Goal: Information Seeking & Learning: Find specific fact

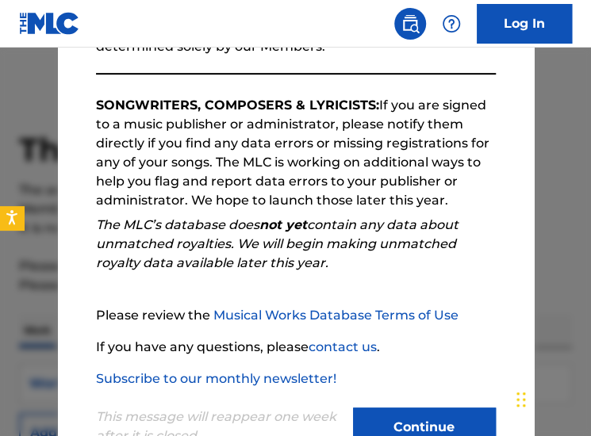
scroll to position [281, 0]
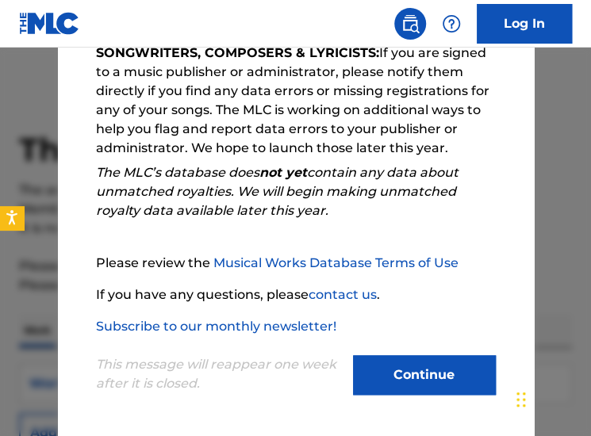
click at [416, 369] on button "Continue" at bounding box center [424, 375] width 143 height 40
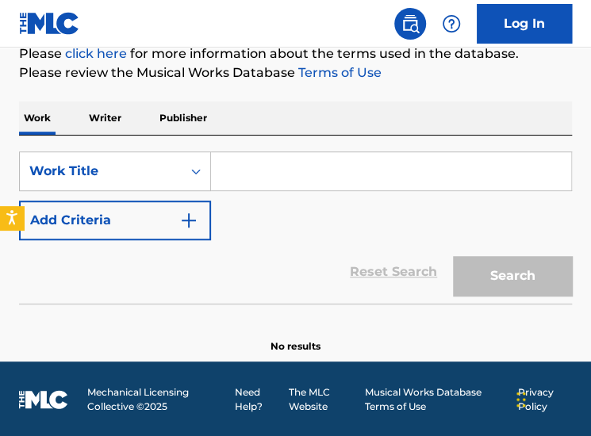
scroll to position [212, 0]
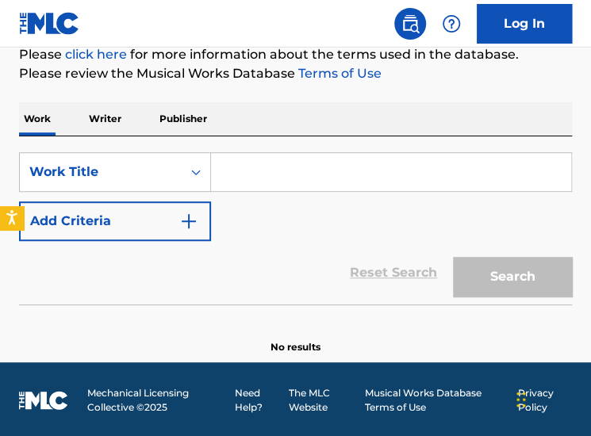
click at [271, 163] on input "Search Form" at bounding box center [391, 172] width 360 height 38
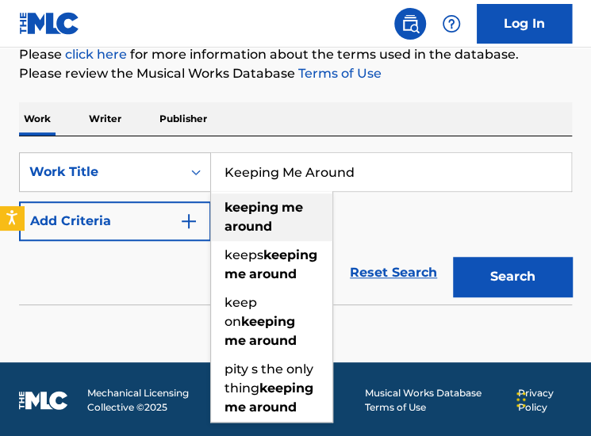
click at [279, 204] on span "Search Form" at bounding box center [280, 207] width 3 height 15
type input "keeping me around"
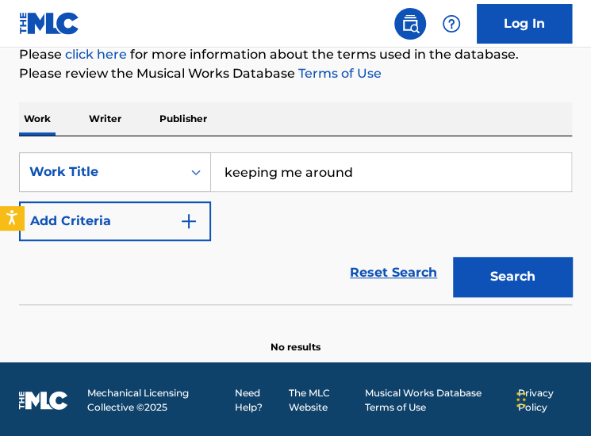
click at [527, 280] on button "Search" at bounding box center [512, 277] width 119 height 40
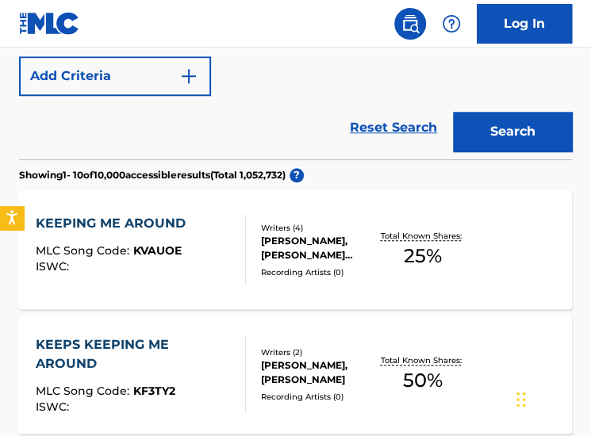
scroll to position [356, 0]
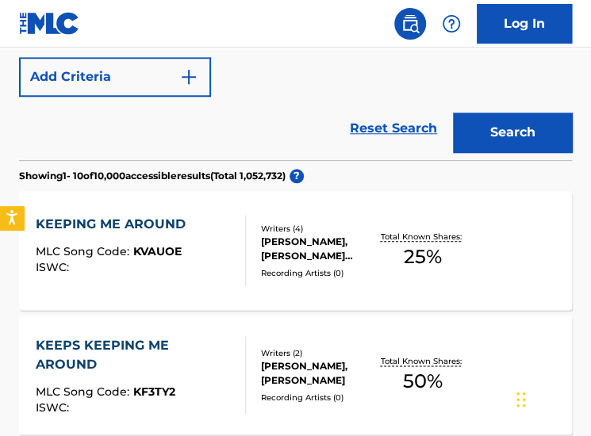
click at [174, 221] on div "KEEPING ME AROUND" at bounding box center [115, 224] width 158 height 19
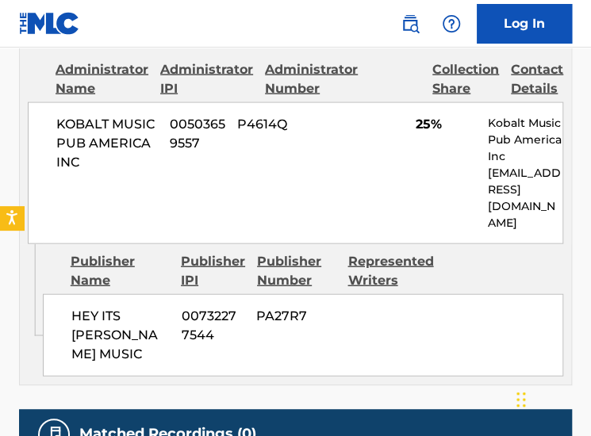
scroll to position [927, 0]
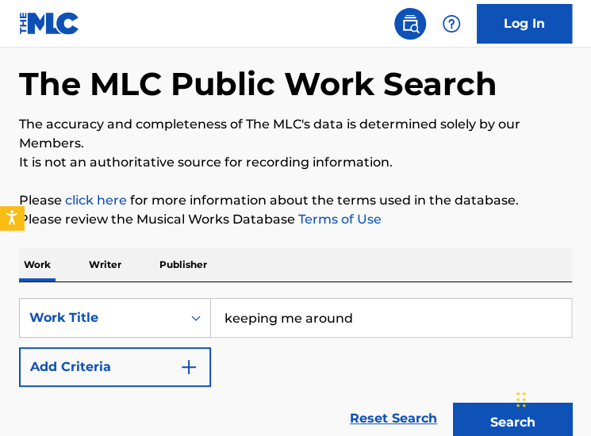
scroll to position [65, 0]
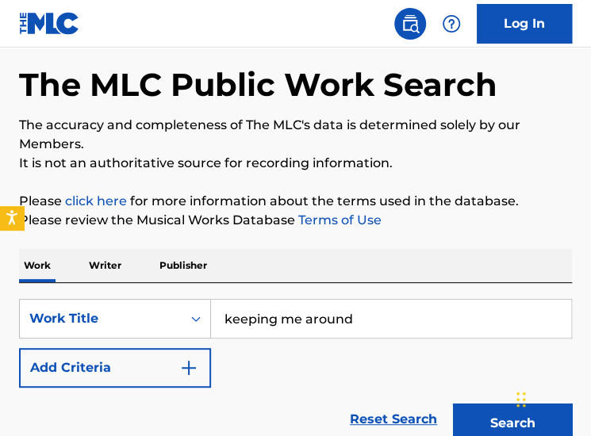
click at [276, 312] on input "keeping me around" at bounding box center [391, 319] width 360 height 38
click at [453, 404] on button "Search" at bounding box center [512, 424] width 119 height 40
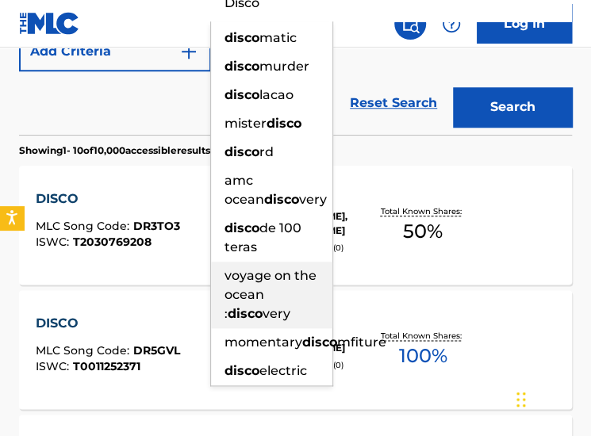
scroll to position [381, 0]
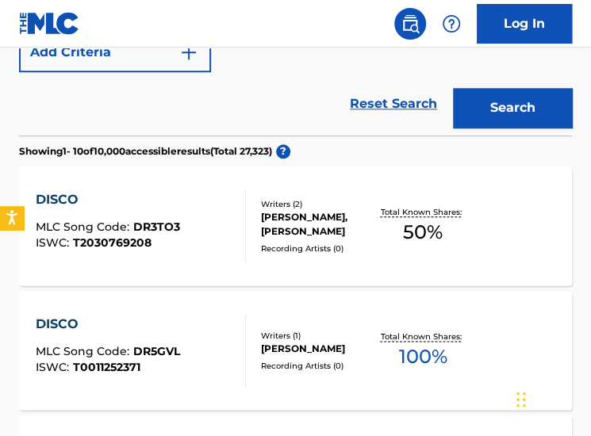
click at [185, 121] on div "Reset Search Search" at bounding box center [295, 103] width 553 height 63
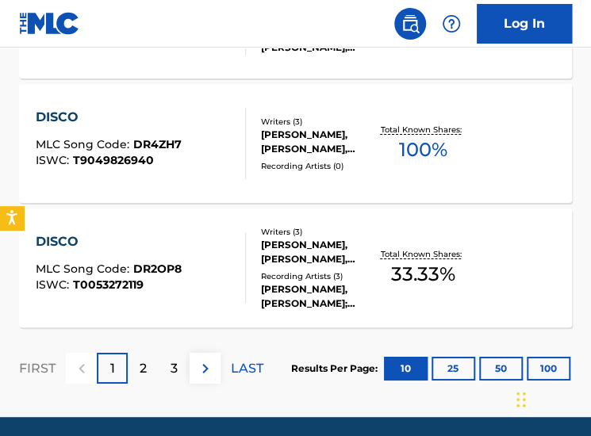
click at [144, 367] on p "2" at bounding box center [143, 368] width 7 height 19
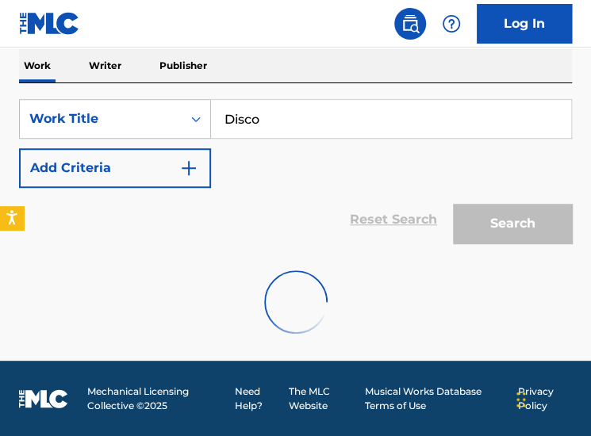
scroll to position [1460, 0]
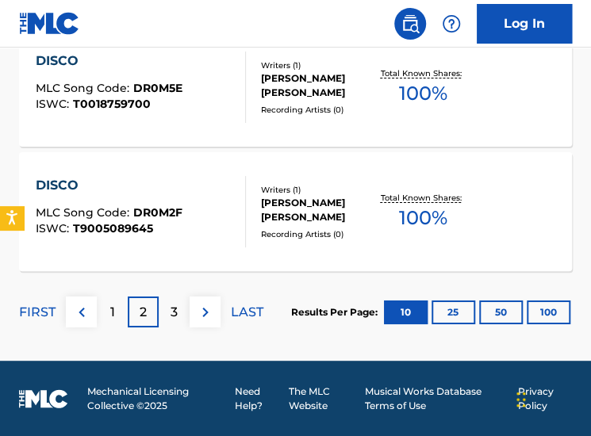
click at [175, 307] on p "3" at bounding box center [174, 312] width 7 height 19
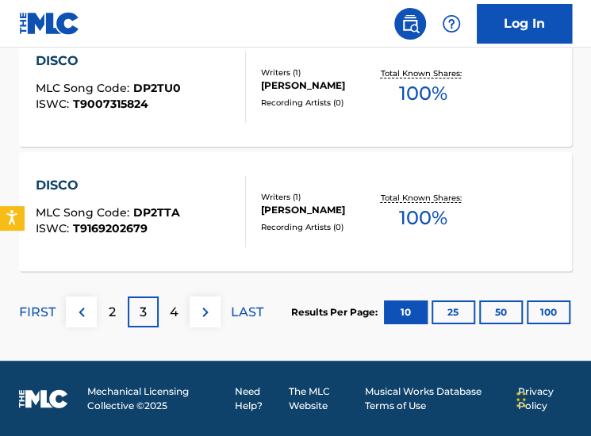
click at [175, 317] on p "4" at bounding box center [174, 312] width 9 height 19
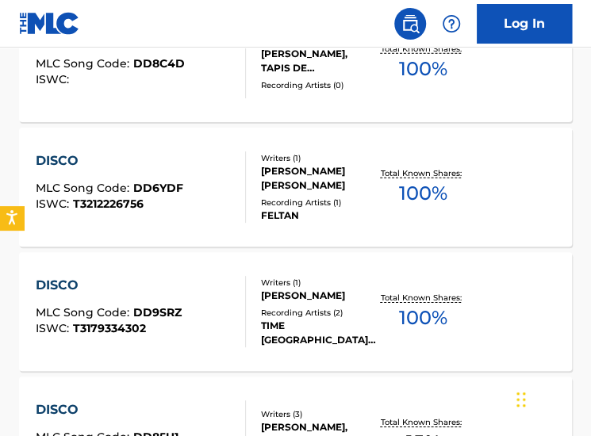
scroll to position [1516, 0]
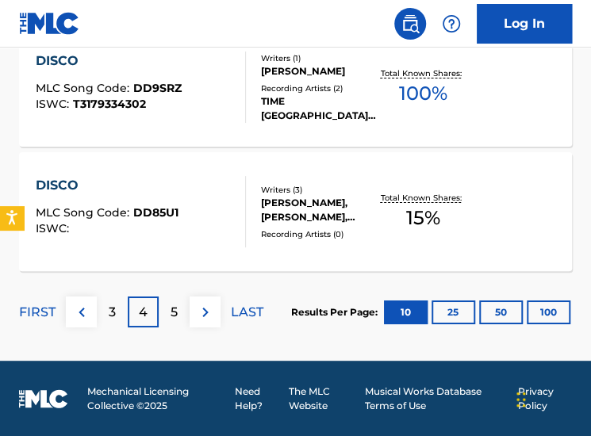
click at [171, 314] on p "5" at bounding box center [174, 312] width 7 height 19
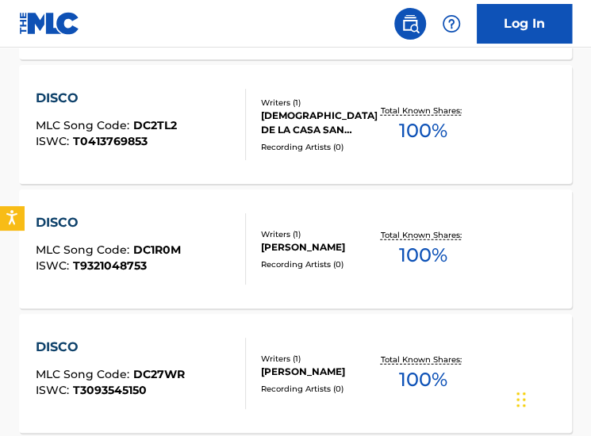
scroll to position [1091, 0]
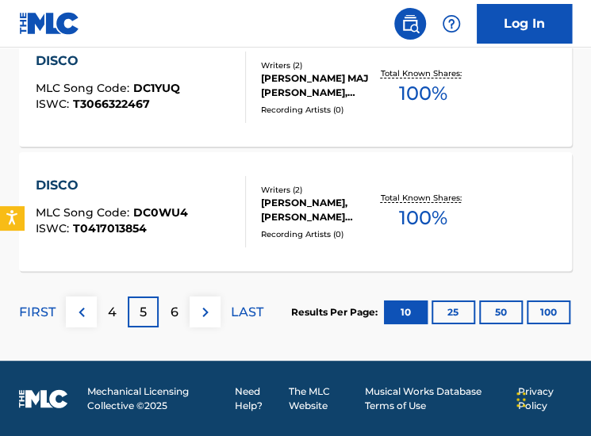
click at [173, 313] on p "6" at bounding box center [175, 312] width 8 height 19
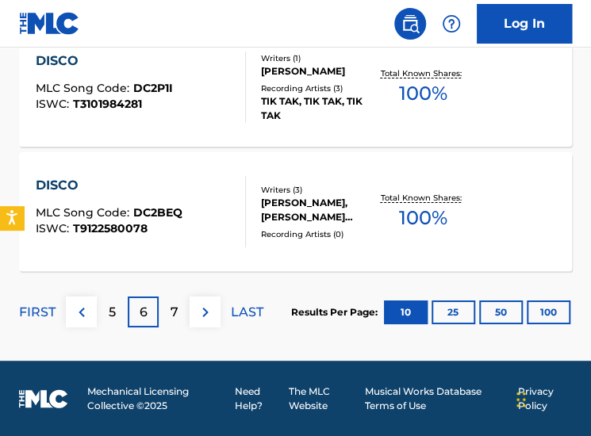
click at [173, 310] on p "7" at bounding box center [175, 312] width 8 height 19
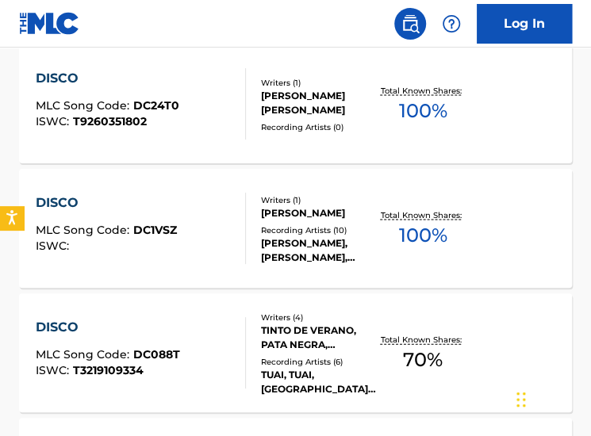
scroll to position [874, 0]
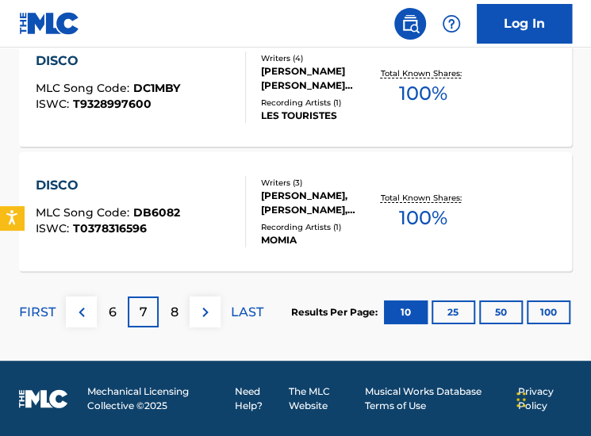
click at [167, 317] on div "8" at bounding box center [174, 312] width 31 height 31
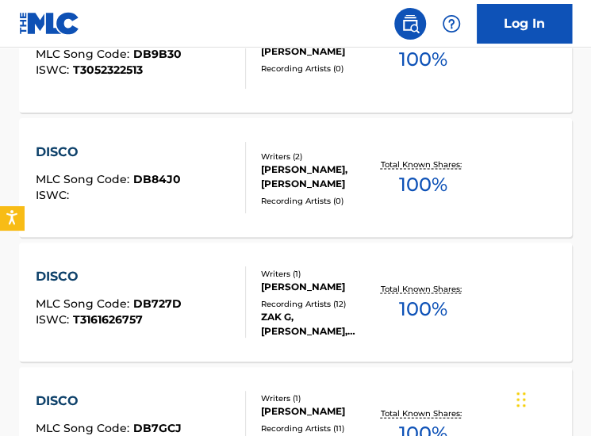
scroll to position [801, 0]
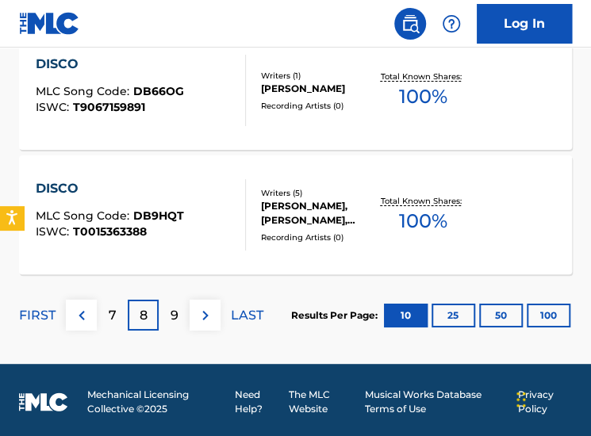
click at [171, 314] on p "9" at bounding box center [175, 315] width 8 height 19
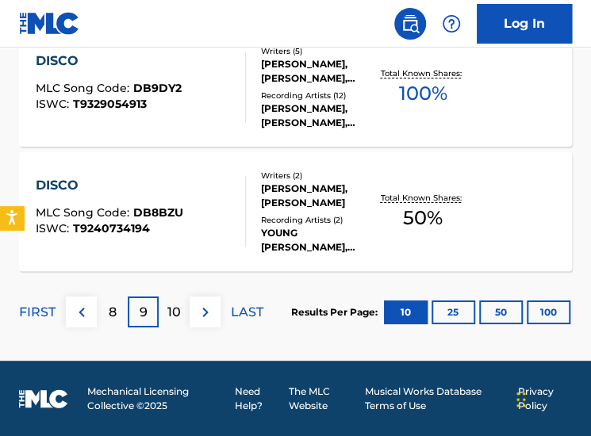
click at [175, 303] on p "10" at bounding box center [173, 312] width 13 height 19
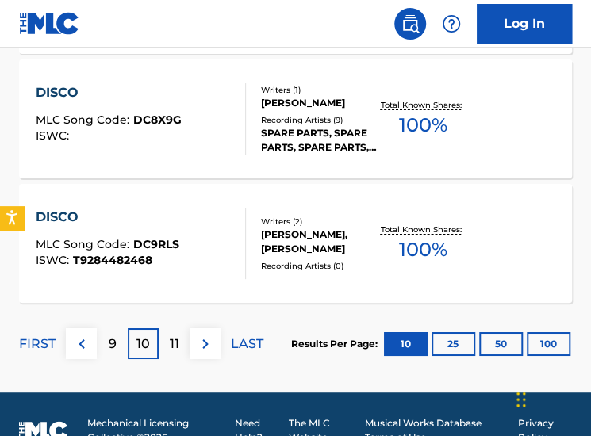
scroll to position [1516, 0]
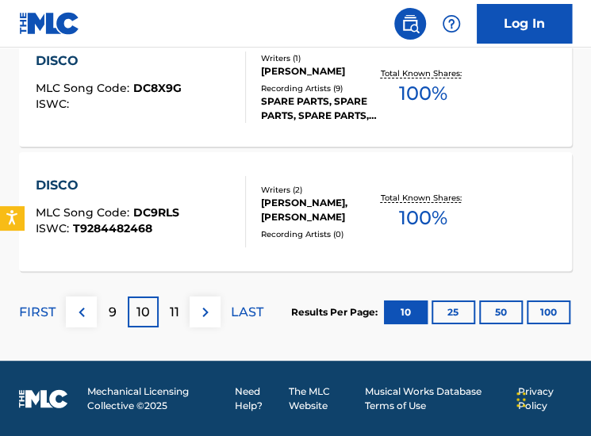
click at [172, 317] on p "11" at bounding box center [175, 312] width 10 height 19
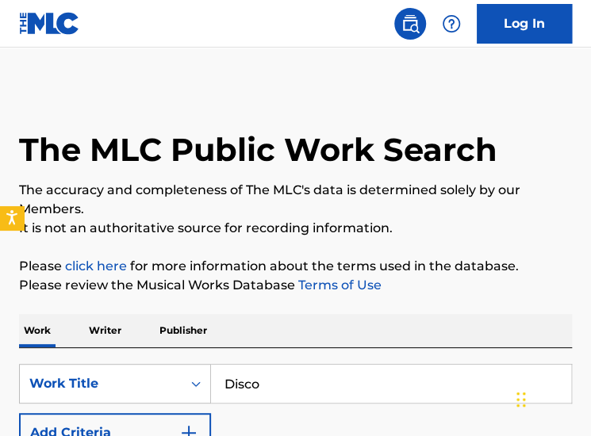
scroll to position [236, 0]
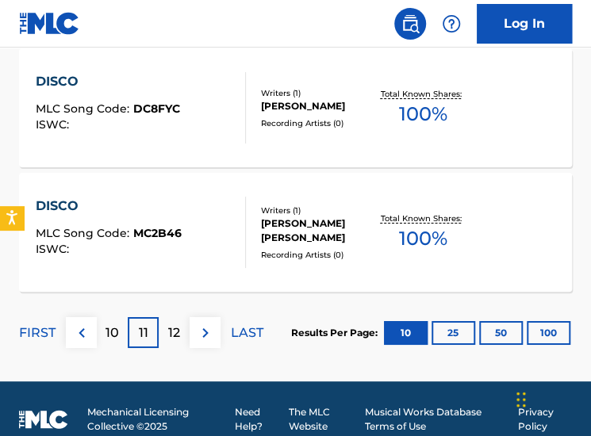
click at [178, 334] on p "12" at bounding box center [174, 333] width 12 height 19
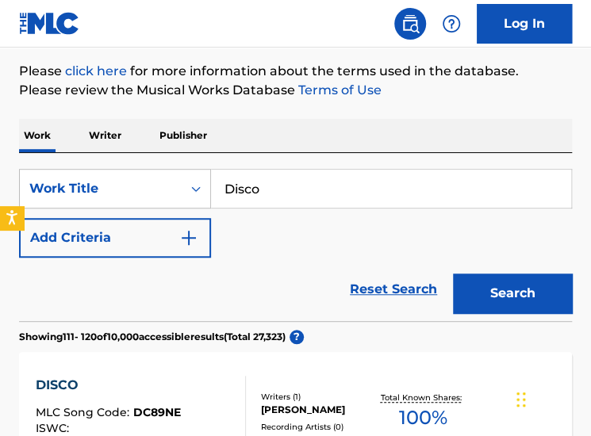
scroll to position [194, 0]
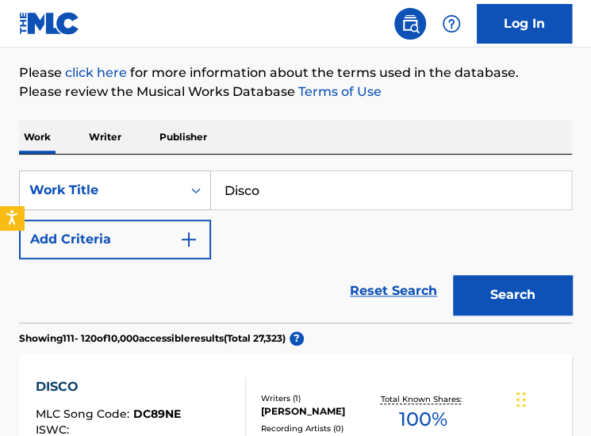
click at [254, 202] on input "Disco" at bounding box center [391, 190] width 360 height 38
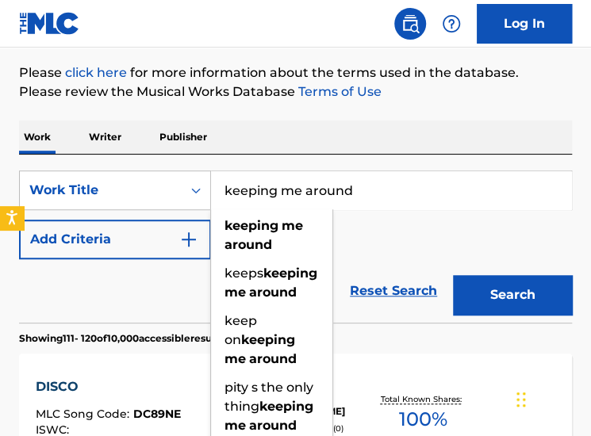
type input "keeping me around"
click at [453, 275] on button "Search" at bounding box center [512, 295] width 119 height 40
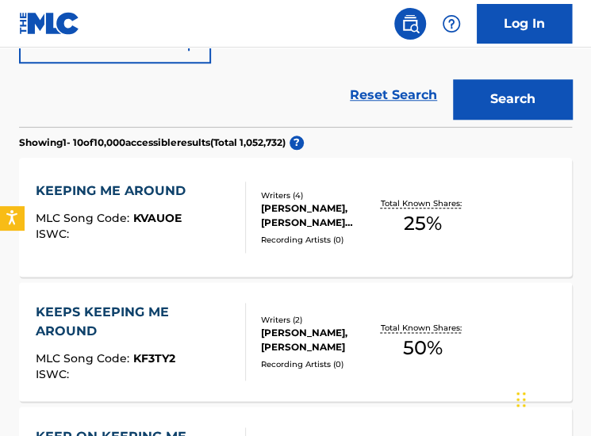
scroll to position [391, 0]
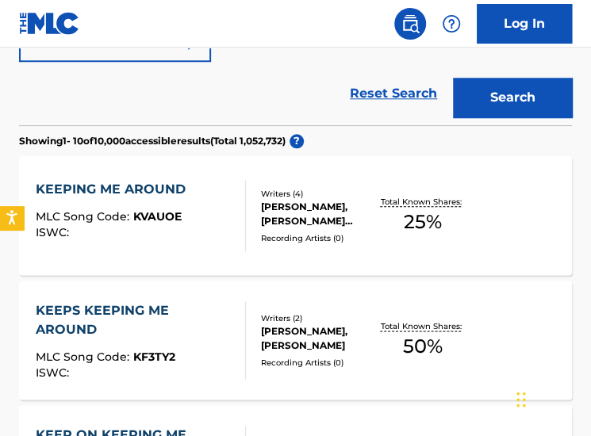
click at [178, 196] on div "KEEPING ME AROUND" at bounding box center [115, 189] width 158 height 19
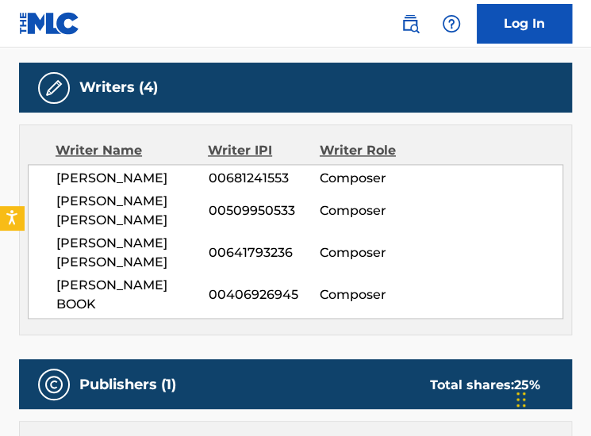
scroll to position [531, 0]
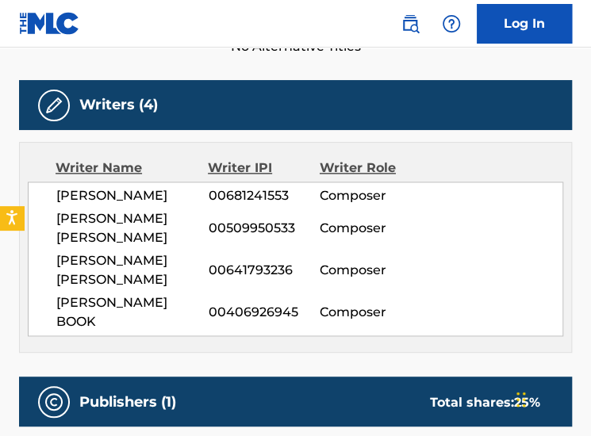
click at [243, 203] on span "00681241553" at bounding box center [263, 195] width 111 height 19
copy span "00681241553"
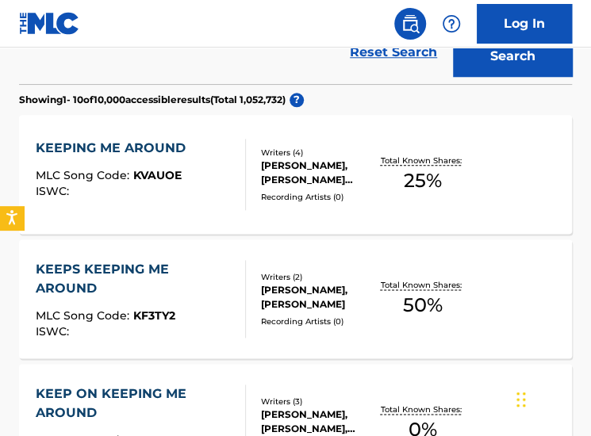
scroll to position [147, 0]
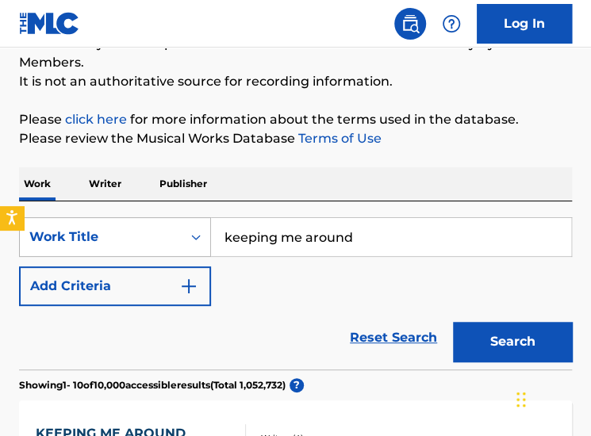
click at [198, 236] on icon "Search Form" at bounding box center [196, 238] width 10 height 6
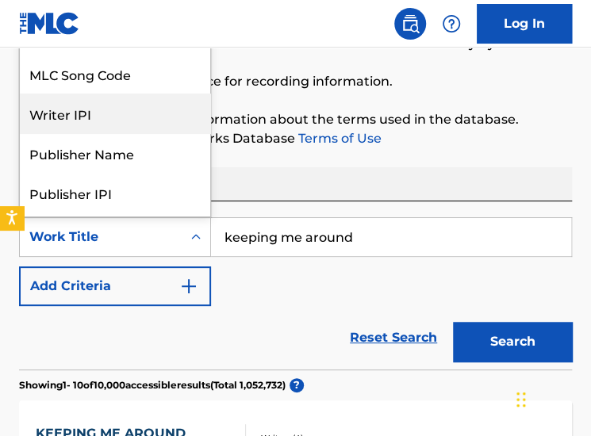
scroll to position [3, 0]
click at [129, 113] on div "Writer IPI" at bounding box center [115, 114] width 190 height 40
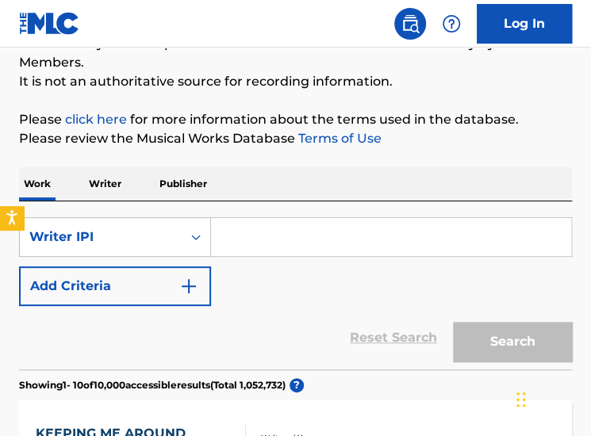
click at [278, 247] on input "Search Form" at bounding box center [391, 237] width 360 height 38
paste input "00681241553"
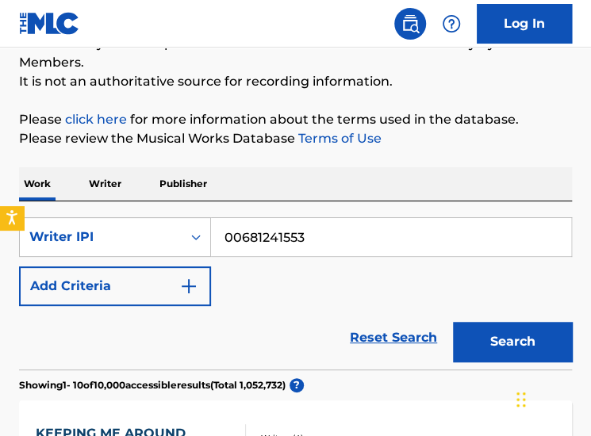
type input "00681241553"
click at [453, 322] on button "Search" at bounding box center [512, 342] width 119 height 40
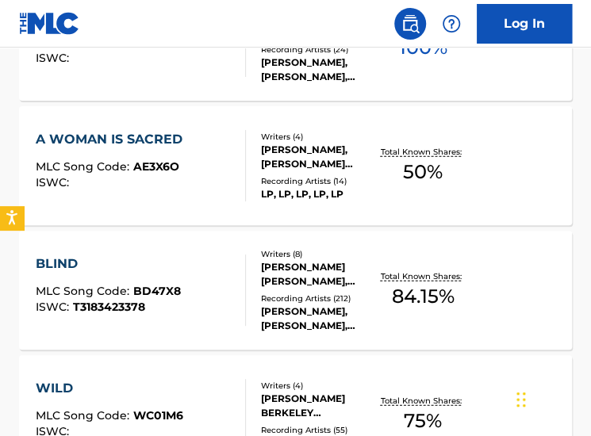
scroll to position [1105, 0]
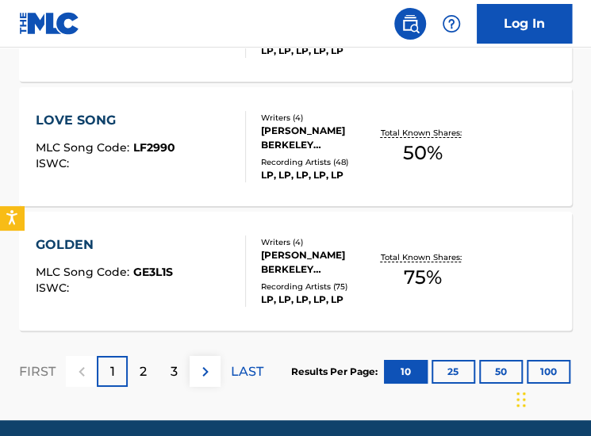
click at [152, 365] on div "2" at bounding box center [143, 371] width 31 height 31
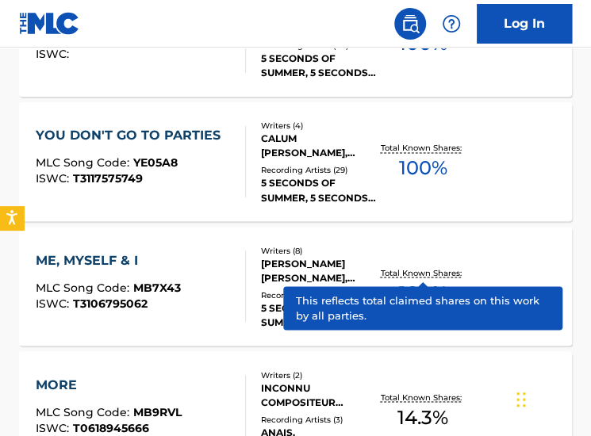
scroll to position [691, 0]
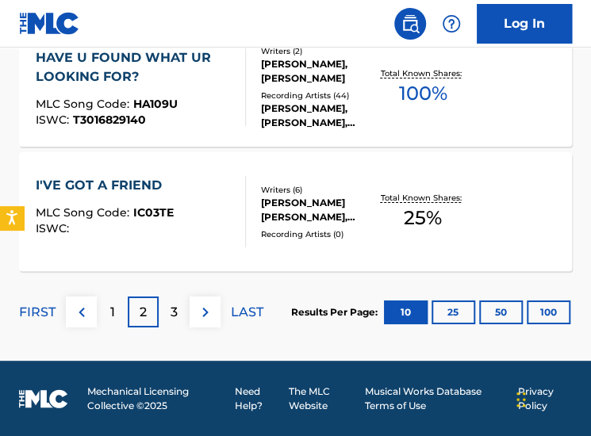
click at [176, 313] on p "3" at bounding box center [174, 312] width 7 height 19
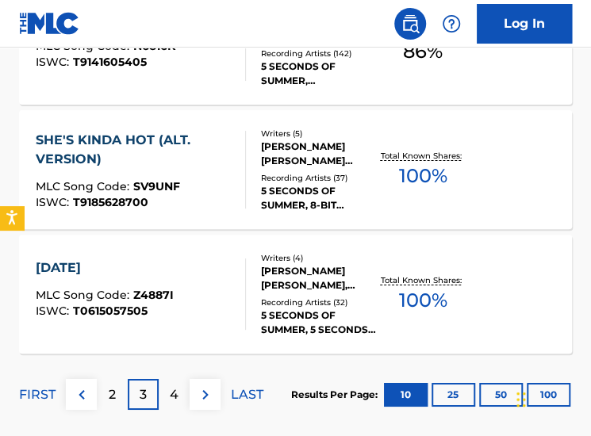
scroll to position [1516, 0]
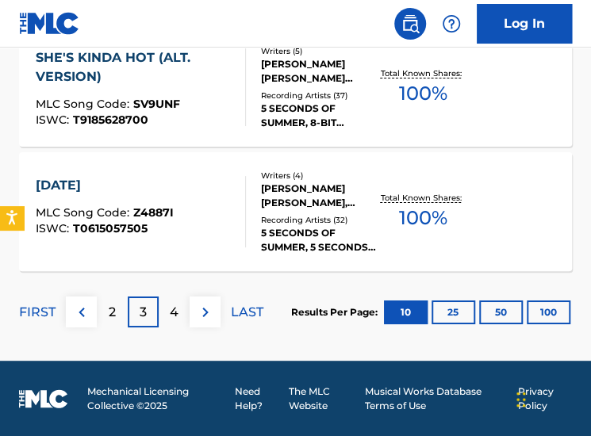
click at [171, 319] on p "4" at bounding box center [174, 312] width 9 height 19
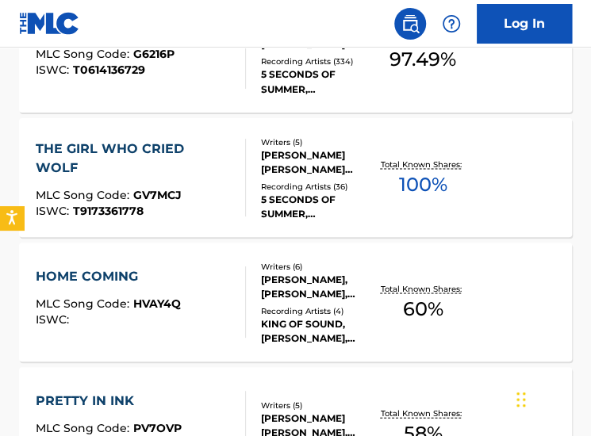
scroll to position [802, 0]
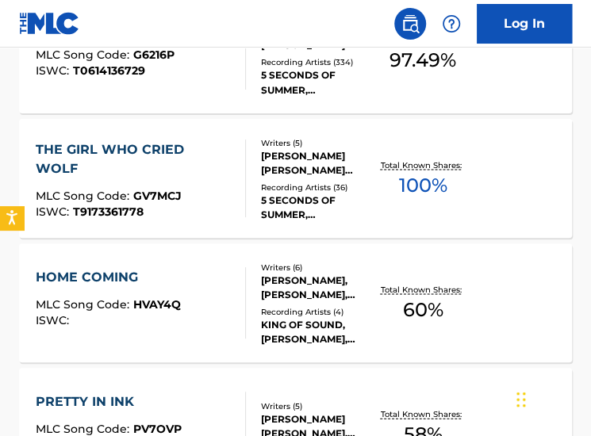
click at [319, 291] on div "RAMI YACOUB, CARL ANTHONY FALK, ASHTON FLETCHER IRWIN, LUKE ROBERT HEMMINGS, RE…" at bounding box center [319, 287] width 117 height 29
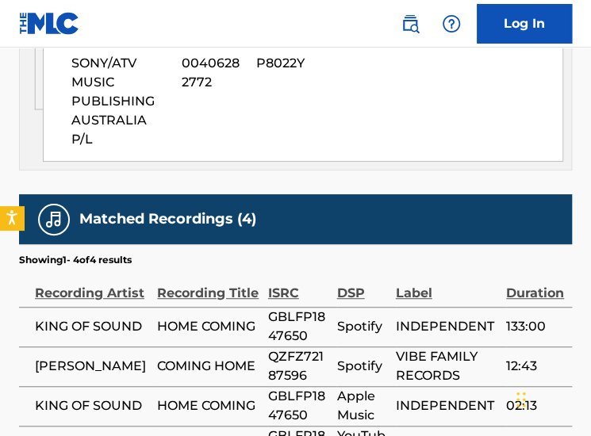
scroll to position [1907, 0]
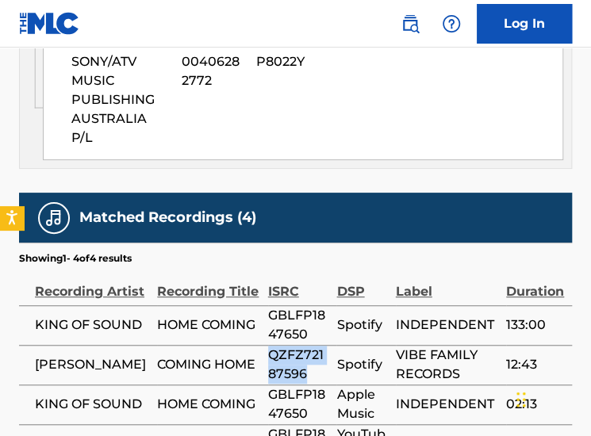
drag, startPoint x: 306, startPoint y: 257, endPoint x: 269, endPoint y: 236, distance: 43.0
click at [269, 346] on span "QZFZ72187596" at bounding box center [298, 365] width 61 height 38
copy span "QZFZ72187596"
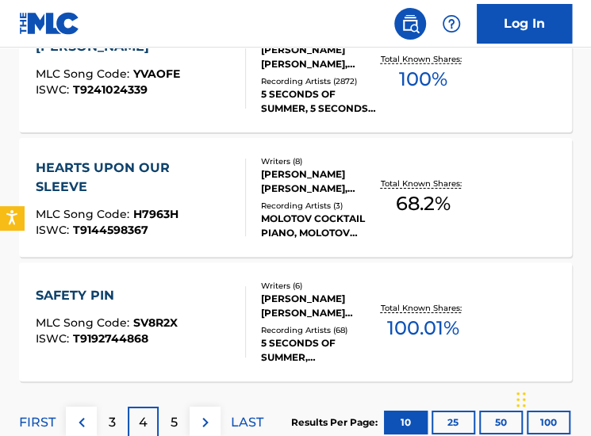
scroll to position [1516, 0]
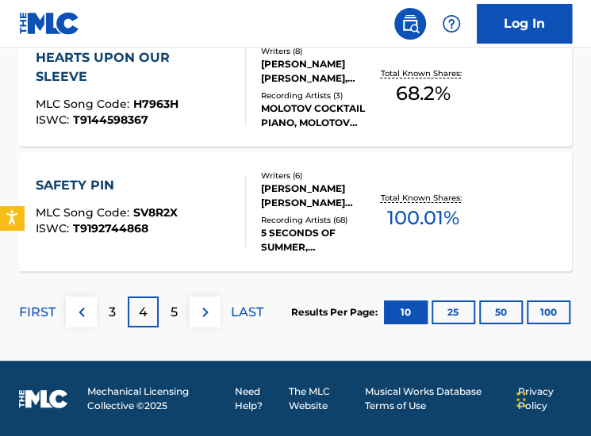
click at [175, 304] on p "5" at bounding box center [174, 312] width 7 height 19
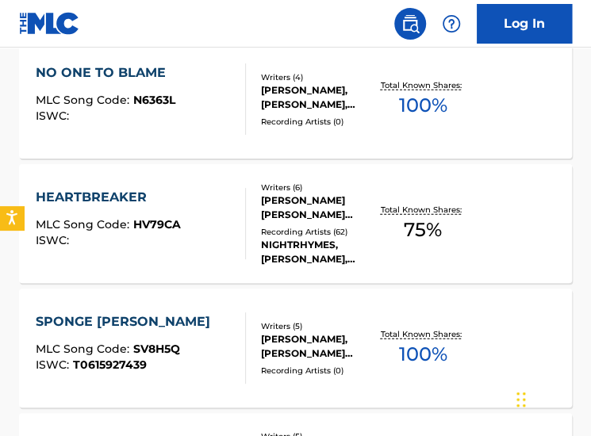
scroll to position [1129, 0]
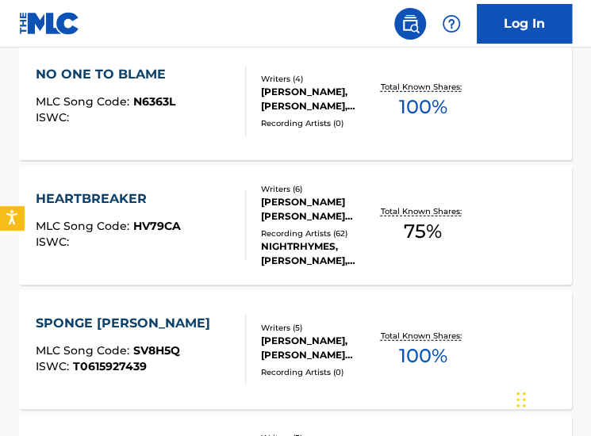
click at [114, 326] on div "SPONGE BOB" at bounding box center [127, 323] width 183 height 19
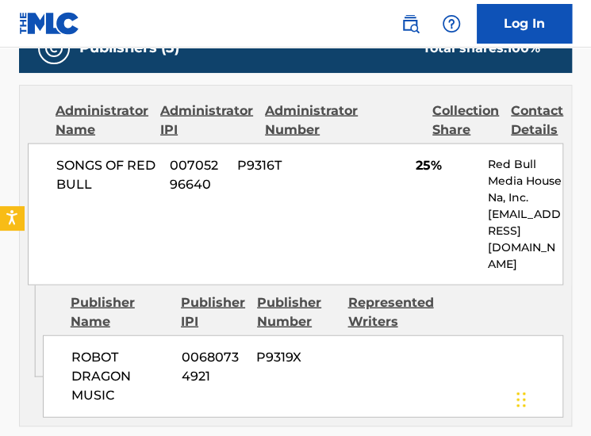
scroll to position [947, 0]
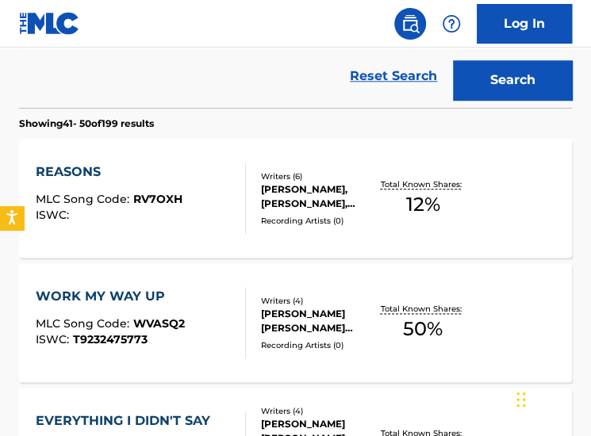
scroll to position [407, 0]
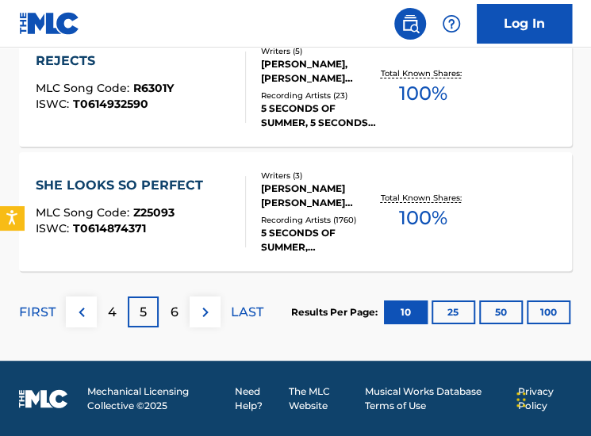
click at [171, 304] on p "6" at bounding box center [175, 312] width 8 height 19
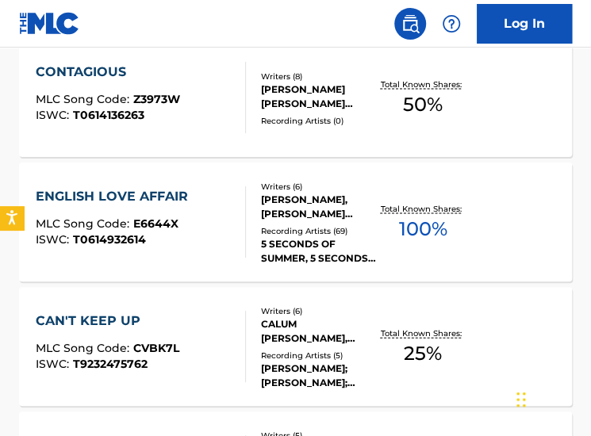
scroll to position [910, 0]
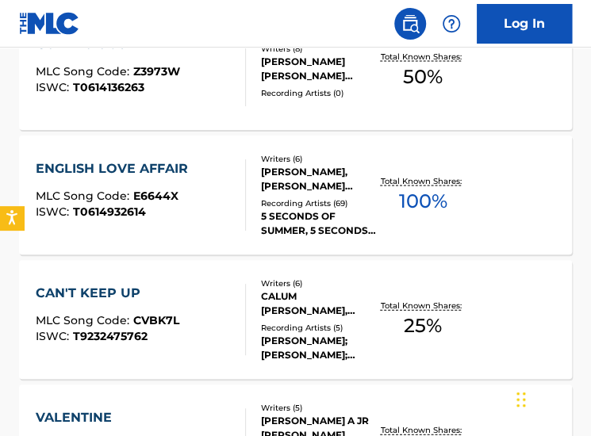
click at [110, 291] on div "CAN'T KEEP UP" at bounding box center [108, 293] width 144 height 19
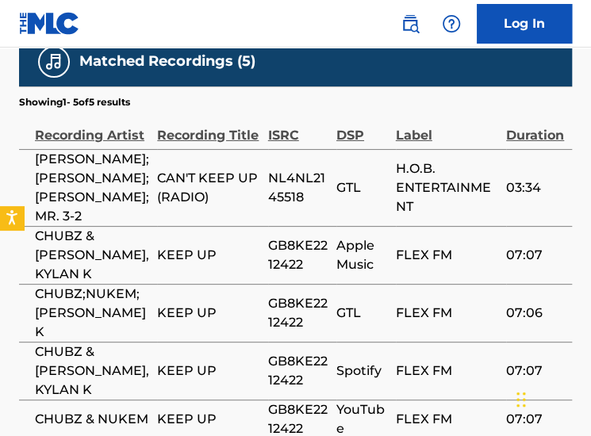
scroll to position [1467, 0]
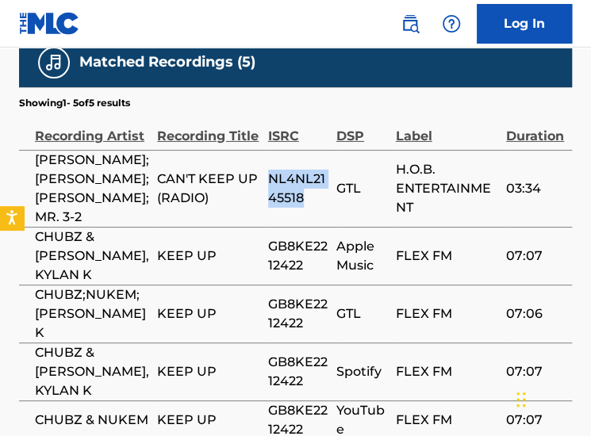
drag, startPoint x: 300, startPoint y: 185, endPoint x: 269, endPoint y: 169, distance: 34.8
click at [269, 170] on span "NL4NL2145518" at bounding box center [298, 189] width 60 height 38
copy span "NL4NL2145518"
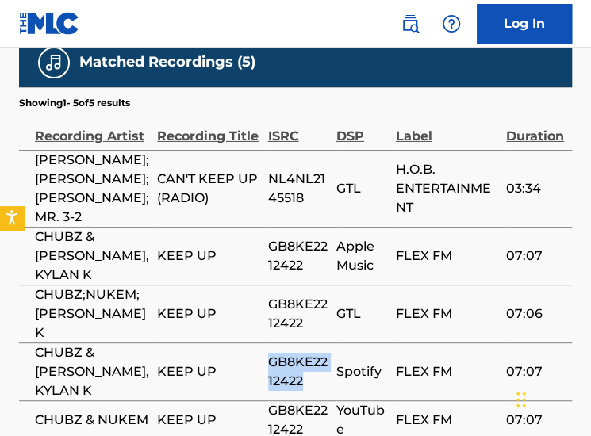
drag, startPoint x: 300, startPoint y: 310, endPoint x: 268, endPoint y: 290, distance: 37.9
click at [268, 353] on span "GB8KE2212422" at bounding box center [298, 372] width 60 height 38
copy span "GB8KE2212422"
click at [313, 203] on td "NL4NL2145518" at bounding box center [302, 188] width 68 height 77
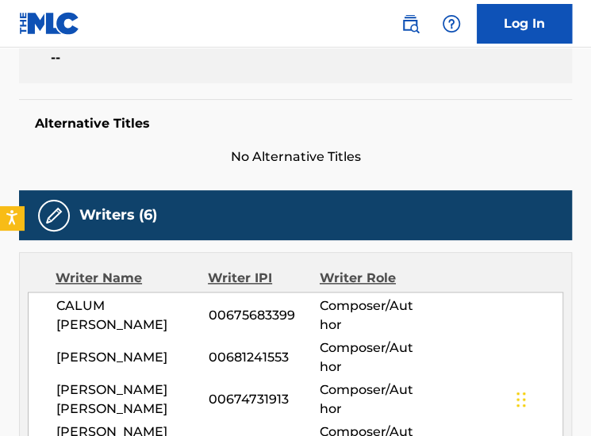
scroll to position [54, 0]
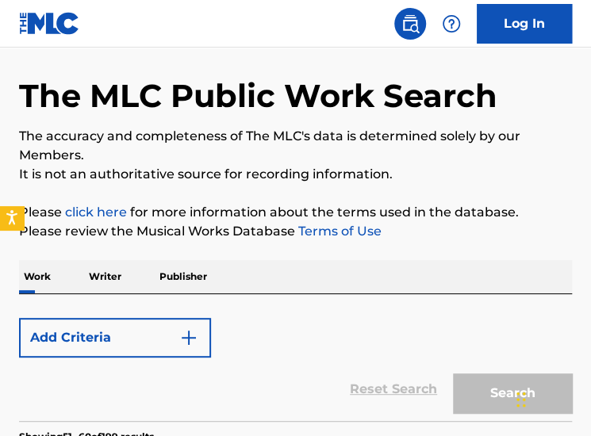
scroll to position [951, 0]
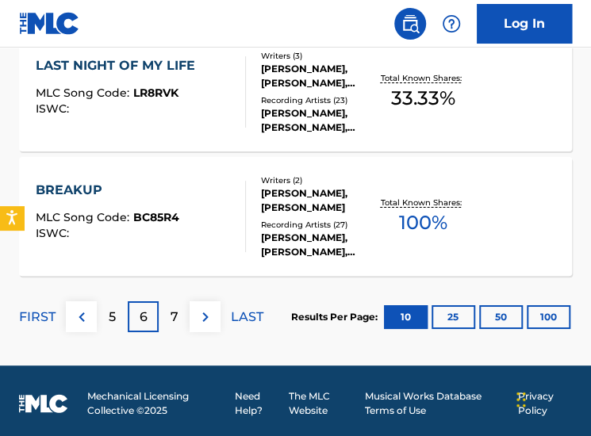
click at [171, 320] on p "7" at bounding box center [175, 317] width 8 height 19
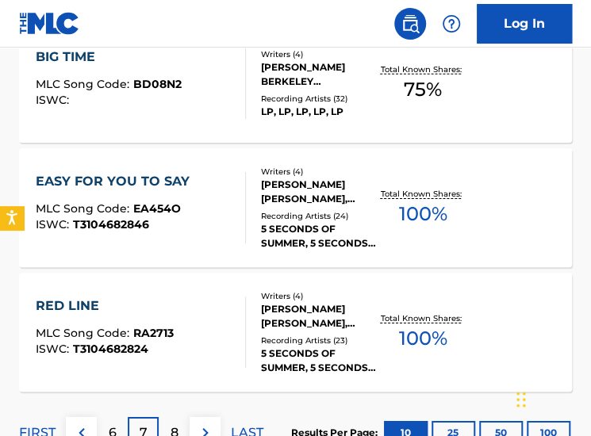
scroll to position [1394, 0]
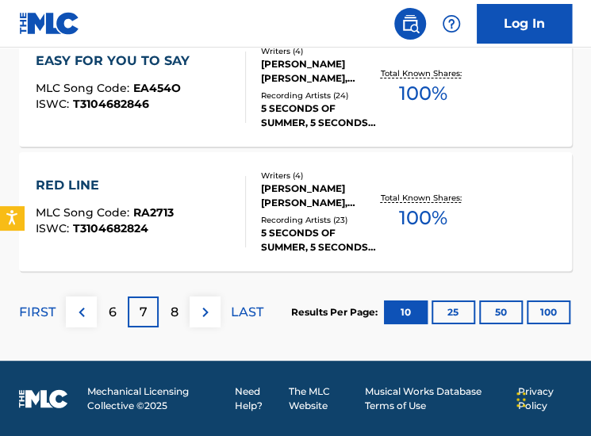
click at [179, 313] on div "8" at bounding box center [174, 312] width 31 height 31
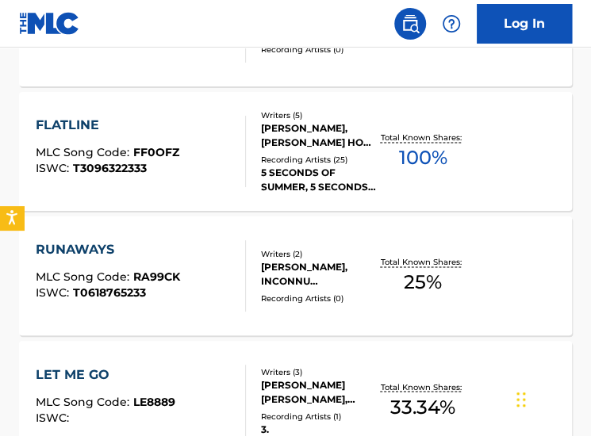
scroll to position [581, 0]
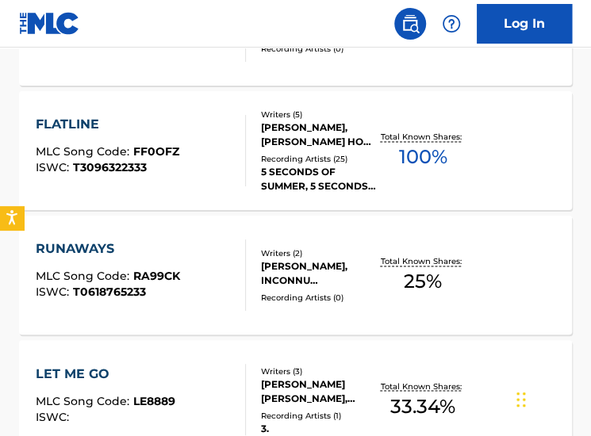
click at [83, 254] on div "RUNAWAYS" at bounding box center [108, 249] width 144 height 19
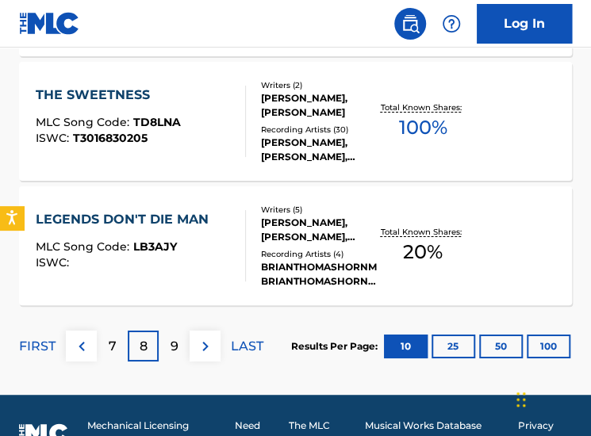
click at [171, 354] on p "9" at bounding box center [175, 346] width 8 height 19
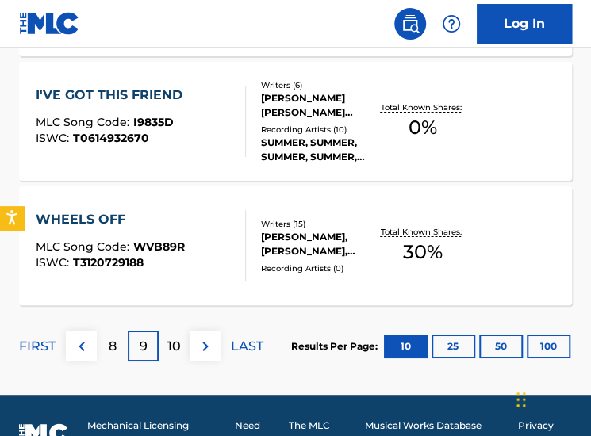
scroll to position [1381, 0]
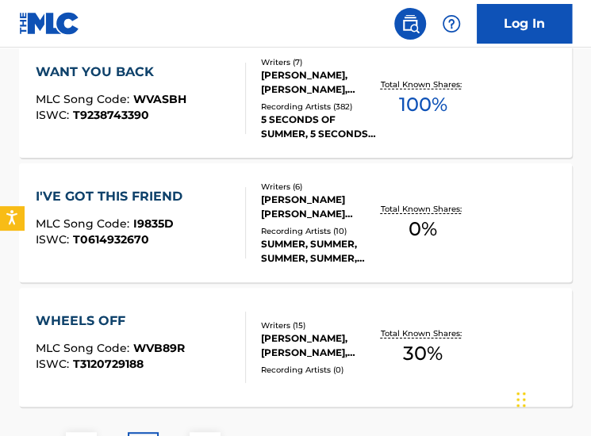
click at [122, 320] on div "WHEELS OFF" at bounding box center [110, 321] width 149 height 19
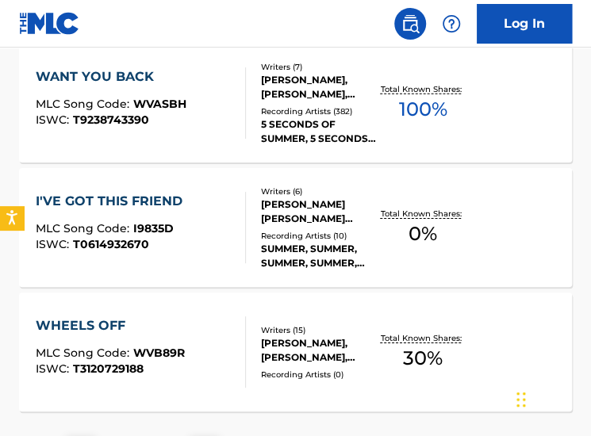
scroll to position [1516, 0]
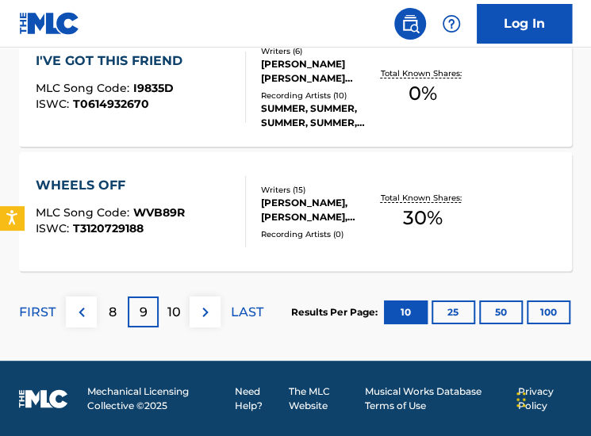
click at [168, 319] on p "10" at bounding box center [173, 312] width 13 height 19
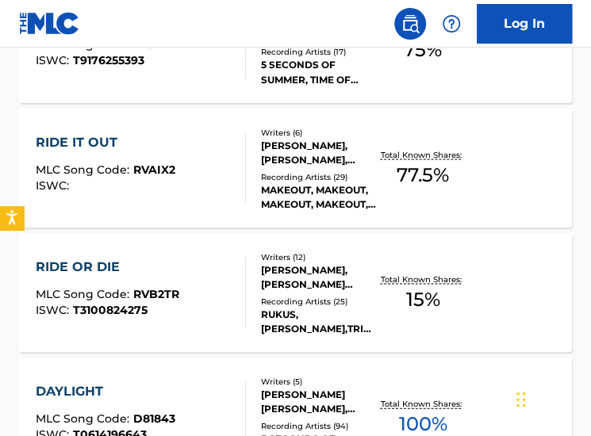
scroll to position [812, 0]
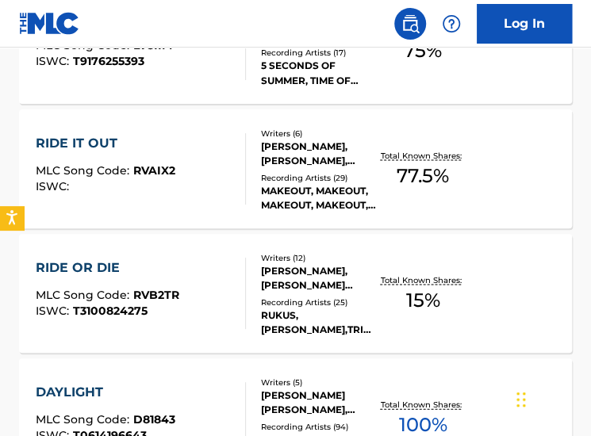
click at [129, 252] on div "RIDE OR DIE MLC Song Code : RVB2TR ISWC : T3100824275 Writers ( 12 ) SAMUEL HOL…" at bounding box center [295, 293] width 553 height 119
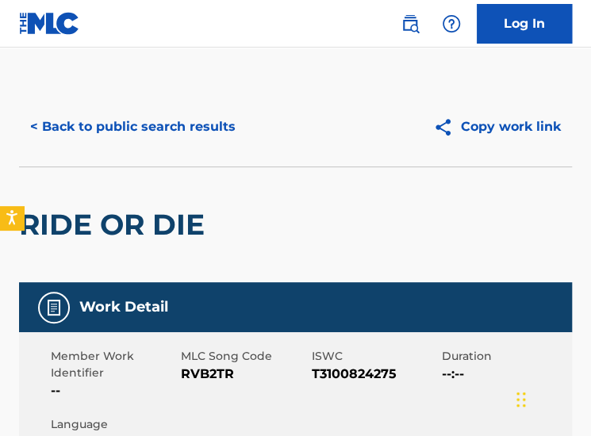
click at [350, 377] on span "T3100824275" at bounding box center [375, 374] width 126 height 19
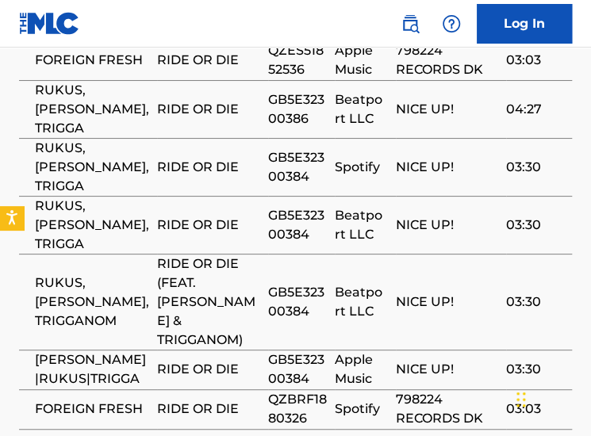
scroll to position [1971, 0]
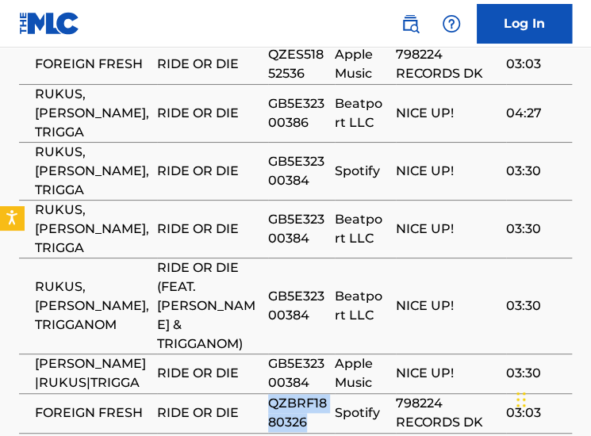
drag, startPoint x: 306, startPoint y: 314, endPoint x: 271, endPoint y: 295, distance: 40.5
click at [271, 394] on span "QZBRF1880326" at bounding box center [298, 413] width 60 height 38
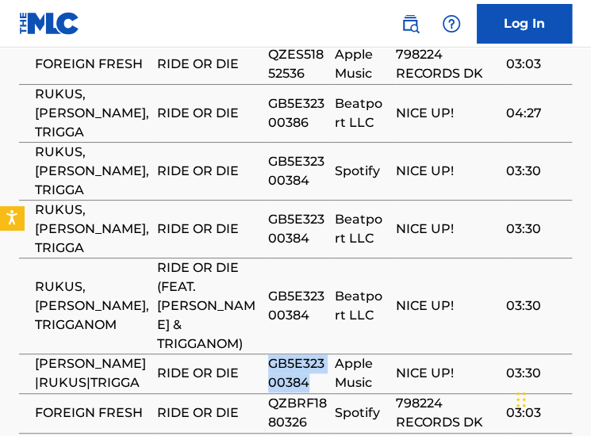
drag, startPoint x: 309, startPoint y: 271, endPoint x: 263, endPoint y: 246, distance: 53.3
click at [263, 354] on tr "SHANIQUE MARIE|RUKUS|TRIGGA RIDE OR DIE GB5E32300384 Apple Music NICE UP! 03:30" at bounding box center [295, 374] width 553 height 40
copy tr "GB5E32300384"
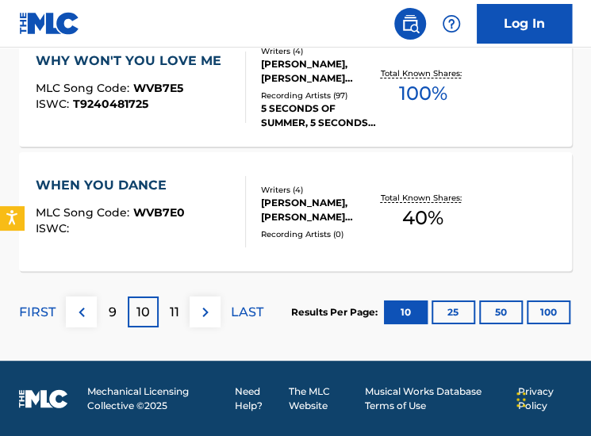
click at [176, 312] on p "11" at bounding box center [175, 312] width 10 height 19
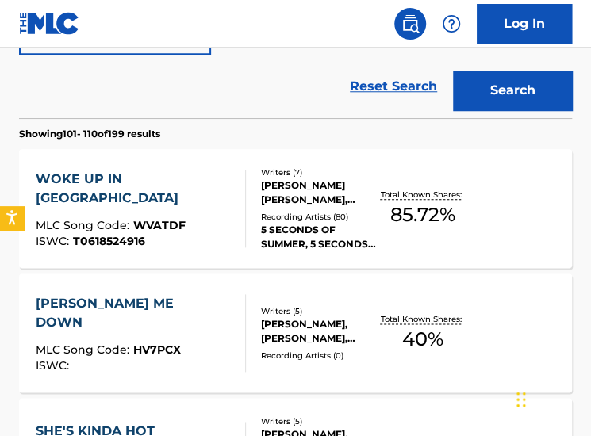
scroll to position [399, 0]
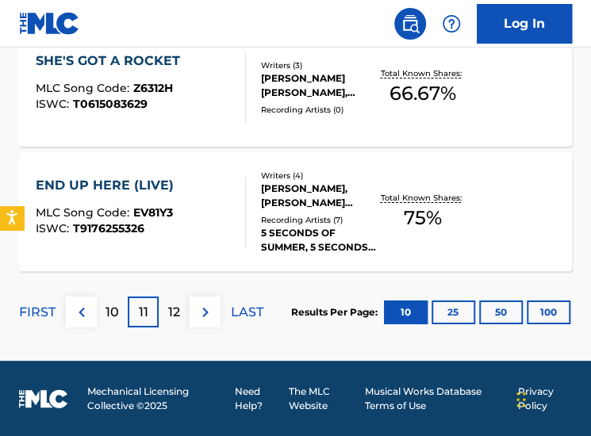
click at [167, 317] on div "12" at bounding box center [174, 312] width 31 height 31
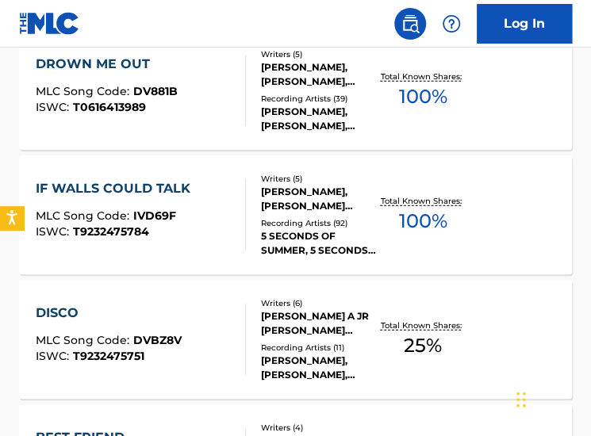
scroll to position [1139, 0]
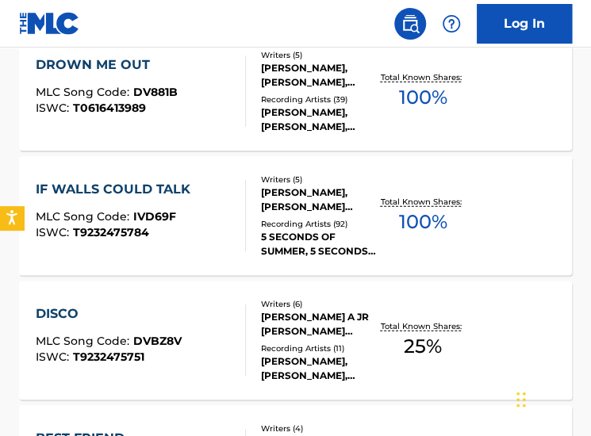
click at [156, 321] on div "DISCO" at bounding box center [109, 314] width 146 height 19
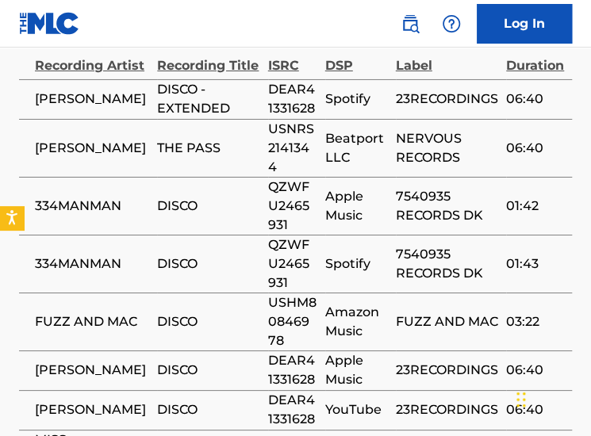
scroll to position [1584, 0]
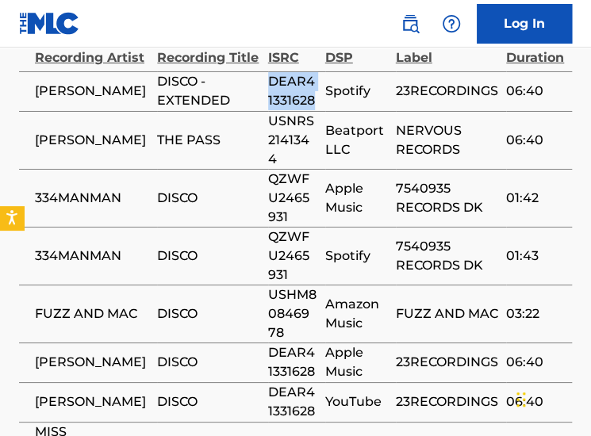
drag, startPoint x: 313, startPoint y: 115, endPoint x: 268, endPoint y: 95, distance: 48.7
click at [268, 95] on span "DEAR41331628" at bounding box center [292, 91] width 49 height 38
copy span "DEAR41331628"
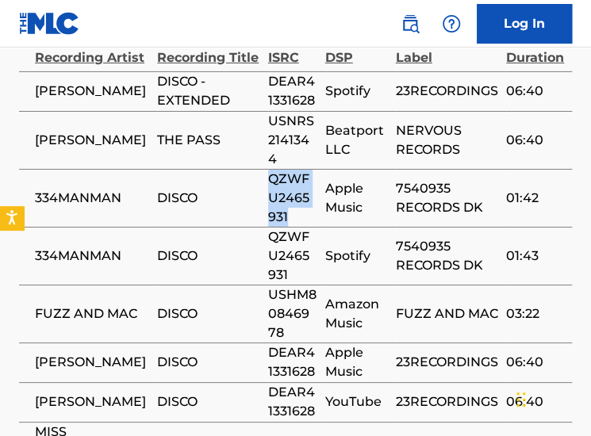
drag, startPoint x: 281, startPoint y: 232, endPoint x: 262, endPoint y: 190, distance: 46.9
click at [262, 190] on tr "334MANMAN DISCO QZWFU2465931 Apple Music 7540935 RECORDS DK 01:42" at bounding box center [295, 198] width 553 height 58
copy tr "QZWFU2465931"
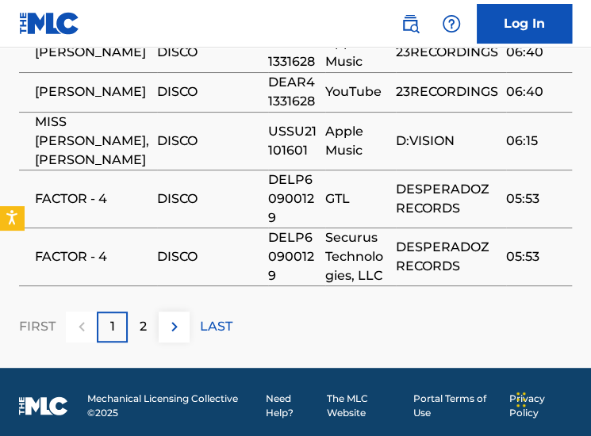
scroll to position [1896, 0]
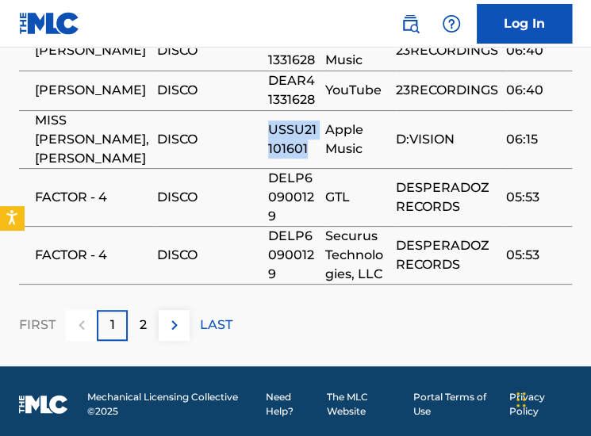
drag, startPoint x: 309, startPoint y: 162, endPoint x: 268, endPoint y: 136, distance: 48.2
click at [268, 136] on span "USSU21101601" at bounding box center [292, 140] width 49 height 38
copy span "USSU21101601"
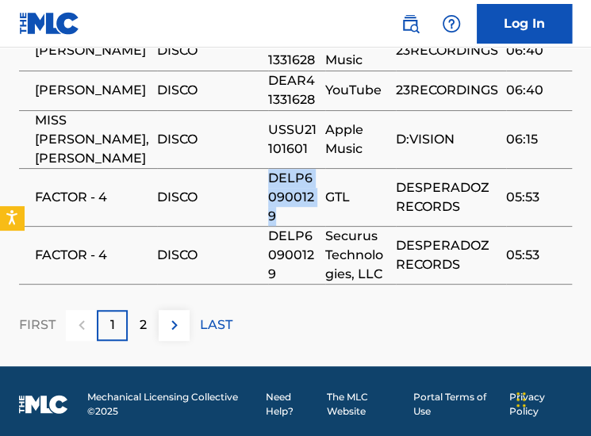
drag, startPoint x: 291, startPoint y: 226, endPoint x: 263, endPoint y: 188, distance: 47.1
click at [263, 188] on tr "FACTOR - 4 DISCO DELP60900129 GTL DESPERADOZ RECORDS 05:53" at bounding box center [295, 197] width 553 height 58
copy tr "DELP60900129"
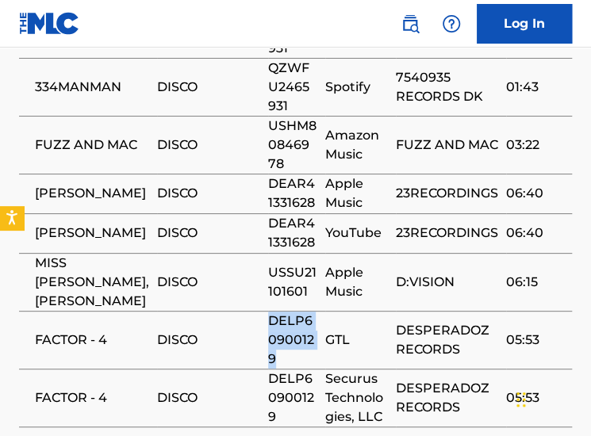
scroll to position [1754, 0]
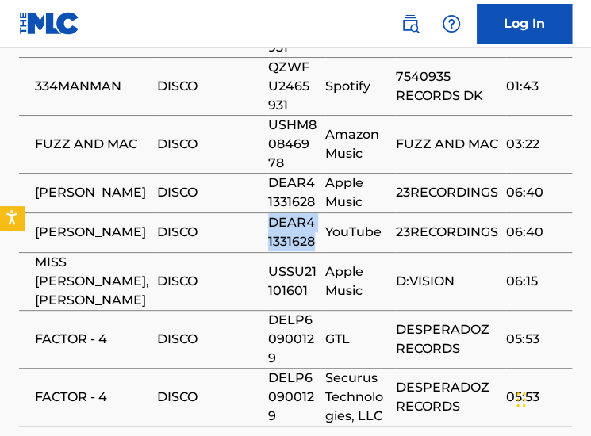
drag, startPoint x: 313, startPoint y: 258, endPoint x: 268, endPoint y: 240, distance: 47.7
click at [268, 240] on span "DEAR41331628" at bounding box center [292, 232] width 49 height 38
copy span "DEAR41331628"
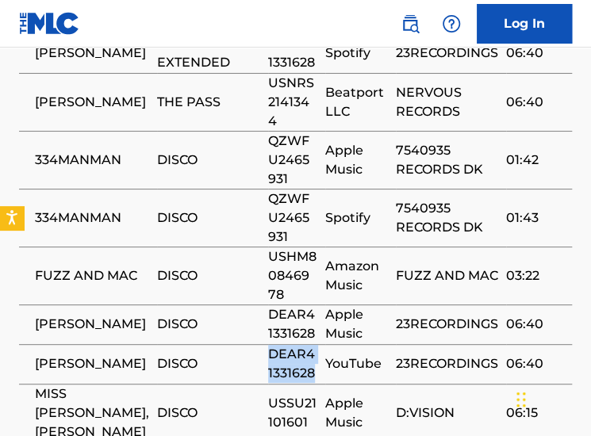
scroll to position [1535, 0]
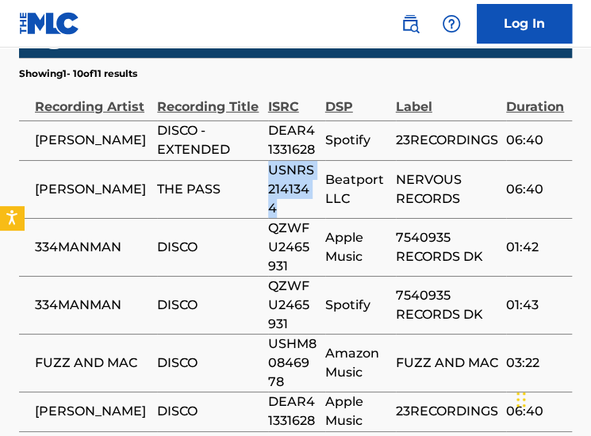
drag, startPoint x: 289, startPoint y: 220, endPoint x: 266, endPoint y: 186, distance: 41.2
click at [266, 186] on tr "PIERO SCRATCH THE PASS USNRS2141344 Beatport LLC NERVOUS RECORDS 06:40" at bounding box center [295, 189] width 553 height 58
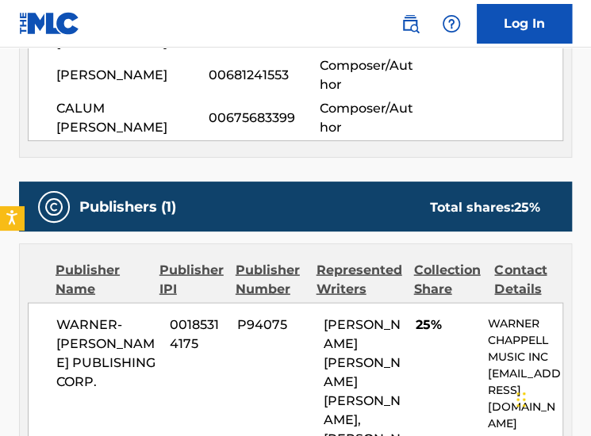
scroll to position [793, 0]
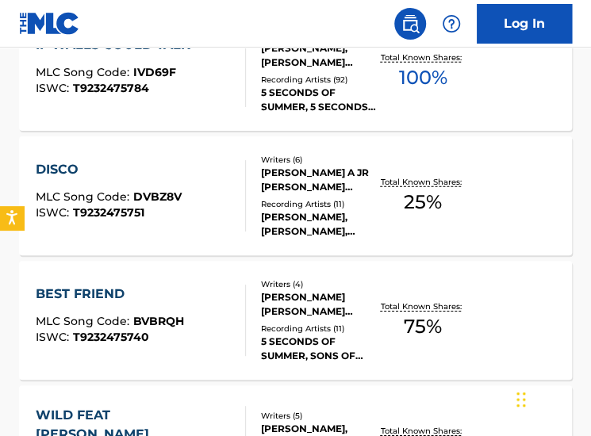
scroll to position [1516, 0]
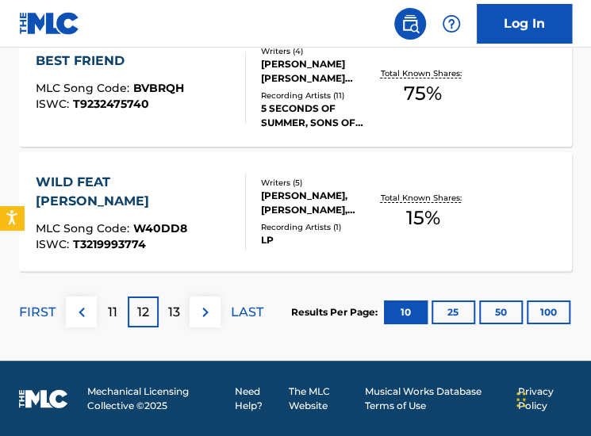
click at [171, 310] on p "13" at bounding box center [174, 312] width 12 height 19
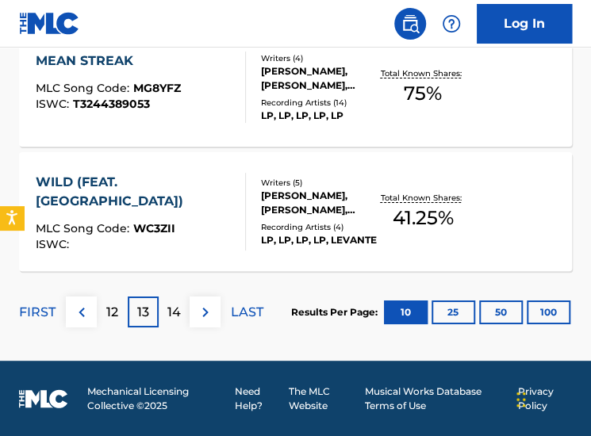
click at [173, 312] on p "14" at bounding box center [173, 312] width 13 height 19
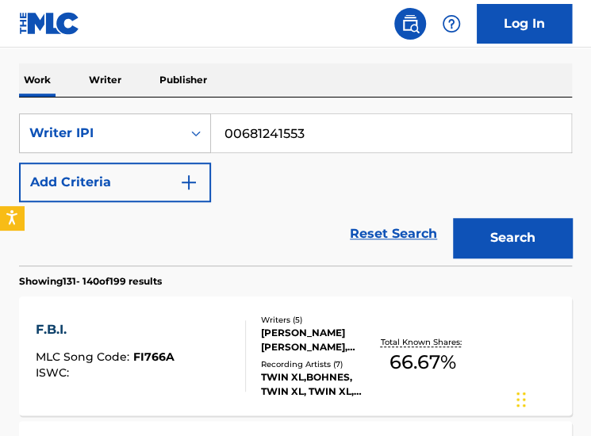
scroll to position [419, 0]
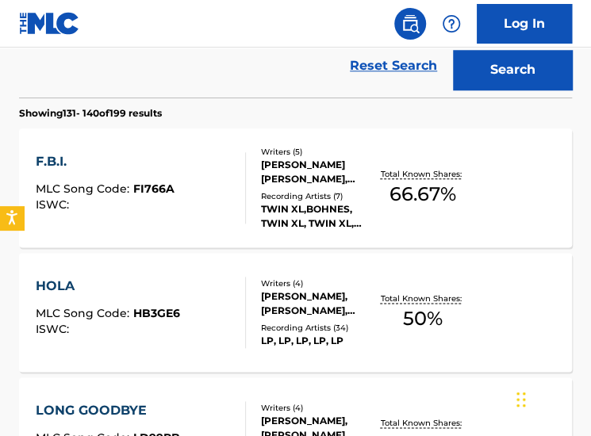
click at [305, 171] on div "JOHN CHRISTOPHER GOMEZ, MATTHEW PAULING, ASHTON FLETCHER IRWIN, CAMERON WALKER,…" at bounding box center [319, 172] width 117 height 29
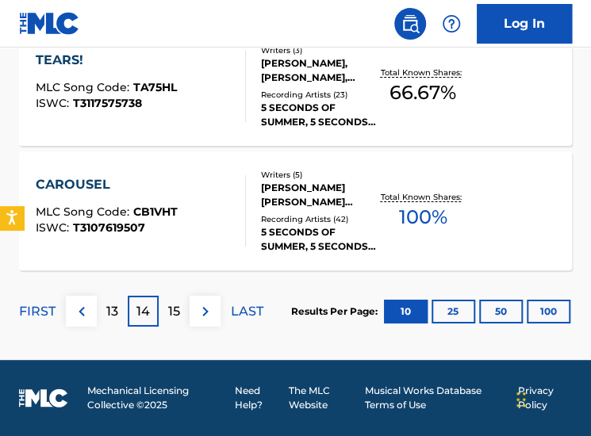
scroll to position [460, 0]
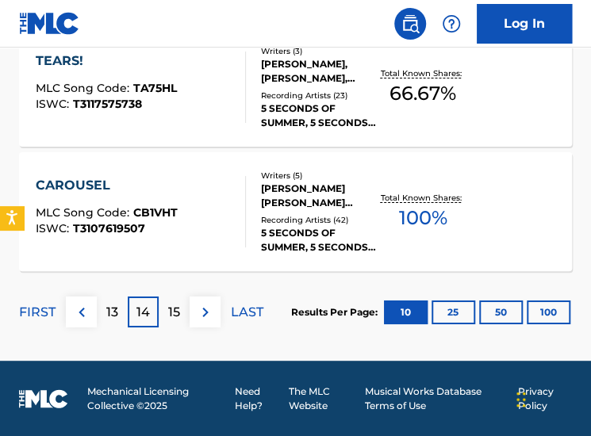
click at [179, 298] on div "15" at bounding box center [174, 312] width 31 height 31
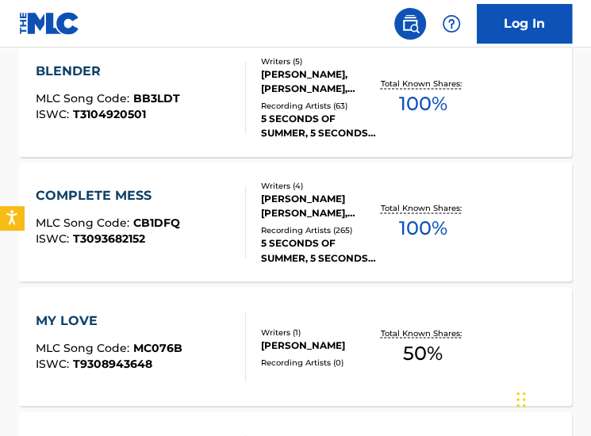
scroll to position [636, 0]
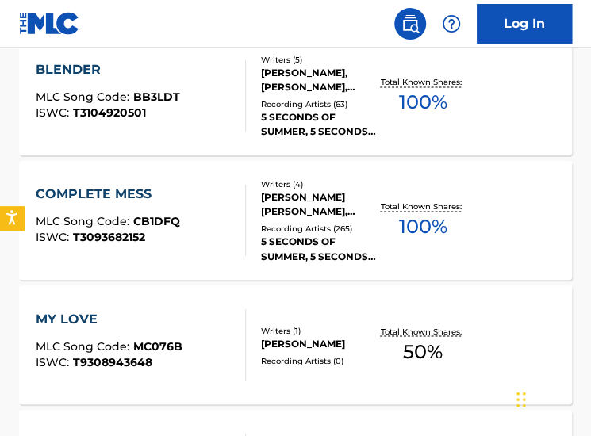
click at [192, 356] on div "MY LOVE MLC Song Code : MC076B ISWC : T9308943648" at bounding box center [141, 344] width 210 height 71
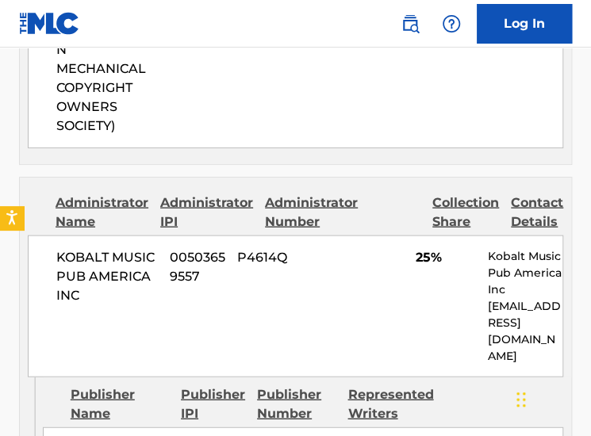
scroll to position [1163, 0]
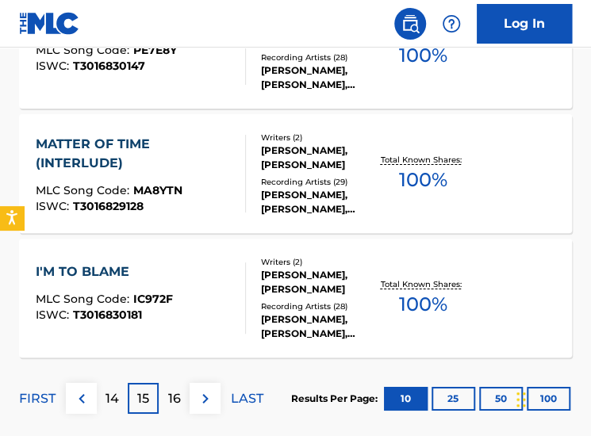
scroll to position [1516, 0]
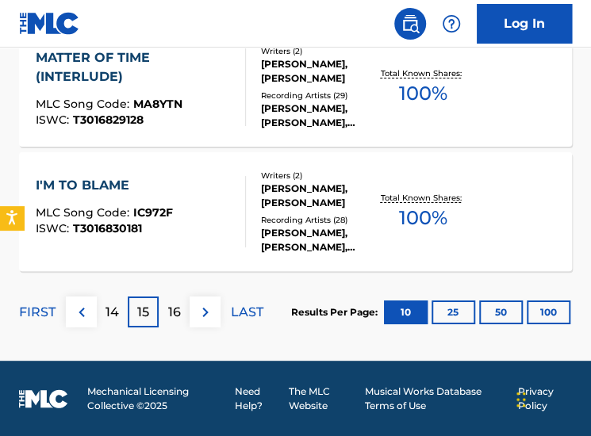
click at [181, 310] on div "16" at bounding box center [174, 312] width 31 height 31
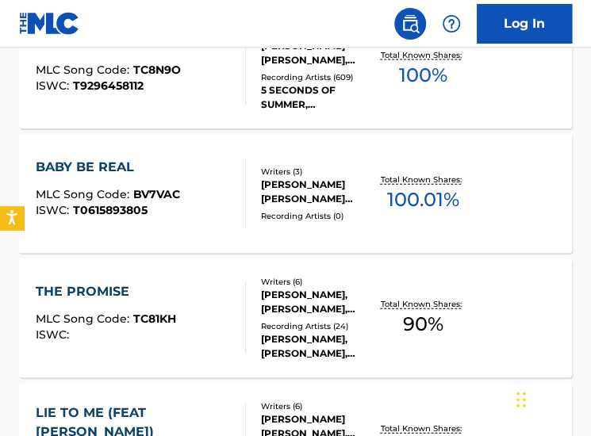
scroll to position [1028, 0]
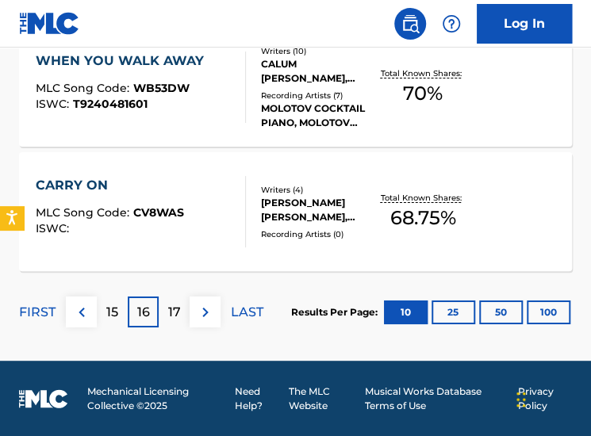
click at [171, 317] on p "17" at bounding box center [174, 312] width 13 height 19
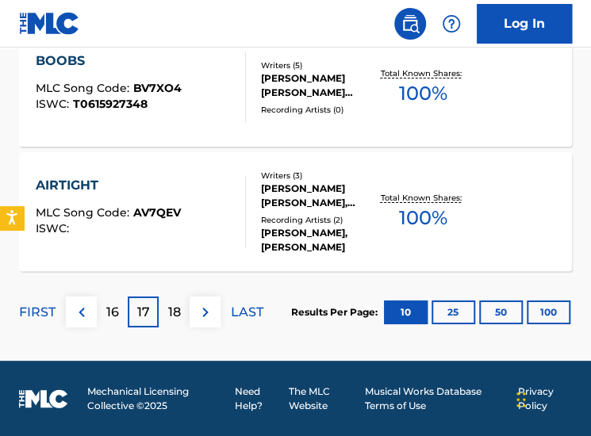
scroll to position [1415, 0]
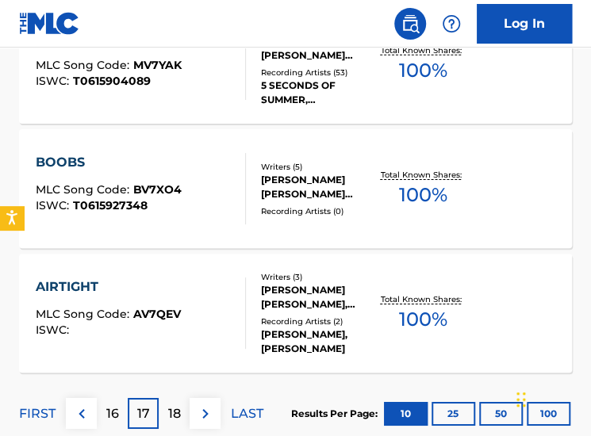
click at [215, 291] on div "AIRTIGHT MLC Song Code : AV7QEV ISWC :" at bounding box center [141, 313] width 210 height 71
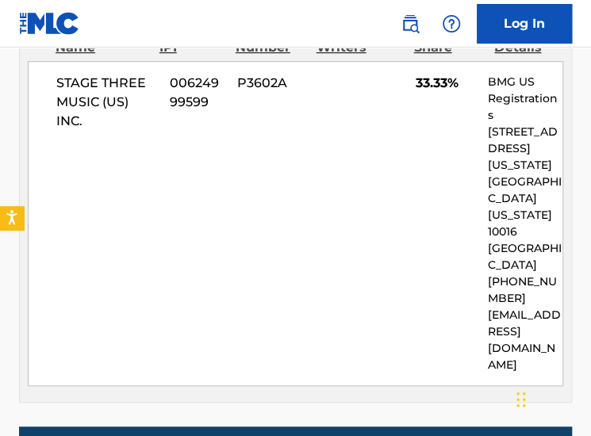
scroll to position [2076, 0]
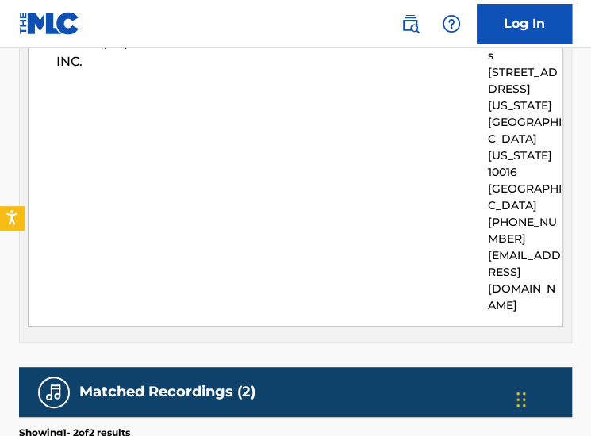
drag, startPoint x: 302, startPoint y: 290, endPoint x: 270, endPoint y: 267, distance: 38.7
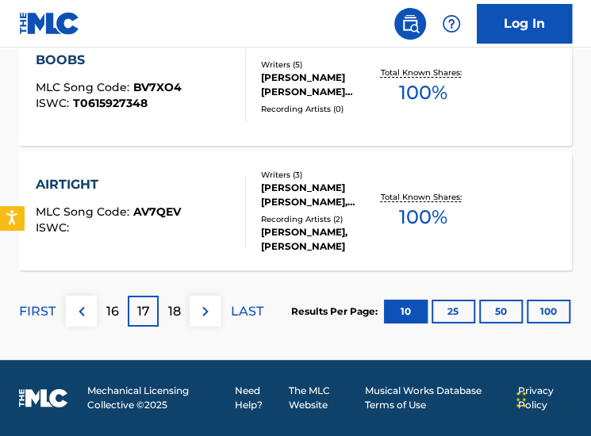
scroll to position [1456, 0]
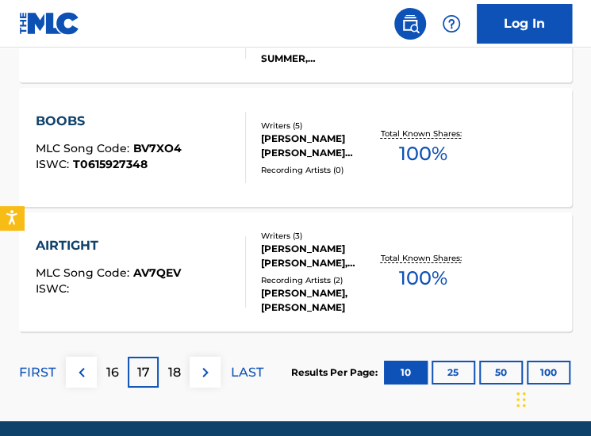
click at [172, 372] on p "18" at bounding box center [174, 372] width 13 height 19
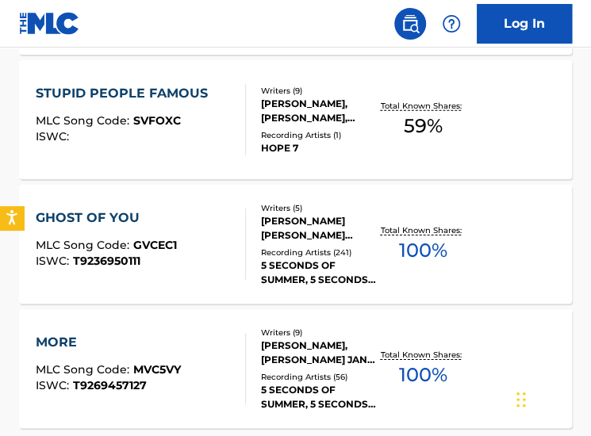
scroll to position [1360, 0]
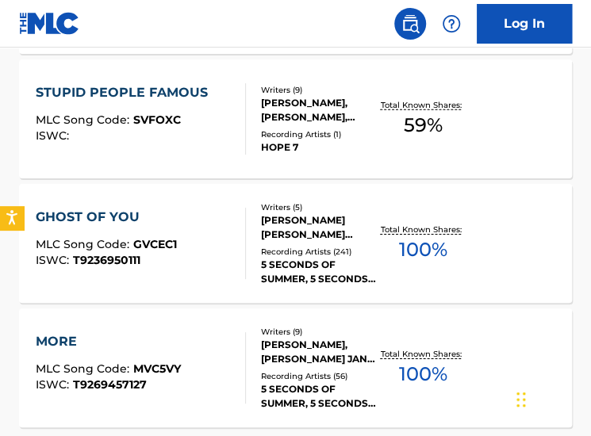
click at [206, 115] on div "MLC Song Code : SVFOXC" at bounding box center [126, 122] width 180 height 16
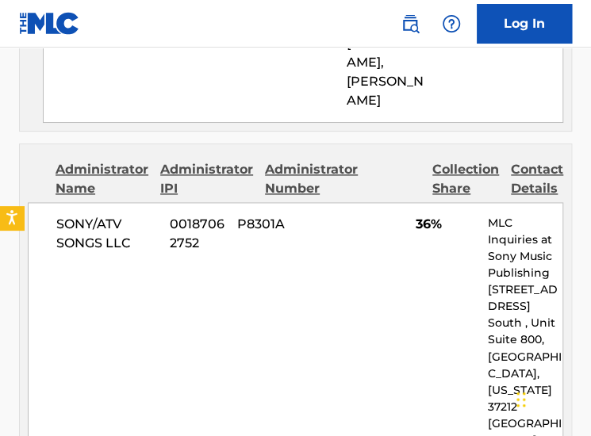
scroll to position [2751, 0]
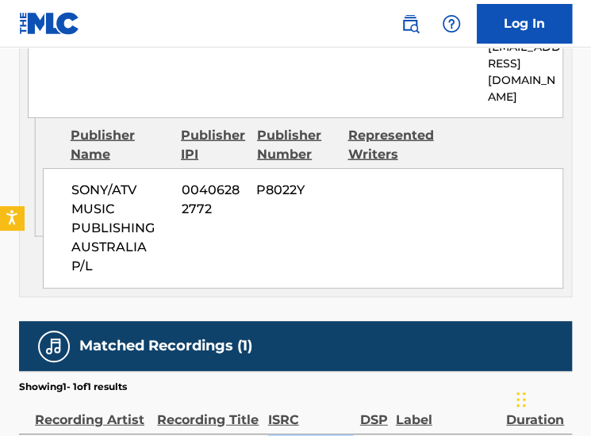
drag, startPoint x: 285, startPoint y: 320, endPoint x: 268, endPoint y: 305, distance: 22.5
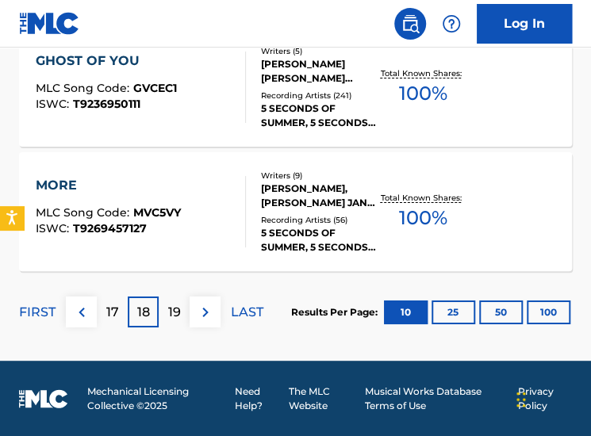
click at [174, 317] on p "19" at bounding box center [174, 312] width 13 height 19
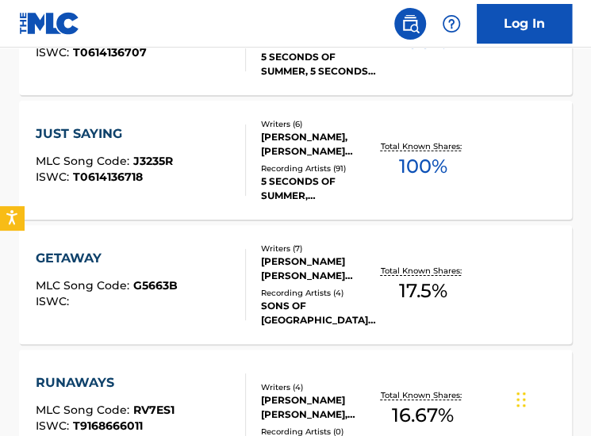
scroll to position [1316, 0]
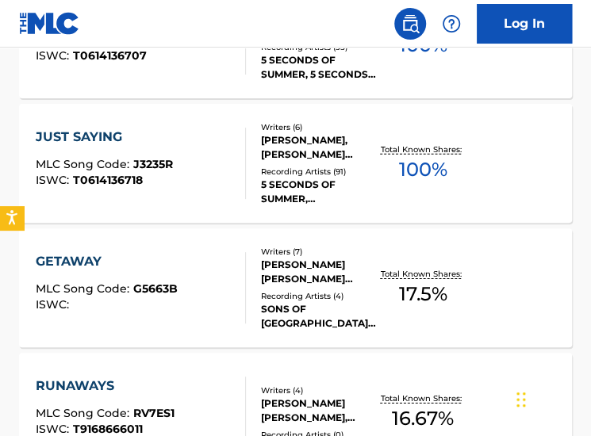
click at [91, 272] on div "GETAWAY MLC Song Code : G5663B ISWC :" at bounding box center [107, 287] width 142 height 71
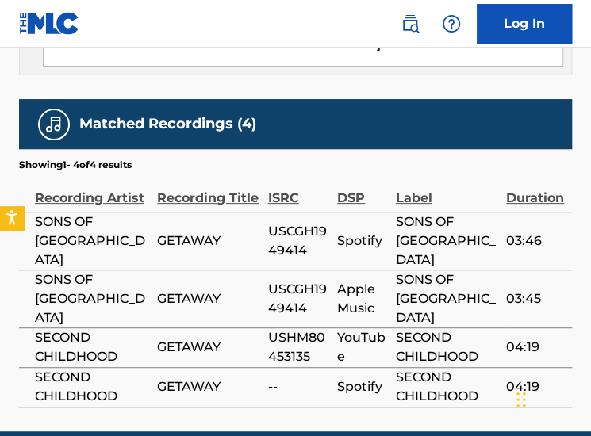
scroll to position [1809, 0]
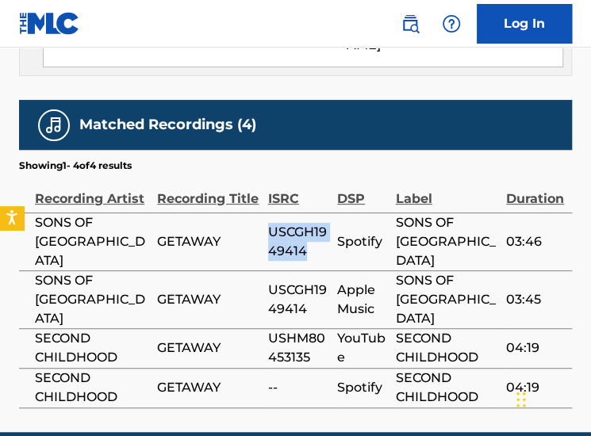
drag, startPoint x: 304, startPoint y: 206, endPoint x: 270, endPoint y: 188, distance: 38.3
click at [270, 223] on span "USCGH1949414" at bounding box center [298, 242] width 61 height 38
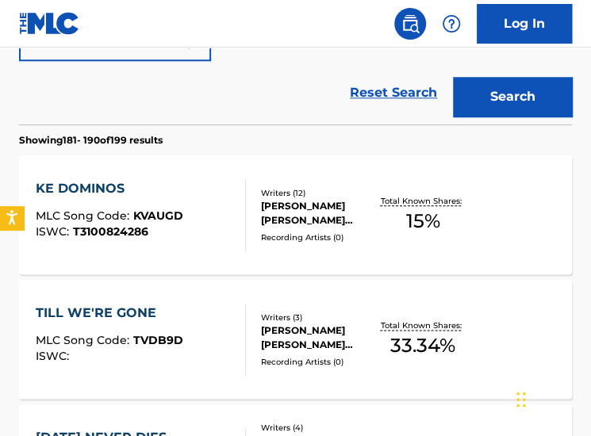
scroll to position [388, 0]
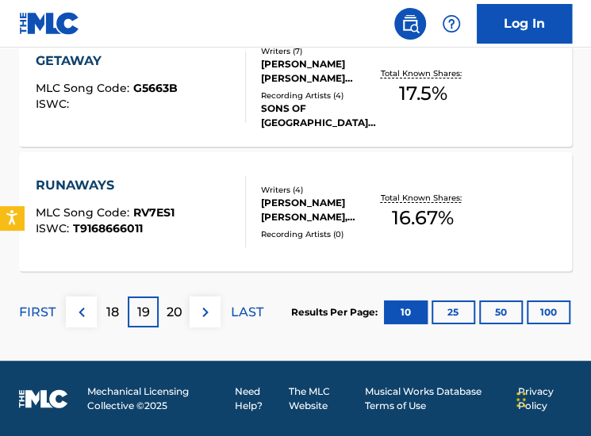
click at [179, 310] on p "20" at bounding box center [175, 312] width 16 height 19
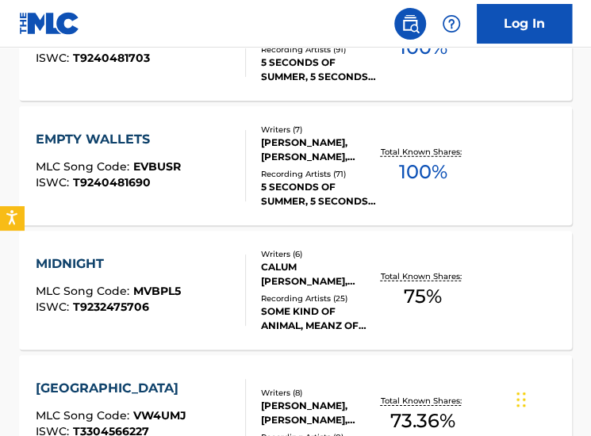
scroll to position [1189, 0]
click at [286, 282] on div "CALUM THOMAS HOOD, ASHTON FLETCHER IRWIN, LUKE ROBERT HEMMINGS, MICHAEL GORDON …" at bounding box center [319, 274] width 117 height 29
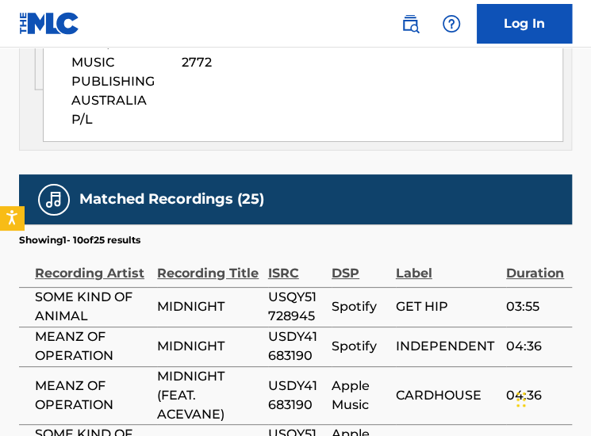
scroll to position [1986, 0]
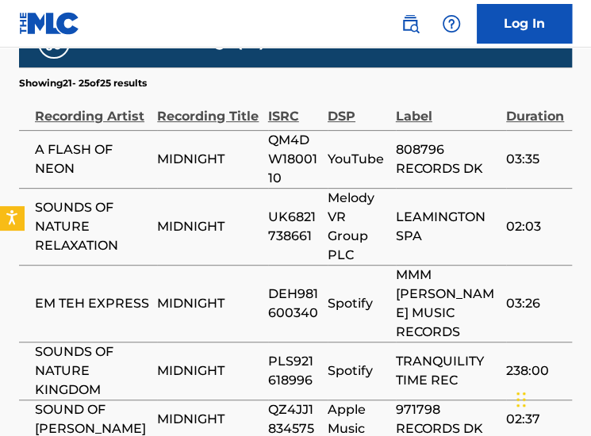
scroll to position [1917, 0]
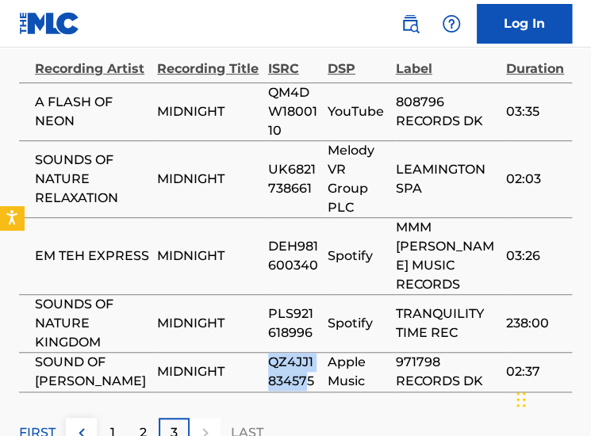
drag, startPoint x: 309, startPoint y: 269, endPoint x: 272, endPoint y: 252, distance: 40.8
click at [272, 353] on span "QZ4JJ1834575" at bounding box center [294, 372] width 52 height 38
click at [291, 353] on span "QZ4JJ1834575" at bounding box center [294, 372] width 52 height 38
drag, startPoint x: 313, startPoint y: 271, endPoint x: 270, endPoint y: 250, distance: 48.3
click at [270, 353] on span "QZ4JJ1834575" at bounding box center [294, 372] width 52 height 38
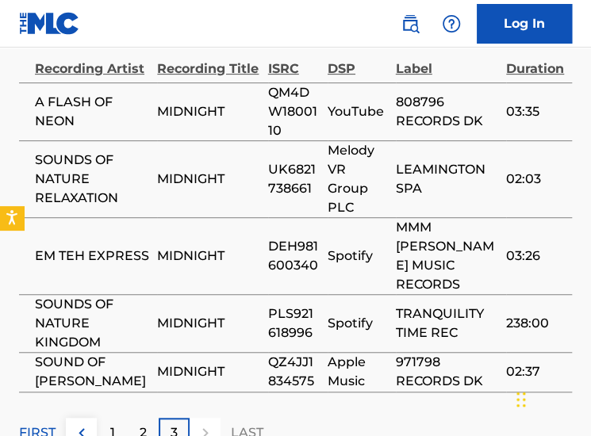
click at [133, 418] on div "2" at bounding box center [143, 433] width 31 height 31
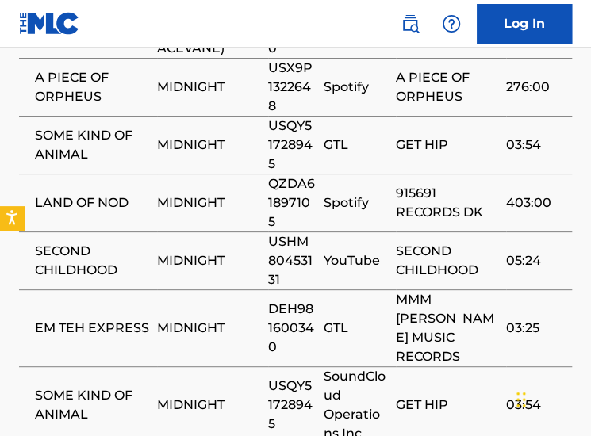
scroll to position [2116, 0]
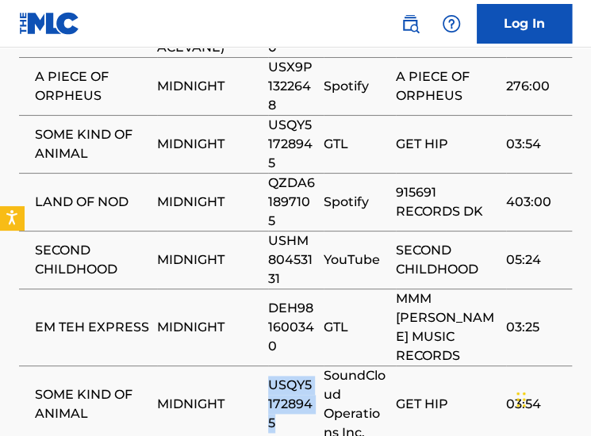
drag, startPoint x: 276, startPoint y: 313, endPoint x: 263, endPoint y: 279, distance: 36.4
click at [263, 366] on tr "SOME KIND OF ANIMAL MIDNIGHT USQY51728945 SoundCloud Operations Inc. GET HIP 03…" at bounding box center [295, 404] width 553 height 77
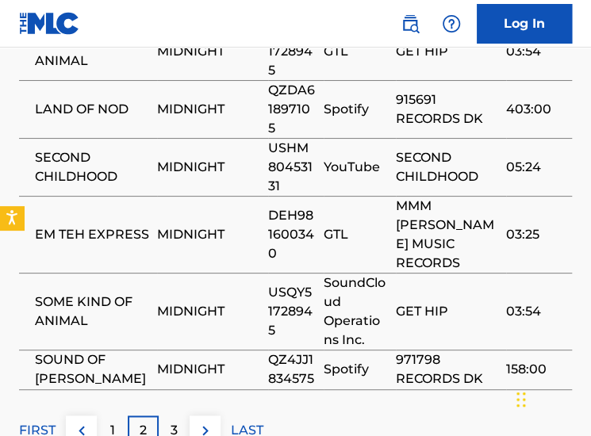
click at [121, 416] on div "1" at bounding box center [112, 431] width 31 height 31
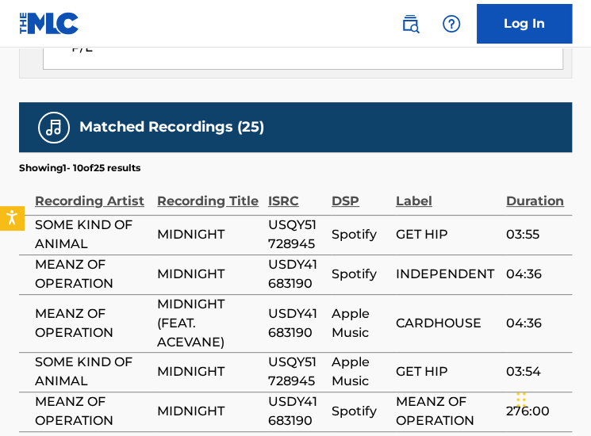
scroll to position [1776, 0]
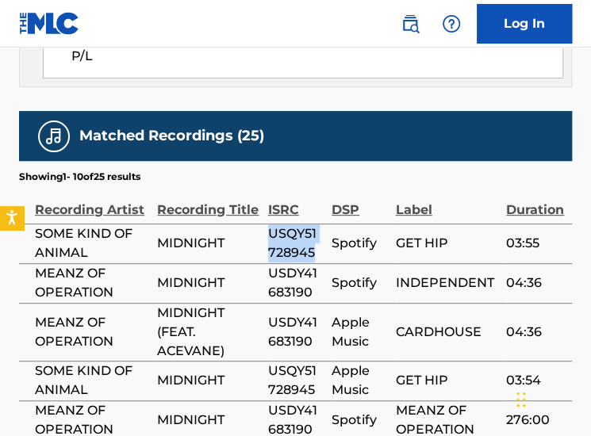
drag, startPoint x: 319, startPoint y: 167, endPoint x: 269, endPoint y: 145, distance: 54.4
click at [269, 225] on span "USQY51728945" at bounding box center [296, 244] width 56 height 38
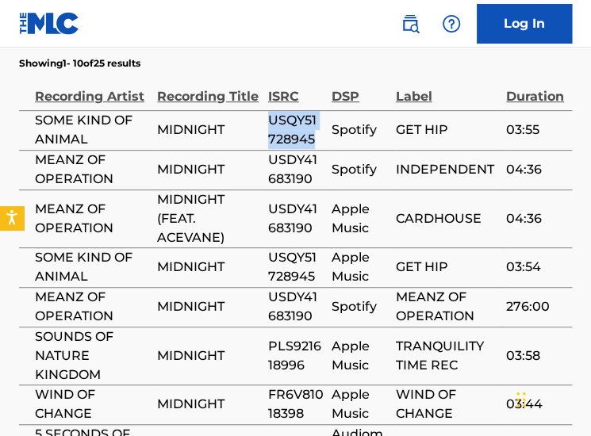
scroll to position [1966, 0]
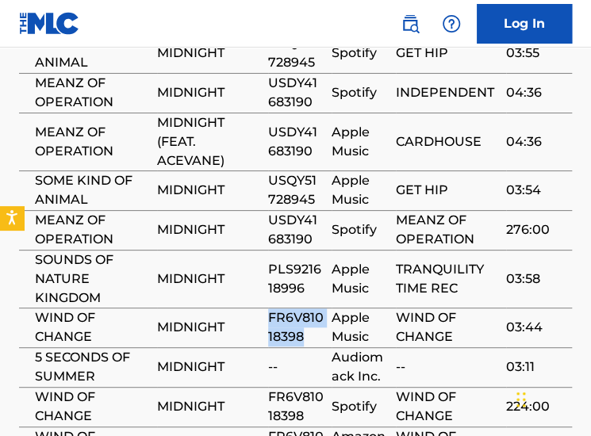
drag, startPoint x: 313, startPoint y: 250, endPoint x: 269, endPoint y: 226, distance: 49.7
click at [269, 309] on span "FR6V81018398" at bounding box center [296, 328] width 56 height 38
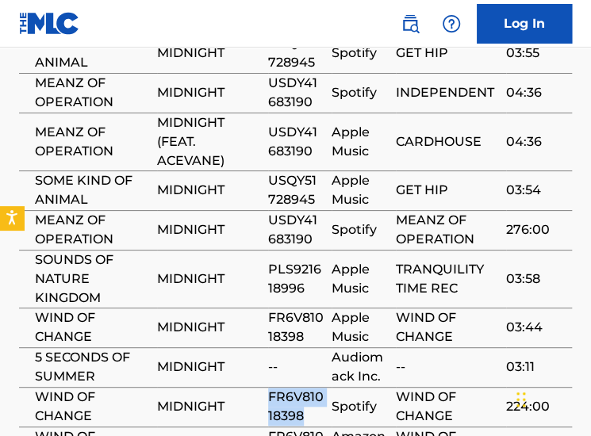
drag, startPoint x: 306, startPoint y: 331, endPoint x: 270, endPoint y: 310, distance: 41.9
click at [270, 388] on span "FR6V81018398" at bounding box center [296, 407] width 56 height 38
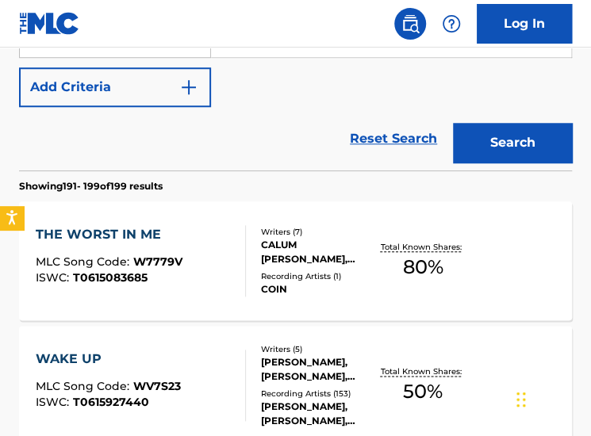
scroll to position [344, 0]
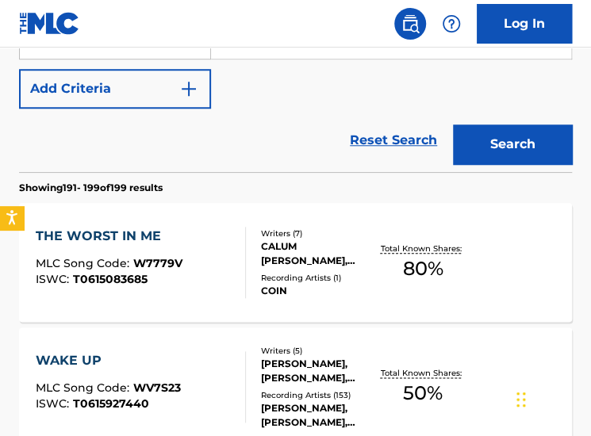
click at [235, 259] on div at bounding box center [238, 262] width 13 height 71
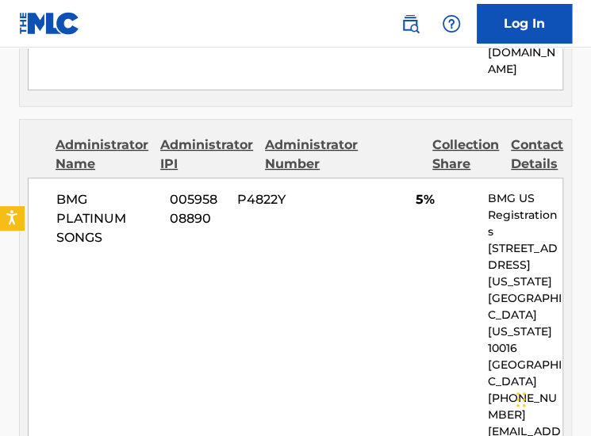
scroll to position [3760, 0]
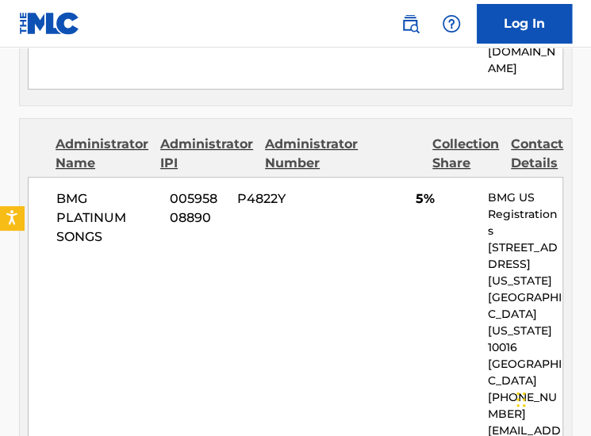
drag, startPoint x: 305, startPoint y: 321, endPoint x: 270, endPoint y: 298, distance: 41.8
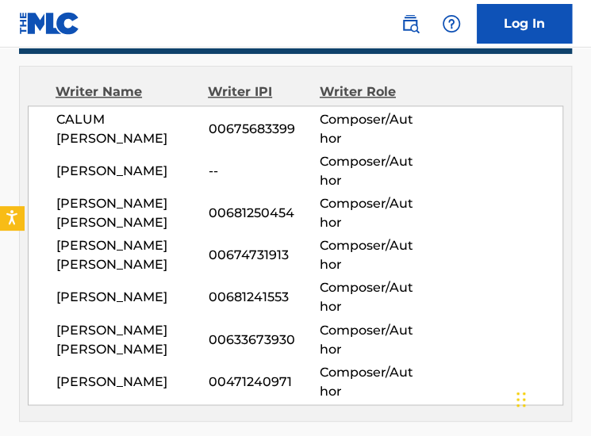
scroll to position [572, 0]
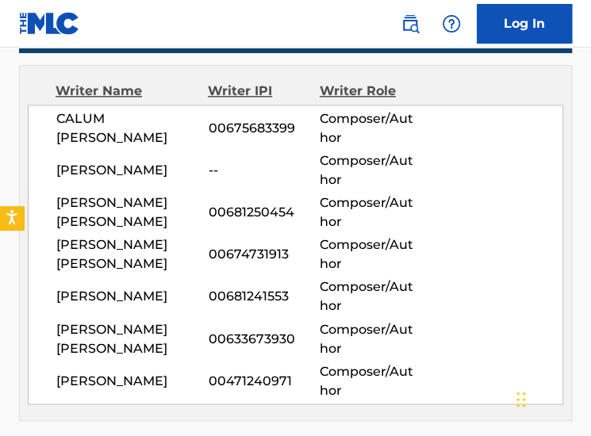
click at [232, 208] on span "00681250454" at bounding box center [263, 212] width 111 height 19
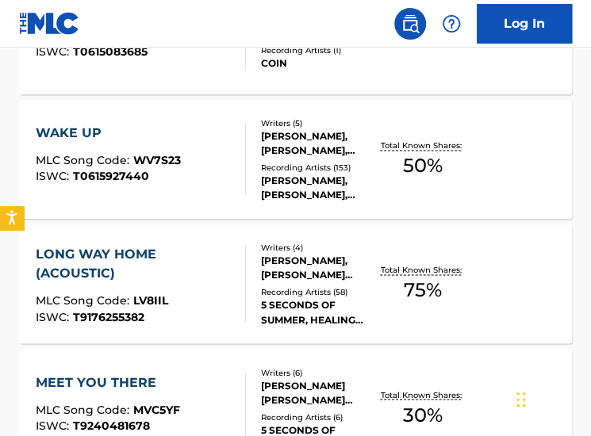
scroll to position [344, 0]
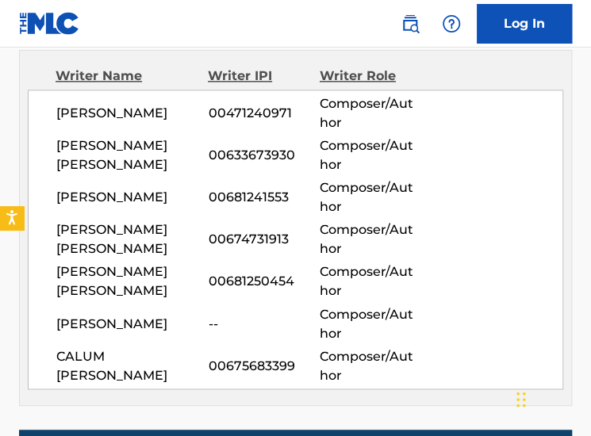
scroll to position [588, 0]
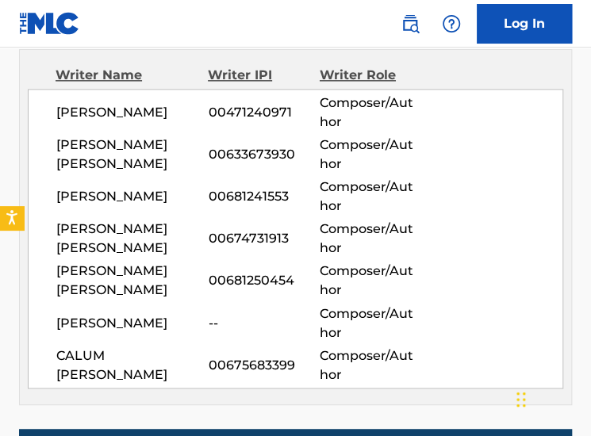
click at [230, 282] on span "00681250454" at bounding box center [263, 280] width 111 height 19
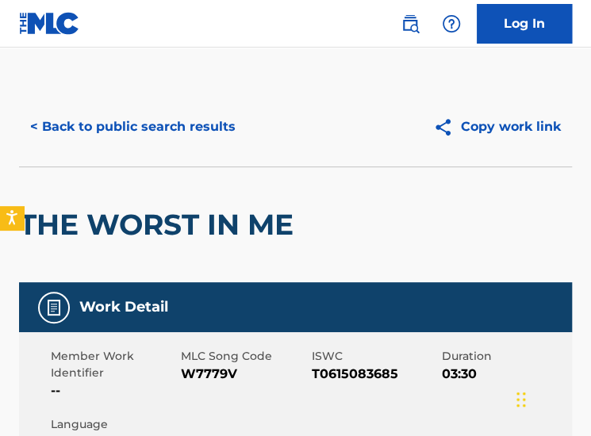
scroll to position [72, 0]
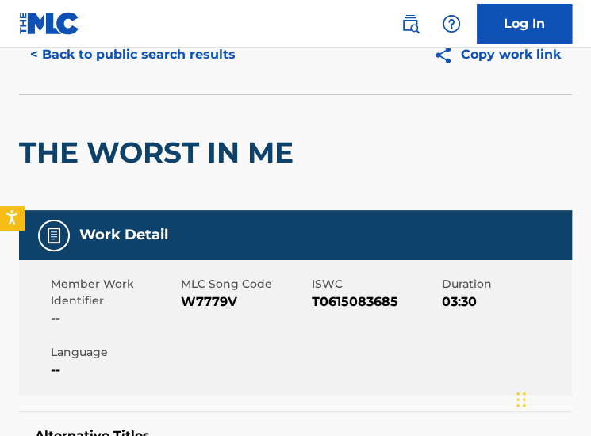
click at [160, 44] on nav "Log In" at bounding box center [295, 24] width 591 height 48
click at [162, 48] on button "< Back to public search results" at bounding box center [133, 55] width 228 height 40
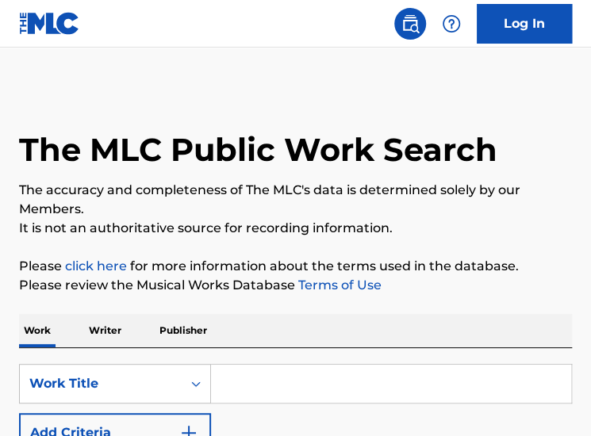
scroll to position [213, 0]
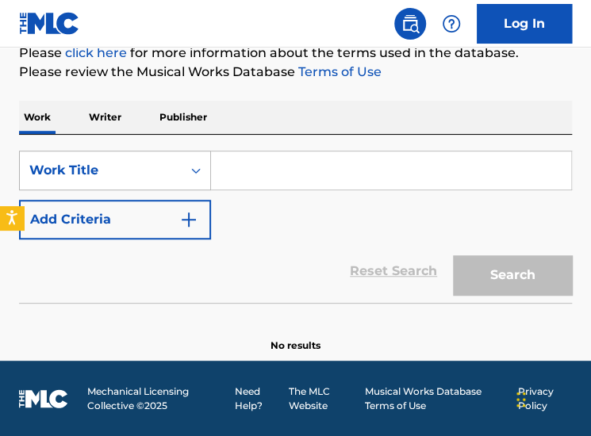
click at [133, 161] on div "Work Title" at bounding box center [100, 170] width 143 height 19
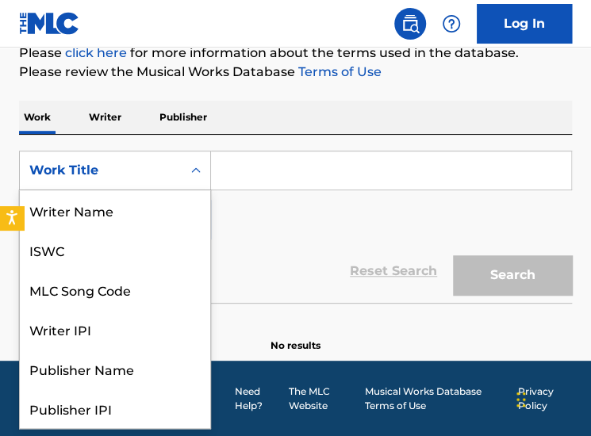
scroll to position [79, 0]
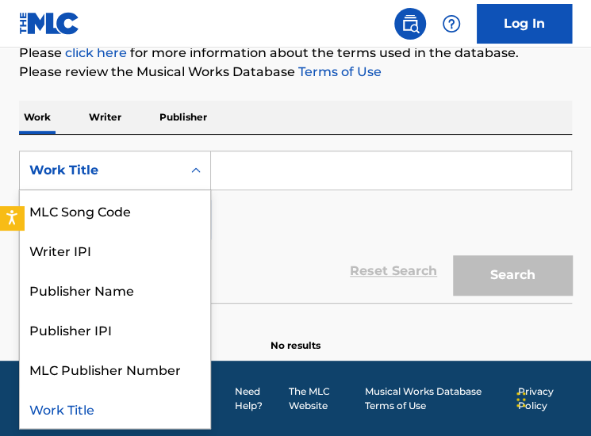
click at [117, 140] on div "SearchWithCriteria5a545c68-fd64-4907-ad40-4a701888e71b 8 results available. Use…" at bounding box center [295, 219] width 553 height 168
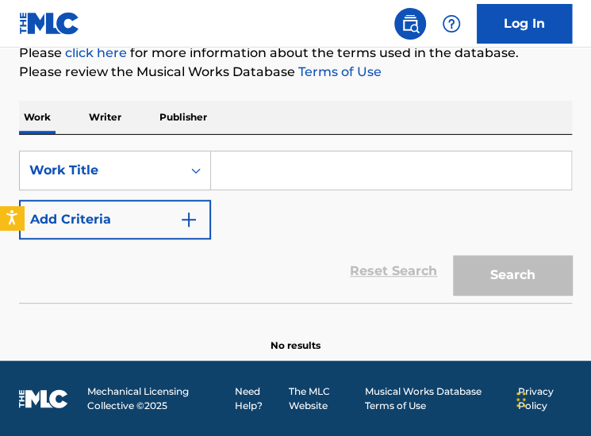
click at [108, 127] on p "Writer" at bounding box center [105, 117] width 42 height 33
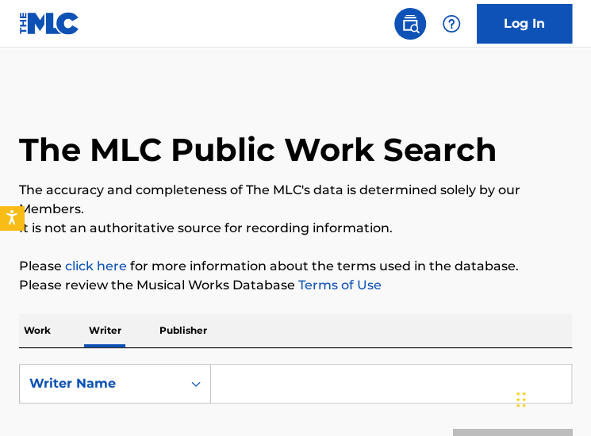
scroll to position [124, 0]
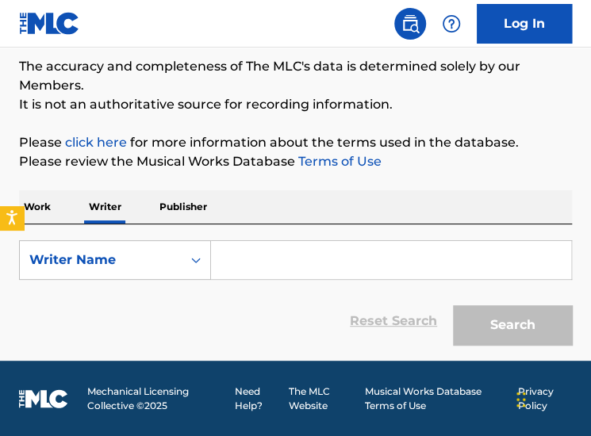
click at [132, 237] on div "SearchWithCriteria07b7e115-ae74-42e0-bc3c-b51823be244b Writer Name Reset Search…" at bounding box center [295, 289] width 553 height 129
click at [145, 261] on div "Writer Name" at bounding box center [100, 260] width 143 height 19
click at [254, 260] on input "Search Form" at bounding box center [391, 260] width 360 height 38
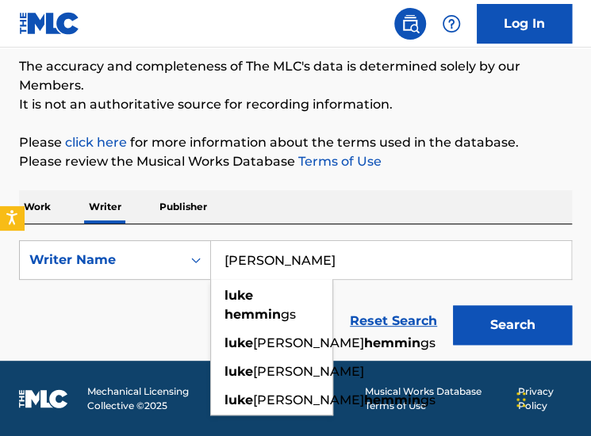
type input "Luke Hemmings"
click at [453, 306] on button "Search" at bounding box center [512, 326] width 119 height 40
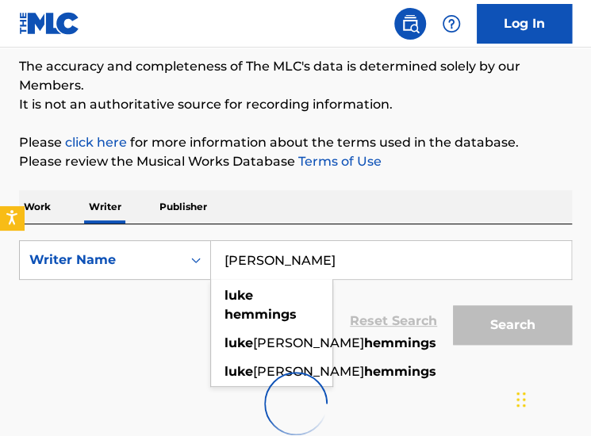
scroll to position [225, 0]
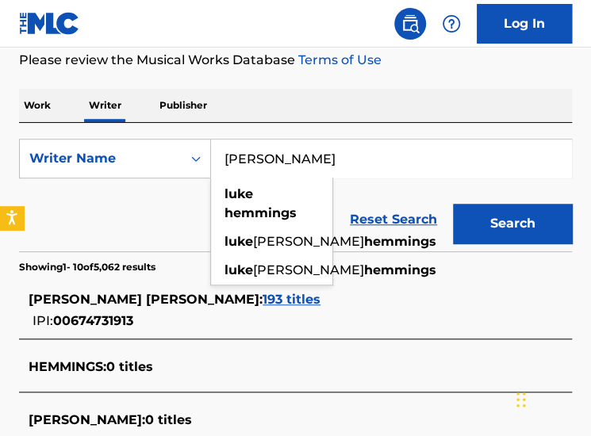
click at [167, 218] on div "Reset Search Search" at bounding box center [295, 219] width 553 height 63
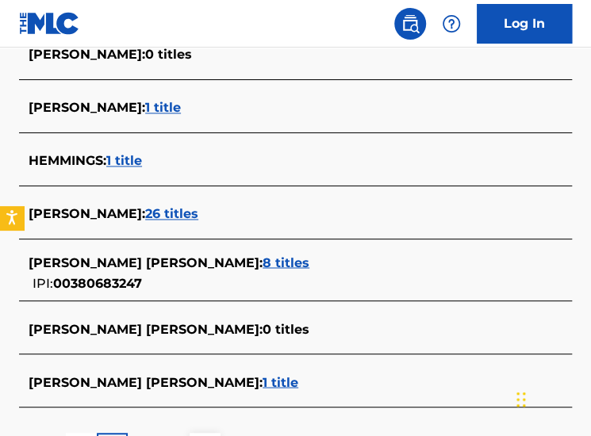
scroll to position [644, 0]
click at [179, 213] on span "26 titles" at bounding box center [171, 213] width 53 height 15
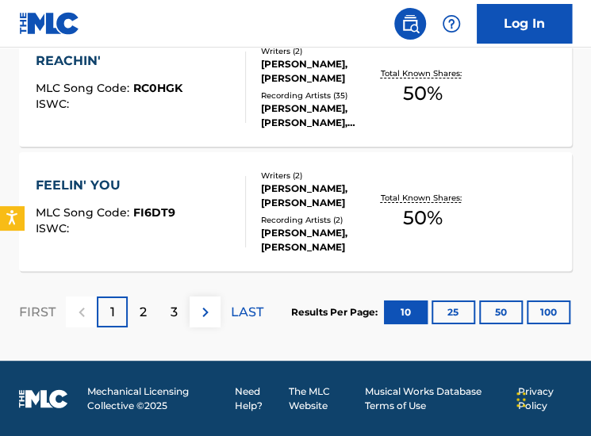
click at [138, 321] on div "2" at bounding box center [143, 312] width 31 height 31
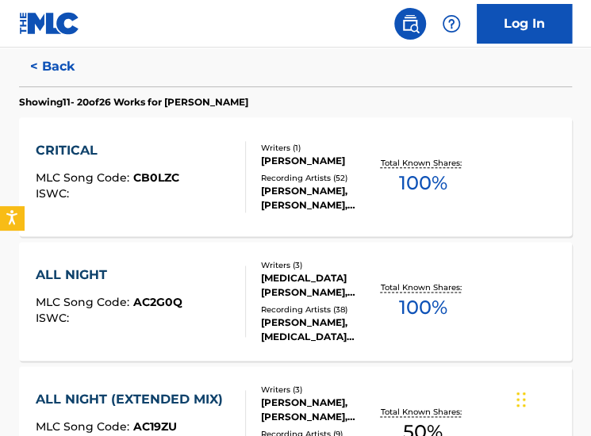
scroll to position [432, 0]
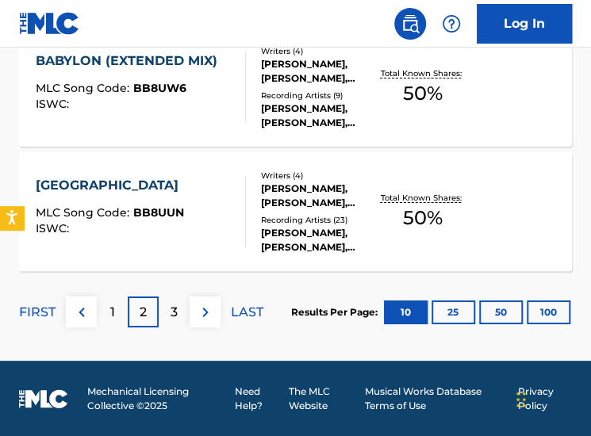
click at [174, 303] on p "3" at bounding box center [174, 312] width 7 height 19
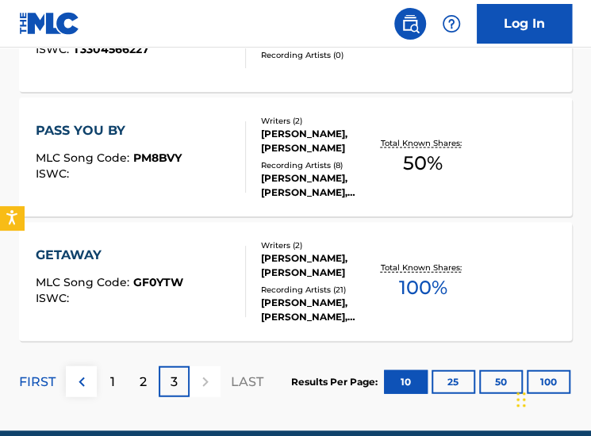
scroll to position [1018, 0]
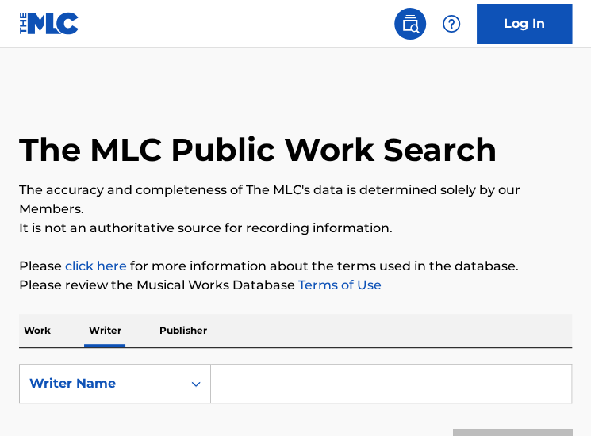
scroll to position [124, 0]
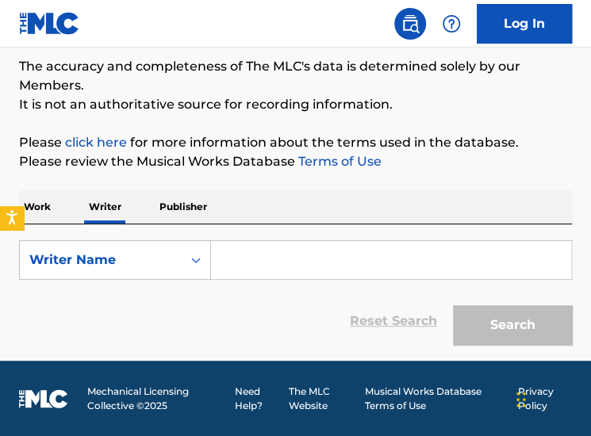
click at [265, 252] on input "Search Form" at bounding box center [391, 260] width 360 height 38
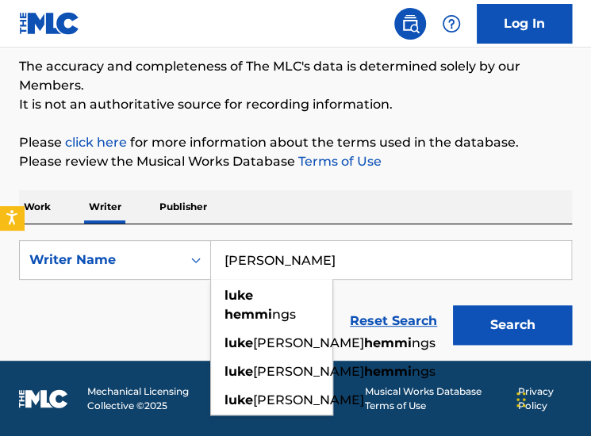
type input "[PERSON_NAME]"
click at [453, 306] on button "Search" at bounding box center [512, 326] width 119 height 40
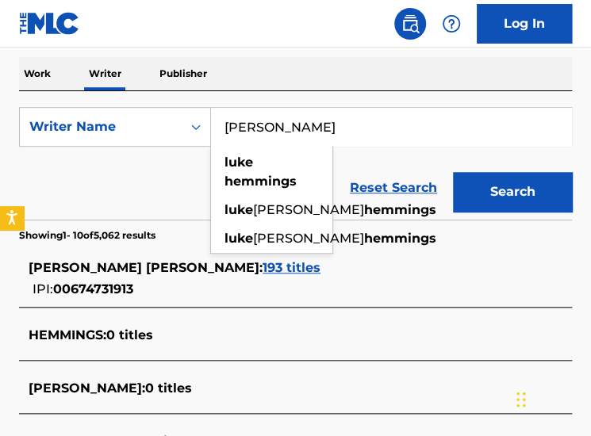
scroll to position [257, 0]
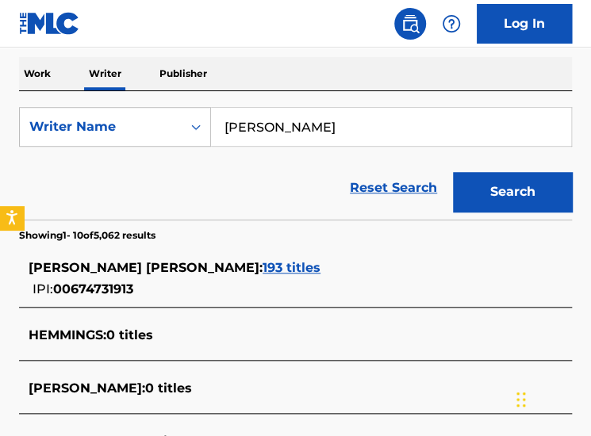
click at [113, 274] on span "[PERSON_NAME] [PERSON_NAME] :" at bounding box center [146, 267] width 234 height 15
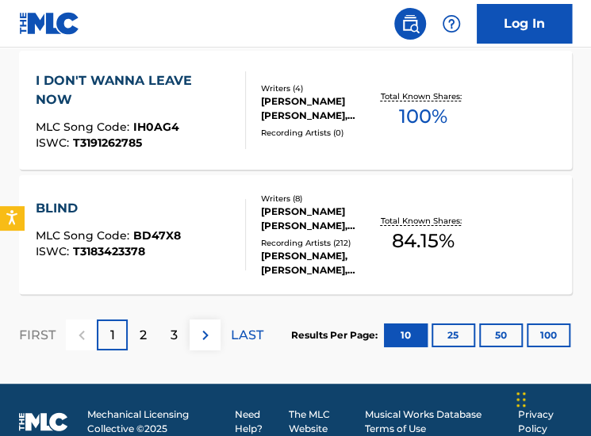
scroll to position [1493, 0]
click at [140, 330] on p "2" at bounding box center [143, 335] width 7 height 19
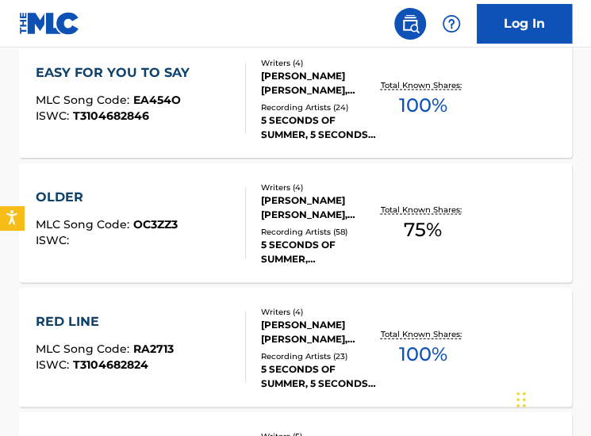
scroll to position [882, 0]
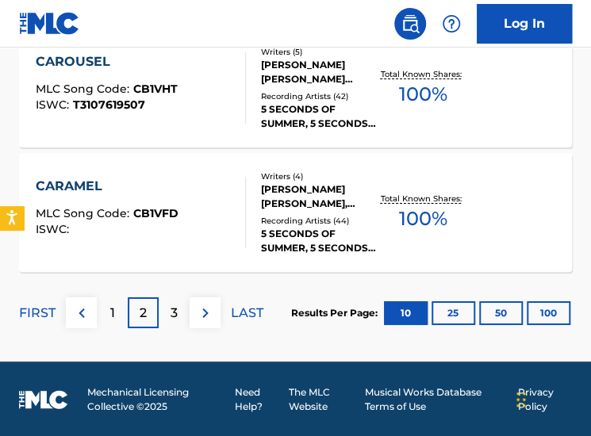
click at [178, 309] on div "3" at bounding box center [174, 313] width 31 height 31
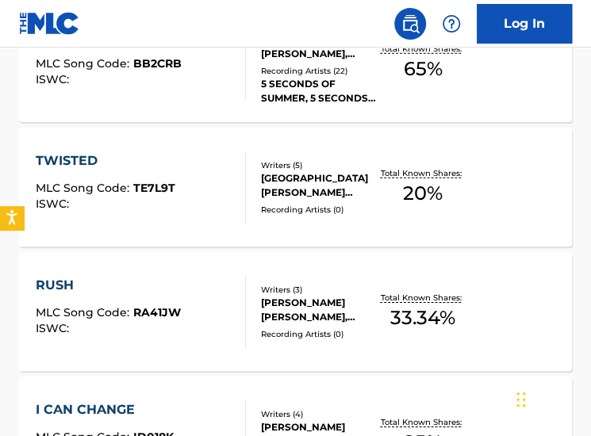
scroll to position [1516, 0]
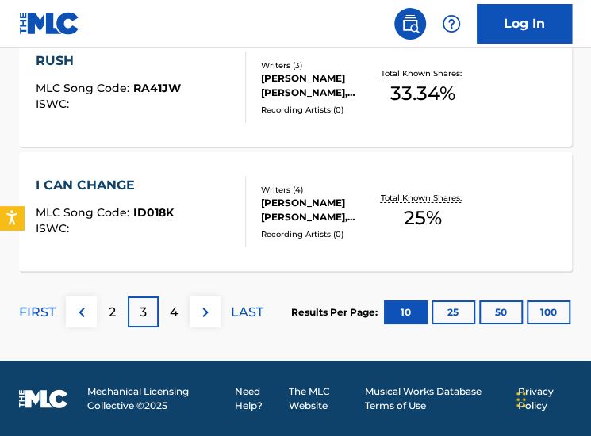
click at [167, 315] on div "4" at bounding box center [174, 312] width 31 height 31
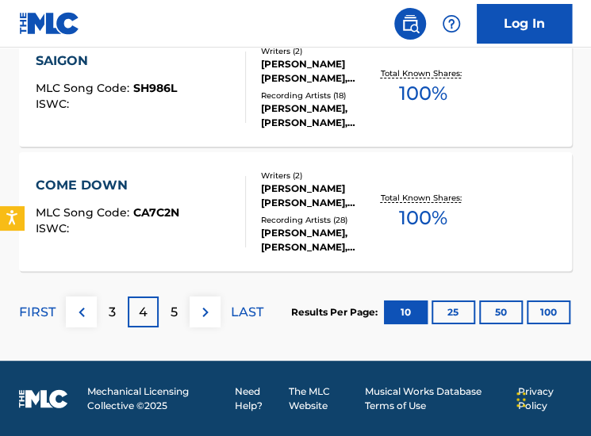
click at [160, 313] on div "5" at bounding box center [174, 312] width 31 height 31
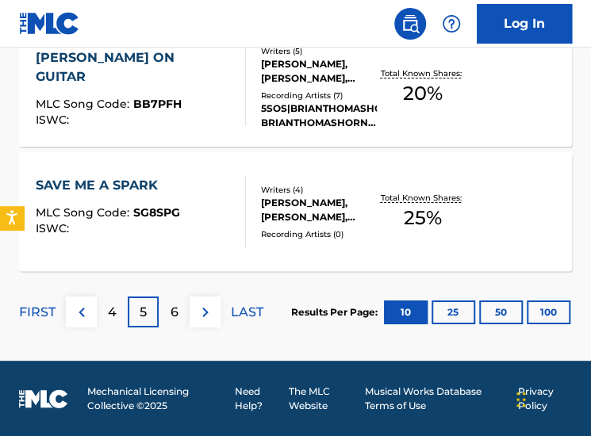
scroll to position [1516, 0]
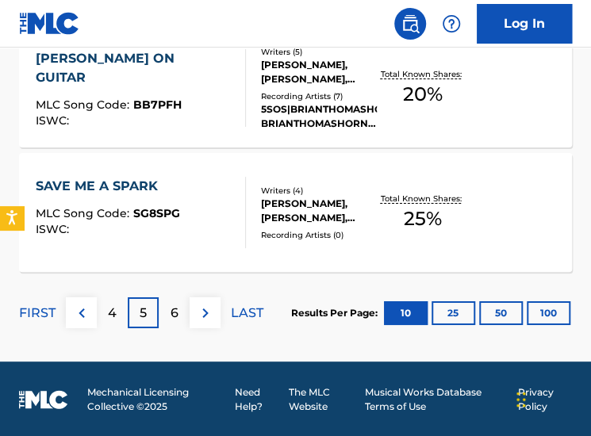
click at [181, 313] on div "6" at bounding box center [174, 313] width 31 height 31
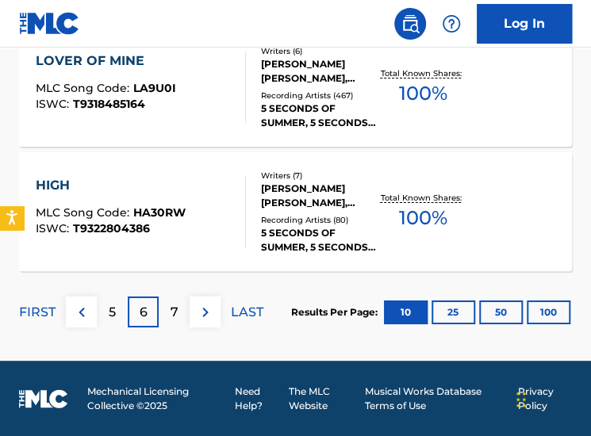
click at [163, 318] on div "7" at bounding box center [174, 312] width 31 height 31
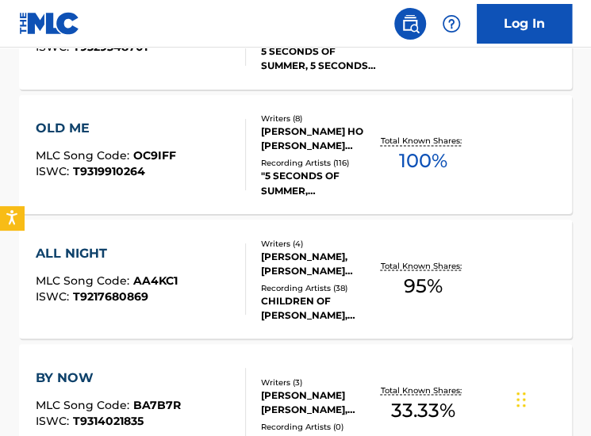
scroll to position [689, 0]
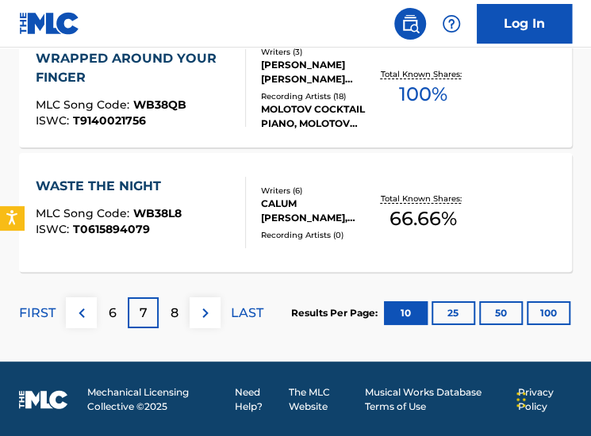
click at [173, 314] on p "8" at bounding box center [175, 313] width 8 height 19
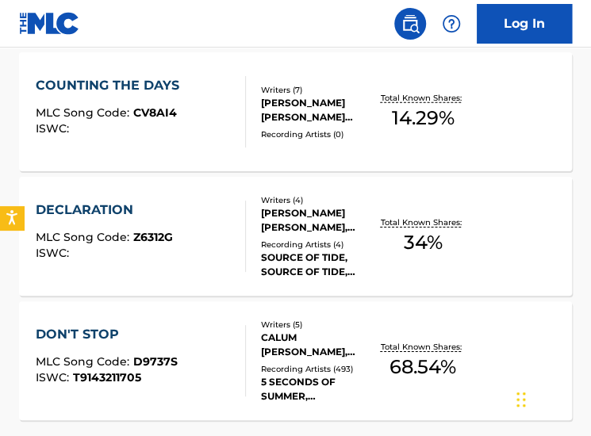
scroll to position [1365, 0]
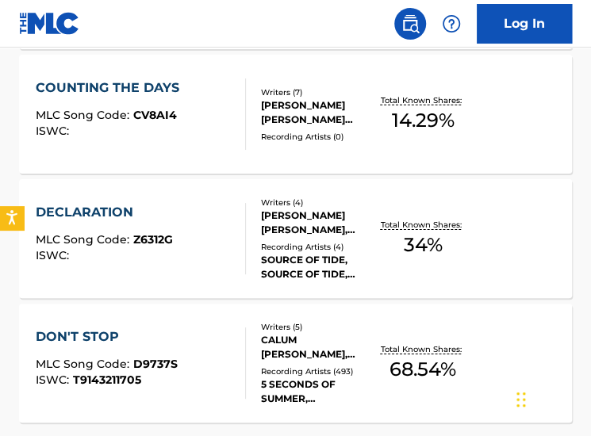
click at [275, 221] on div "LUKE ROBERT HEMMINGS, CALUM THOMAS HOOD, SAMUEL HOLLANDER, MARTIN JOHNSON" at bounding box center [319, 223] width 117 height 29
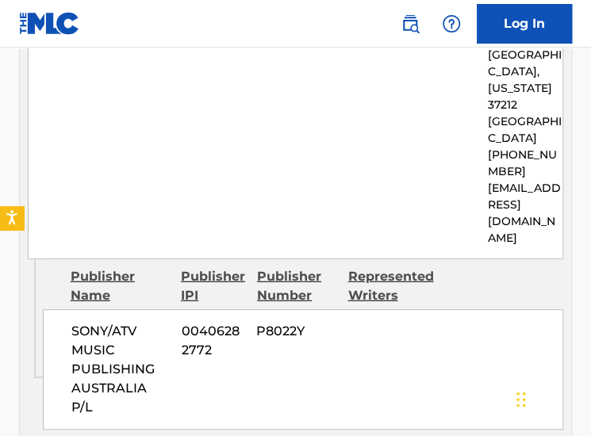
scroll to position [1398, 0]
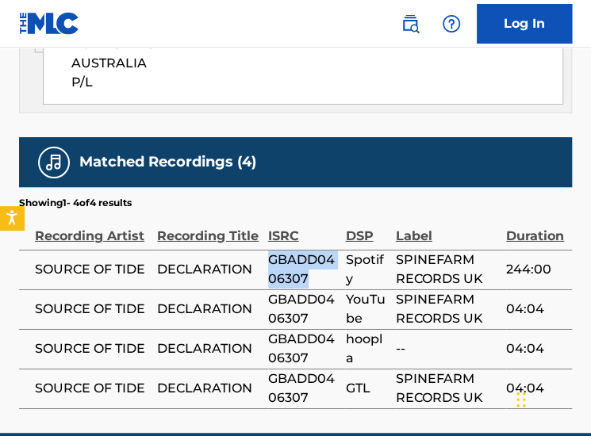
drag, startPoint x: 306, startPoint y: 209, endPoint x: 267, endPoint y: 191, distance: 43.3
click at [267, 250] on tr "SOURCE OF TIDE DECLARATION GBADD0406307 Spotify SPINEFARM RECORDS UK 244:00" at bounding box center [295, 270] width 553 height 40
copy tr "GBADD0406307"
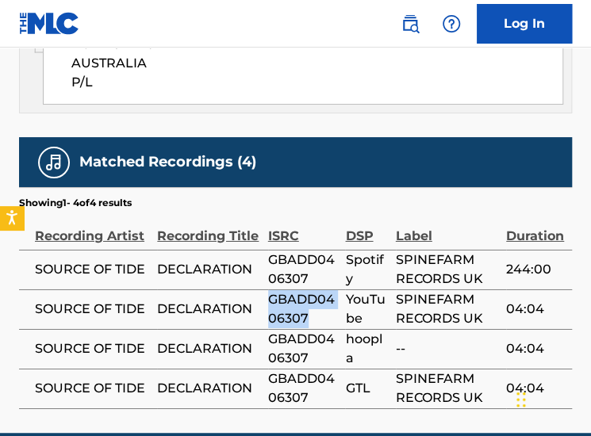
drag, startPoint x: 309, startPoint y: 245, endPoint x: 271, endPoint y: 230, distance: 41.0
click at [271, 290] on span "GBADD0406307" at bounding box center [303, 309] width 70 height 38
copy span "GBADD0406307"
click at [194, 210] on th "Recording Title" at bounding box center [212, 230] width 110 height 40
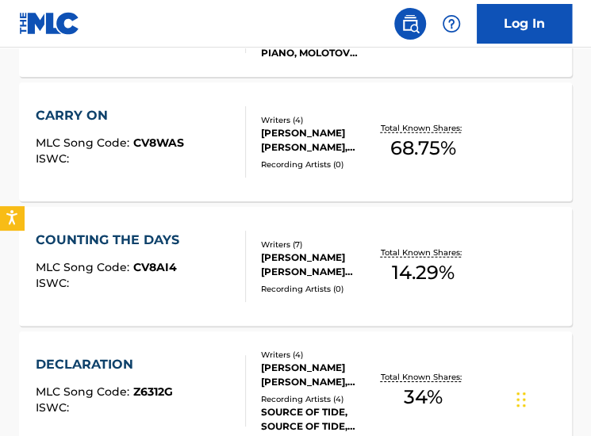
scroll to position [1516, 0]
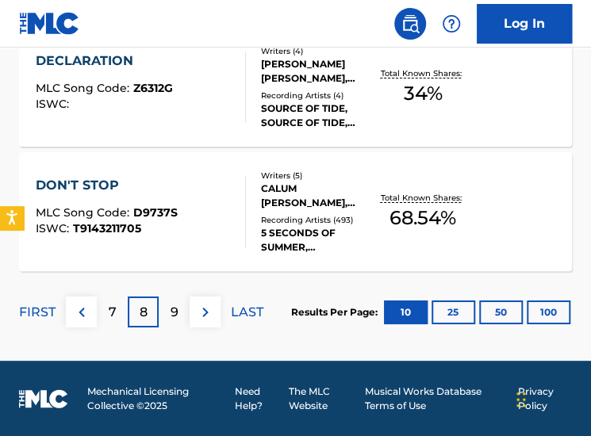
click at [171, 315] on p "9" at bounding box center [175, 312] width 8 height 19
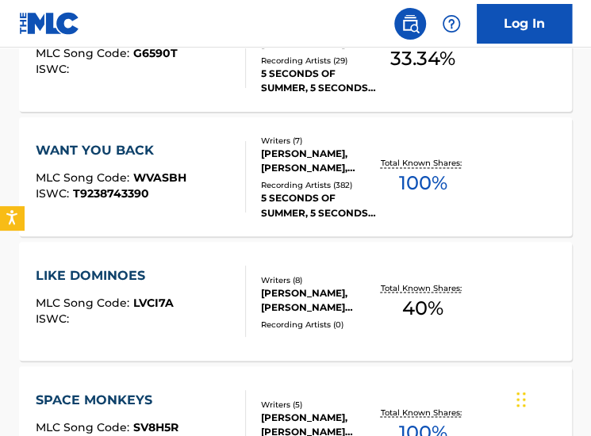
scroll to position [680, 0]
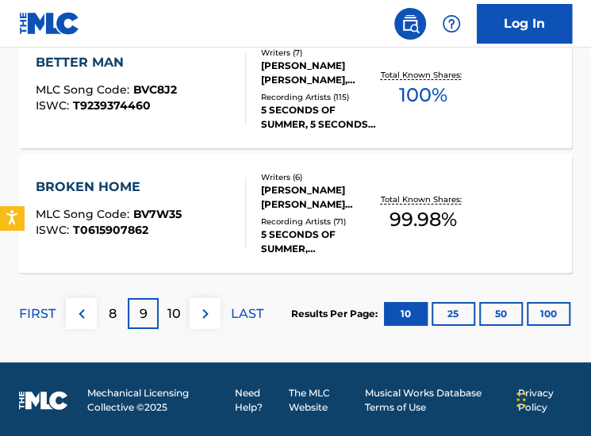
click at [171, 321] on p "10" at bounding box center [173, 314] width 13 height 19
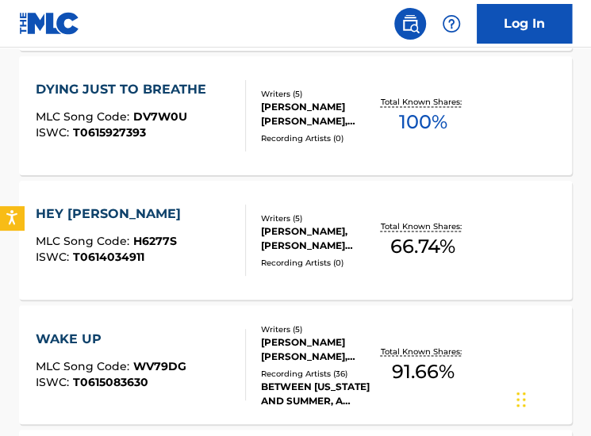
scroll to position [703, 0]
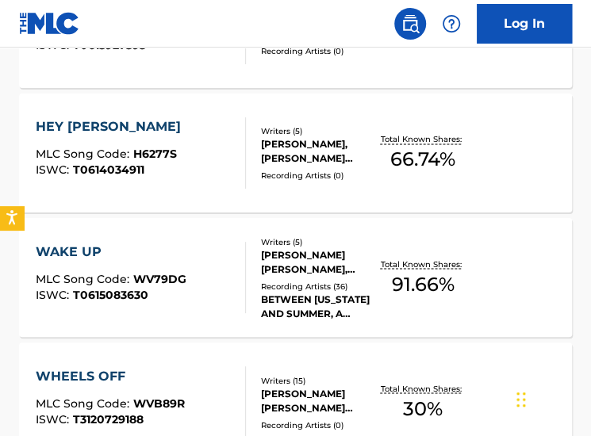
click at [288, 283] on div "Recording Artists ( 36 )" at bounding box center [319, 286] width 117 height 12
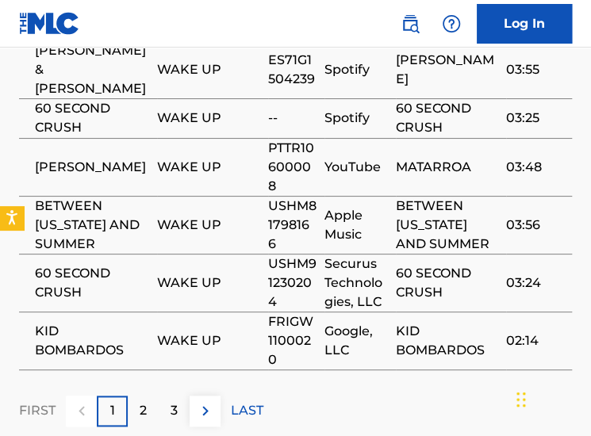
click at [146, 402] on p "2" at bounding box center [143, 411] width 7 height 19
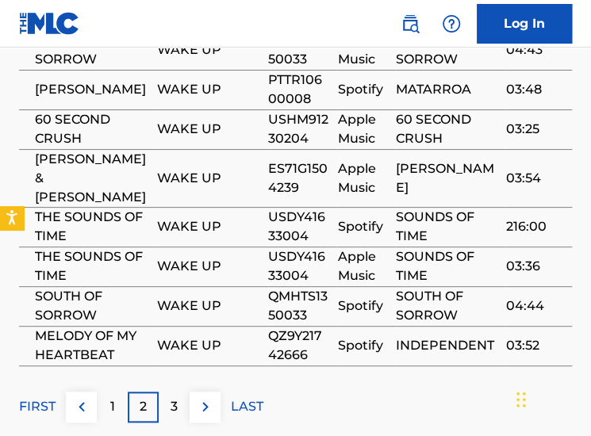
scroll to position [1972, 0]
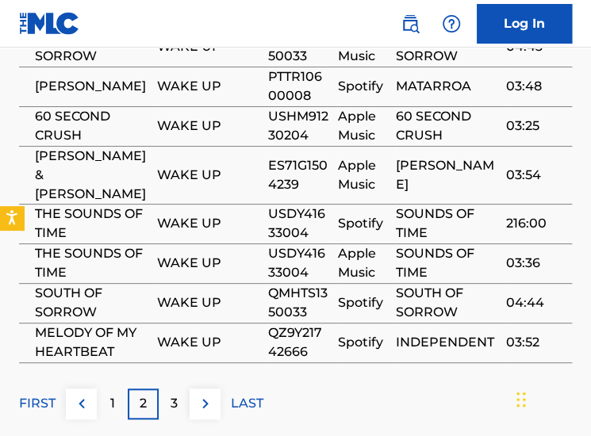
click at [180, 389] on div "3" at bounding box center [174, 404] width 31 height 31
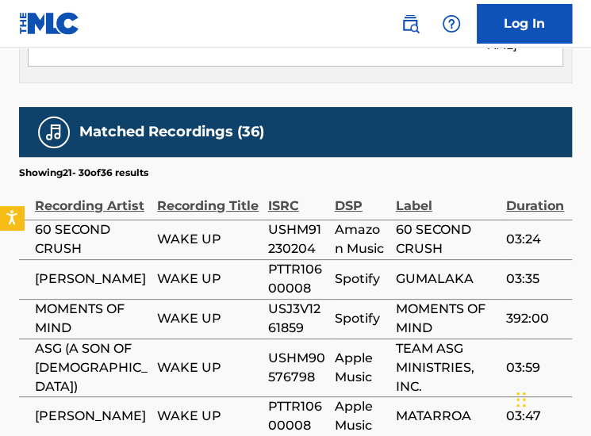
scroll to position [2039, 0]
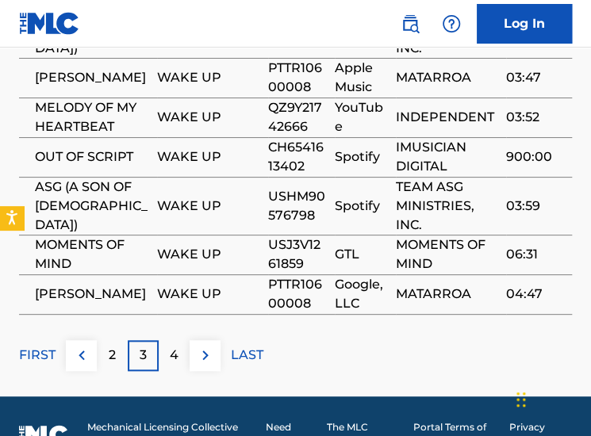
click at [119, 340] on div "2" at bounding box center [112, 355] width 31 height 31
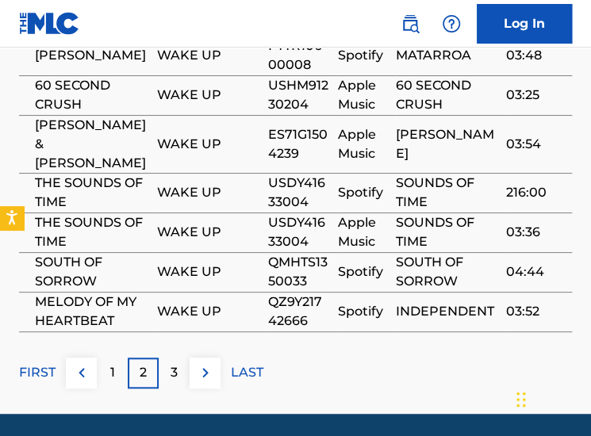
click at [170, 358] on div "3" at bounding box center [174, 373] width 31 height 31
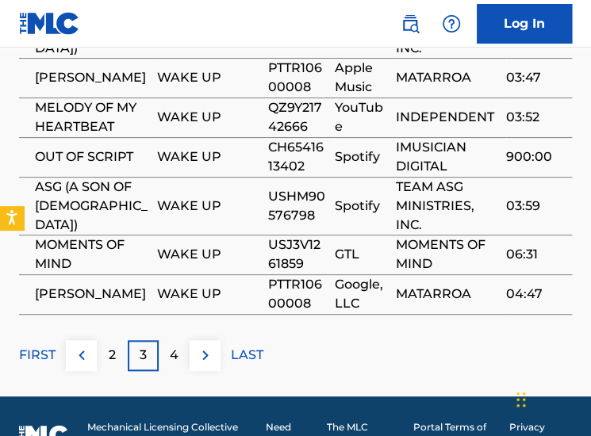
click at [178, 346] on p "4" at bounding box center [174, 355] width 9 height 19
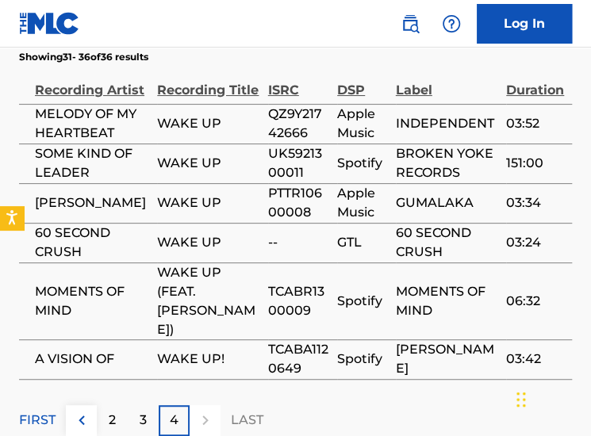
click at [101, 405] on div "2" at bounding box center [112, 420] width 31 height 31
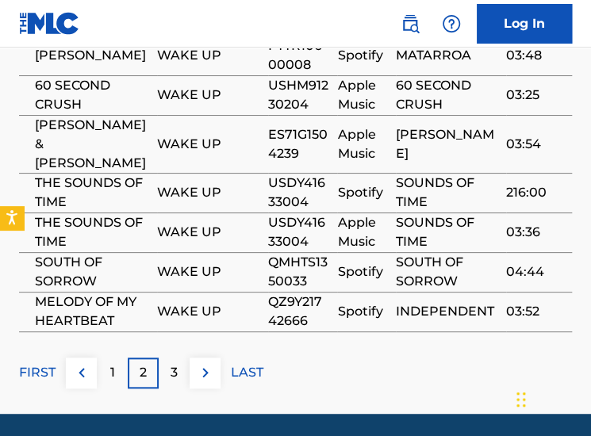
click at [111, 363] on p "1" at bounding box center [112, 372] width 5 height 19
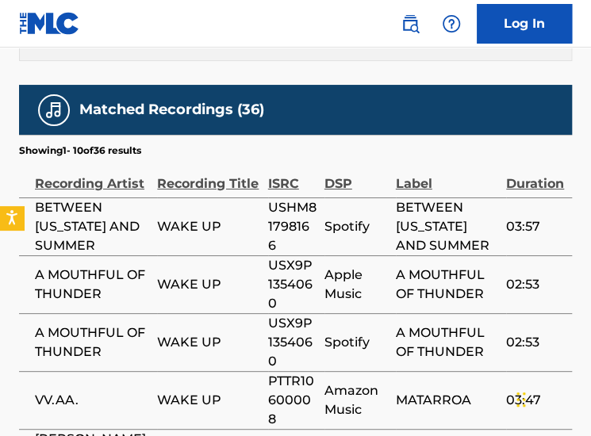
scroll to position [1720, 0]
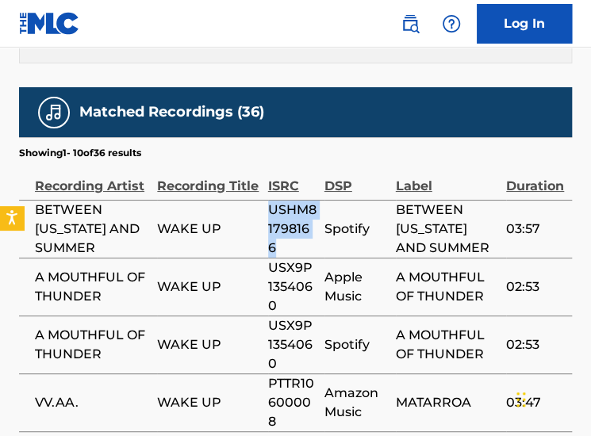
drag, startPoint x: 287, startPoint y: 213, endPoint x: 271, endPoint y: 172, distance: 44.2
click at [271, 201] on span "USHM81798166" at bounding box center [292, 229] width 48 height 57
copy span "USHM81798166"
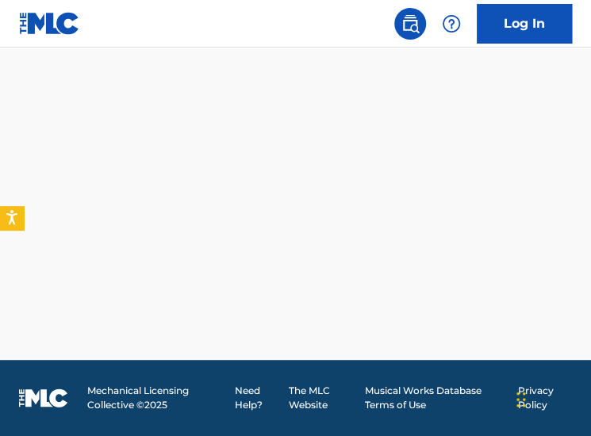
scroll to position [1516, 0]
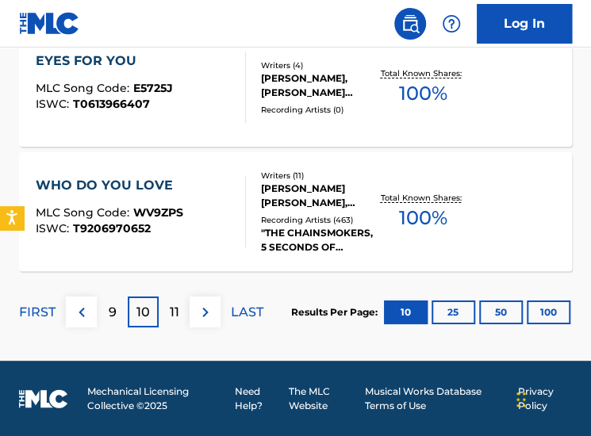
click at [172, 304] on p "11" at bounding box center [175, 312] width 10 height 19
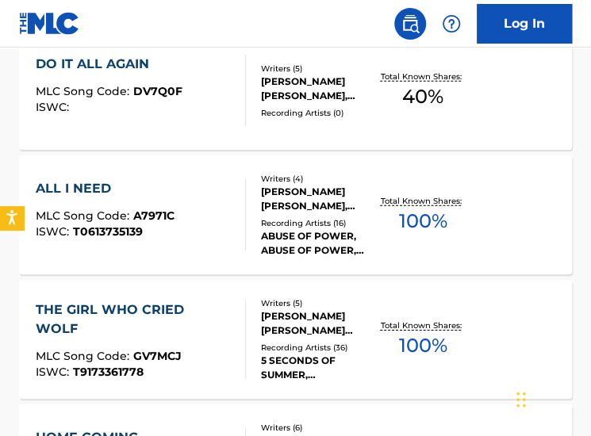
scroll to position [1213, 0]
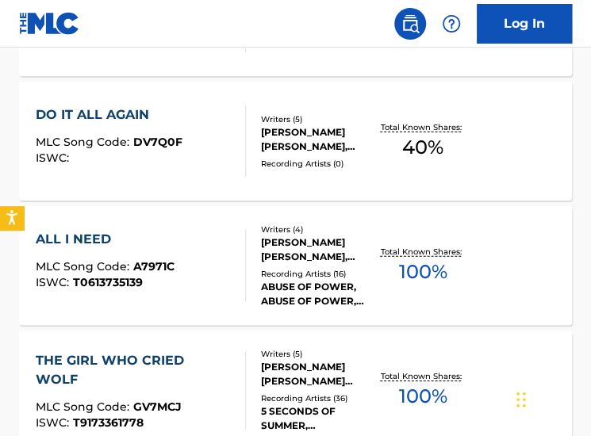
click at [202, 259] on div "ALL I NEED MLC Song Code : A7971C ISWC : T0613735139" at bounding box center [141, 265] width 210 height 71
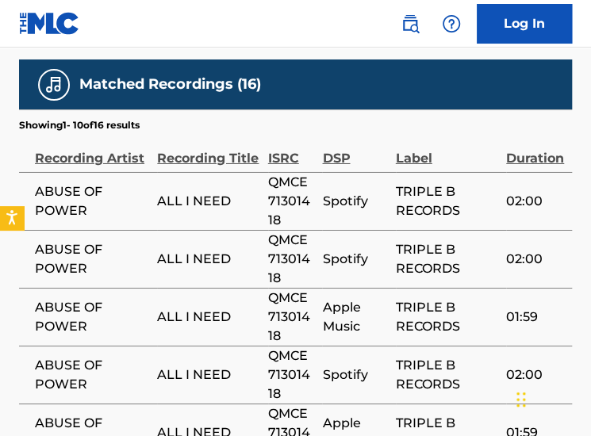
scroll to position [1502, 0]
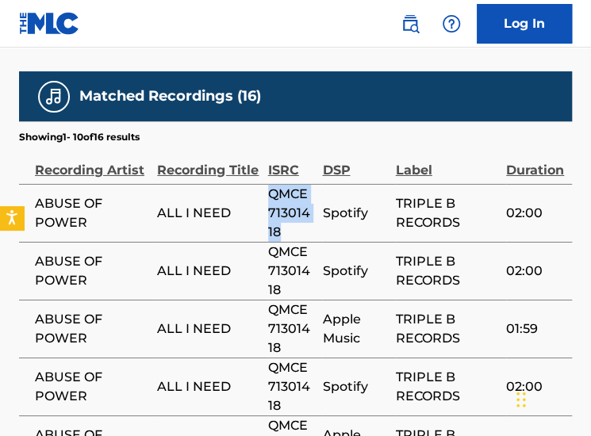
drag, startPoint x: 284, startPoint y: 139, endPoint x: 267, endPoint y: 100, distance: 42.6
click at [267, 184] on tr "ABUSE OF POWER ALL I NEED QMCE71301418 Spotify TRIPLE B RECORDS 02:00" at bounding box center [295, 213] width 553 height 58
copy tr "QMCE71301418"
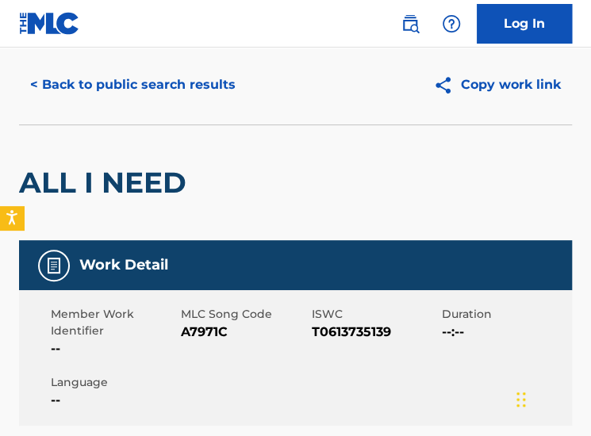
scroll to position [17, 0]
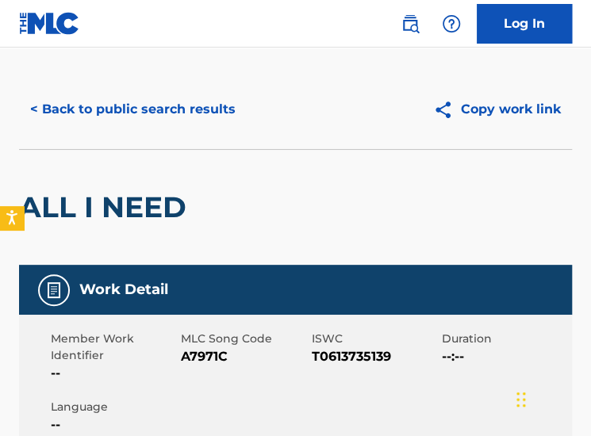
click at [173, 112] on button "< Back to public search results" at bounding box center [133, 110] width 228 height 40
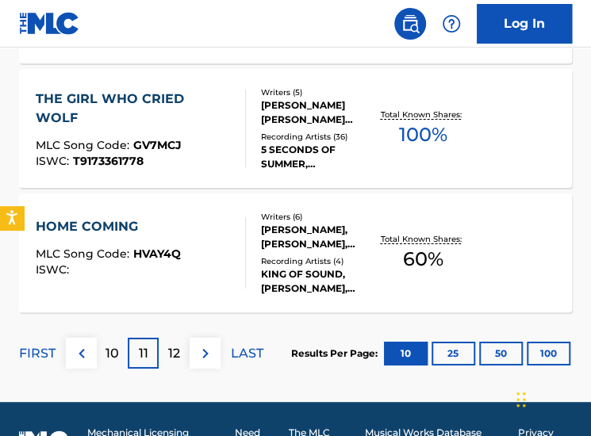
scroll to position [1490, 0]
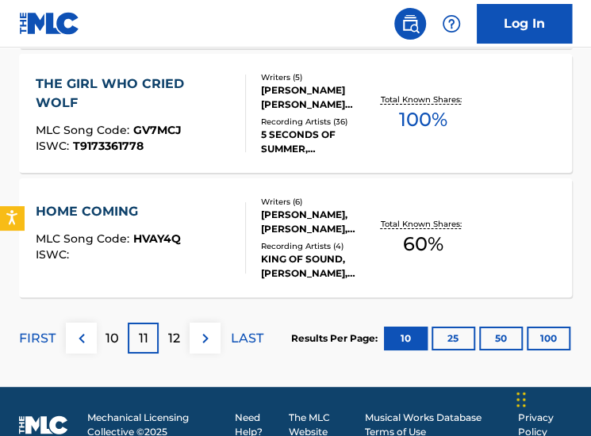
click at [163, 336] on div "12" at bounding box center [174, 338] width 31 height 31
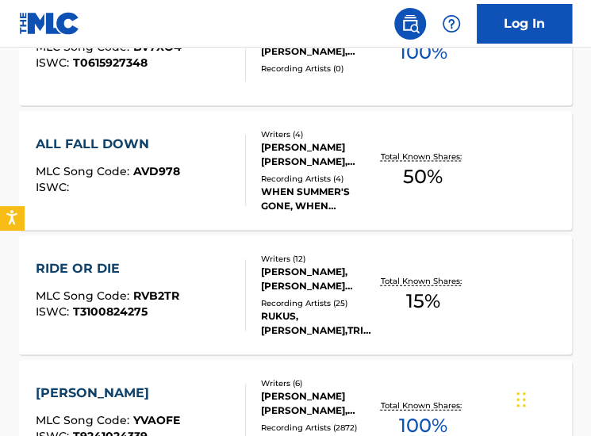
scroll to position [936, 0]
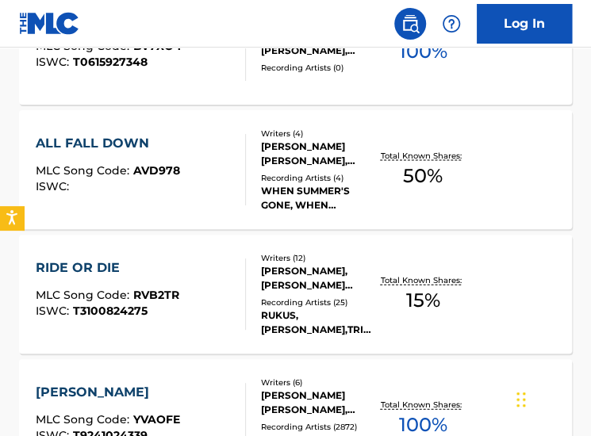
click at [262, 272] on div "SAMUEL HOLLANDER, MICHAEL GORDON CLIFFORD, LUKE ROBERT HEMMINGS, ASHTON FLETCHE…" at bounding box center [319, 278] width 117 height 29
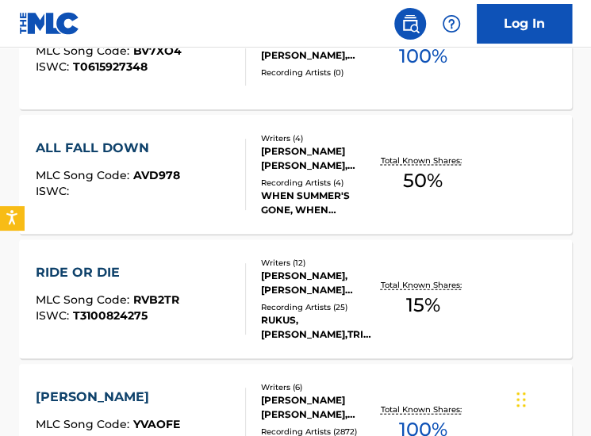
scroll to position [932, 0]
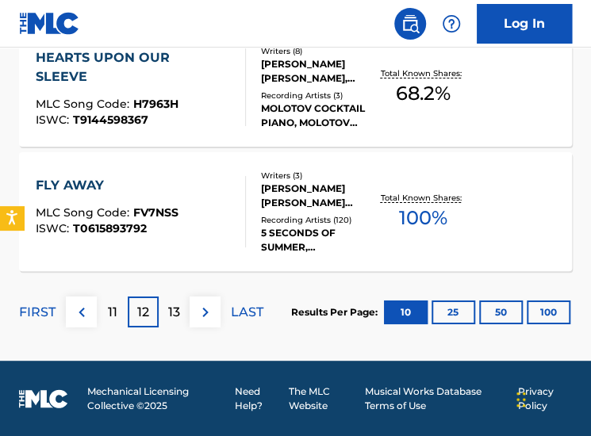
click at [180, 302] on div "13" at bounding box center [174, 312] width 31 height 31
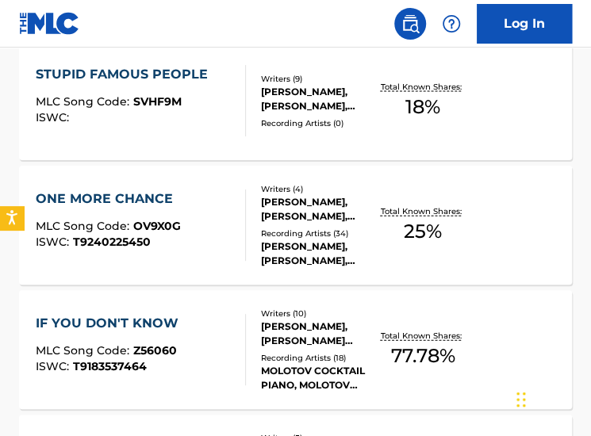
scroll to position [879, 0]
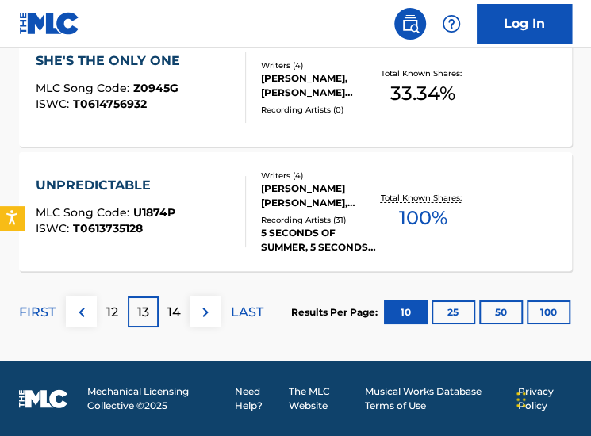
click at [171, 303] on p "14" at bounding box center [173, 312] width 13 height 19
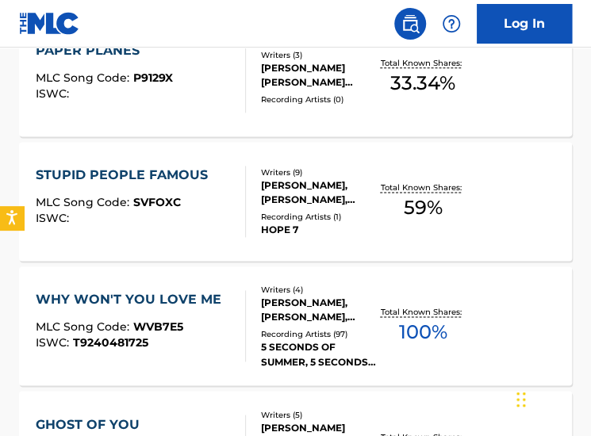
scroll to position [396, 0]
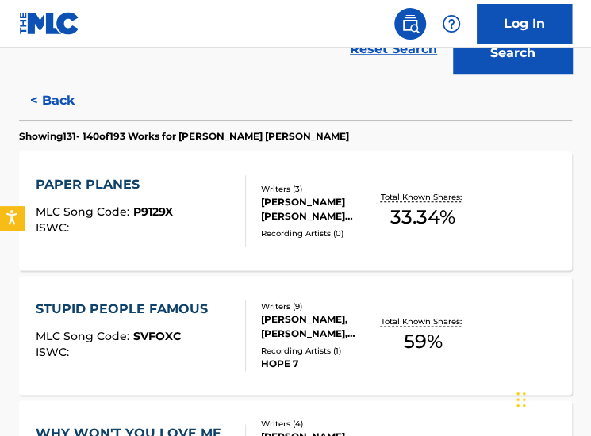
click at [219, 322] on div "STUPID PEOPLE FAMOUS MLC Song Code : SVFOXC ISWC :" at bounding box center [141, 335] width 210 height 71
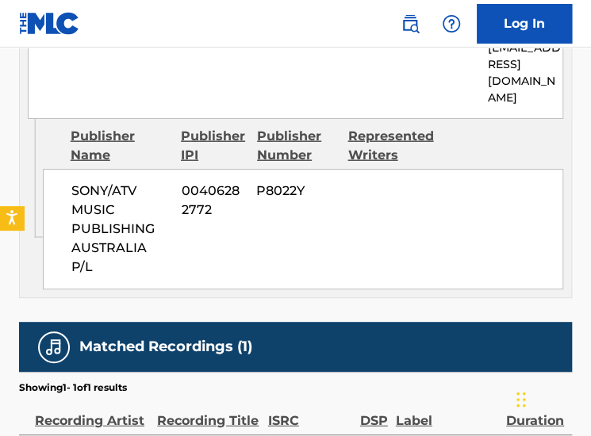
scroll to position [2751, 0]
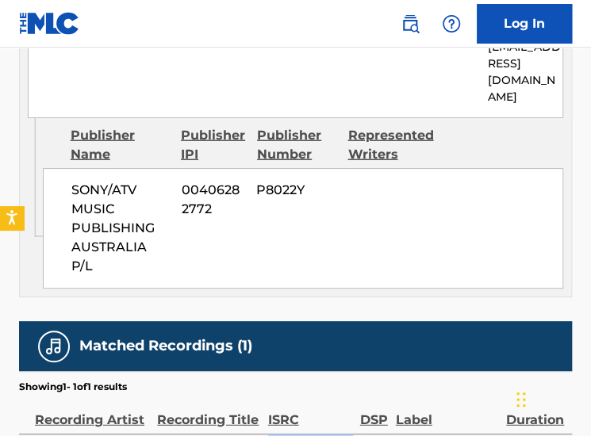
drag, startPoint x: 292, startPoint y: 321, endPoint x: 270, endPoint y: 304, distance: 28.3
copy span "USTR10500011"
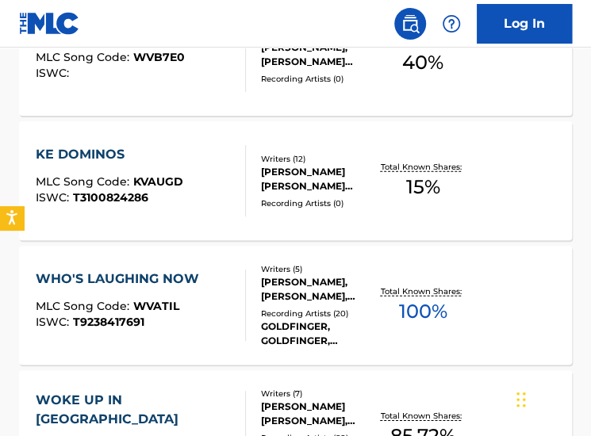
scroll to position [1516, 0]
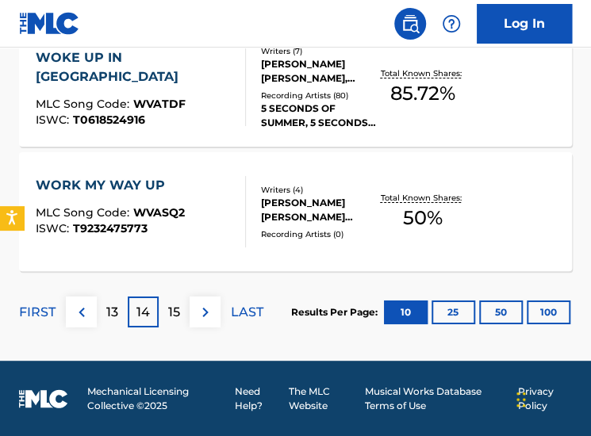
click at [176, 332] on div "FIRST 13 14 15 LAST" at bounding box center [141, 312] width 244 height 82
click at [175, 312] on p "15" at bounding box center [174, 312] width 12 height 19
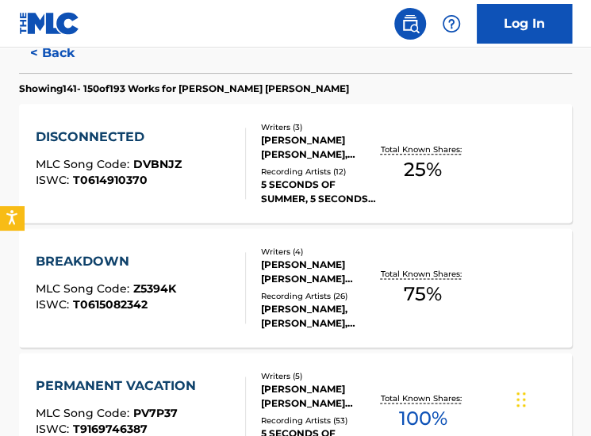
scroll to position [447, 0]
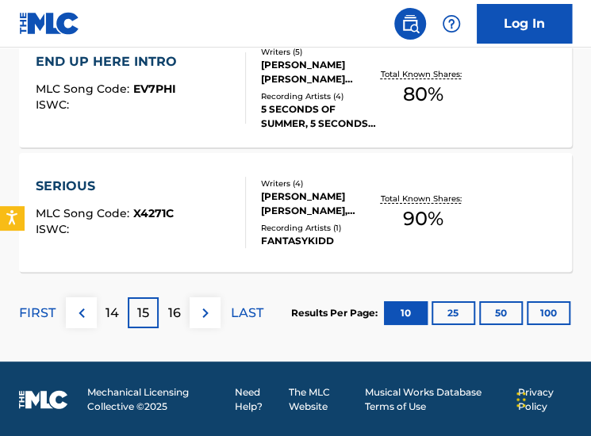
click at [175, 316] on p "16" at bounding box center [174, 313] width 13 height 19
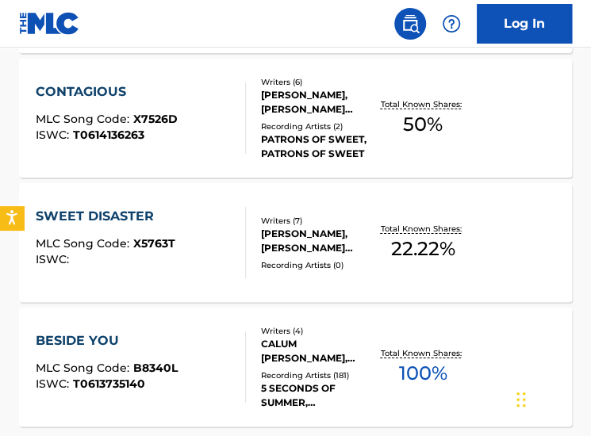
scroll to position [1355, 0]
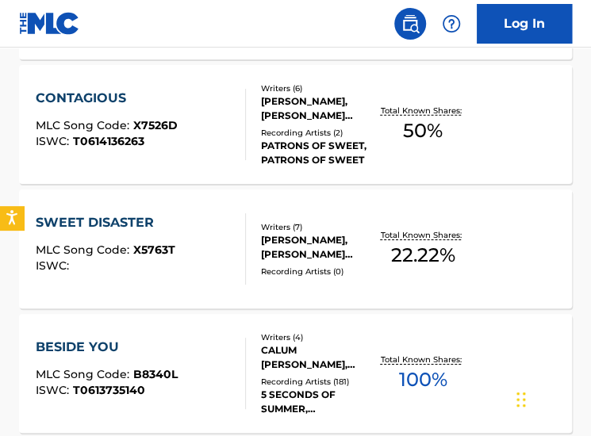
click at [292, 106] on div "JOSH WILKINSON, LUKE ROBERT HEMMINGS, CALUM THOMAS HOOD, GEORGE HENRY TIZZARD, …" at bounding box center [319, 108] width 117 height 29
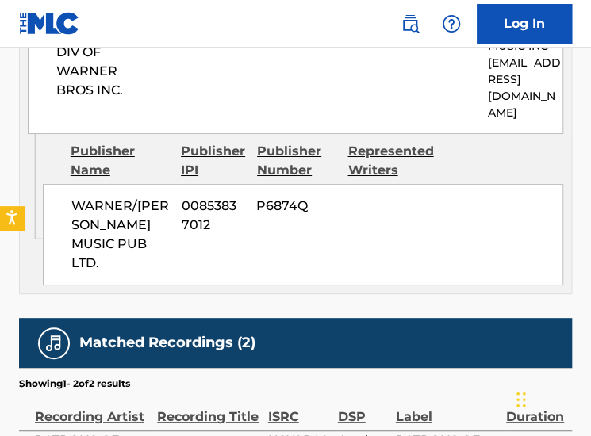
scroll to position [1739, 0]
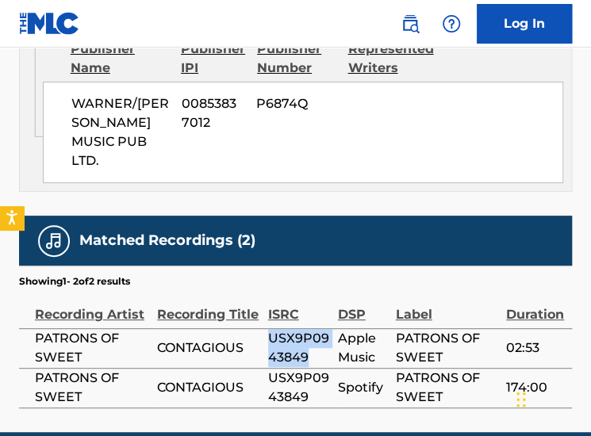
drag, startPoint x: 308, startPoint y: 291, endPoint x: 264, endPoint y: 267, distance: 49.7
click at [264, 329] on tr "PATRONS OF SWEET CONTAGIOUS USX9P0943849 Apple Music PATRONS OF SWEET 02:53" at bounding box center [295, 349] width 553 height 40
copy tr "USX9P0943849"
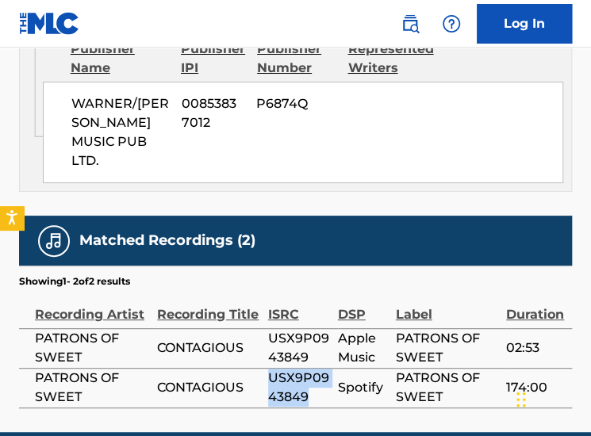
drag, startPoint x: 308, startPoint y: 328, endPoint x: 271, endPoint y: 306, distance: 43.4
click at [271, 369] on span "USX9P0943849" at bounding box center [299, 388] width 62 height 38
copy span "USX9P0943849"
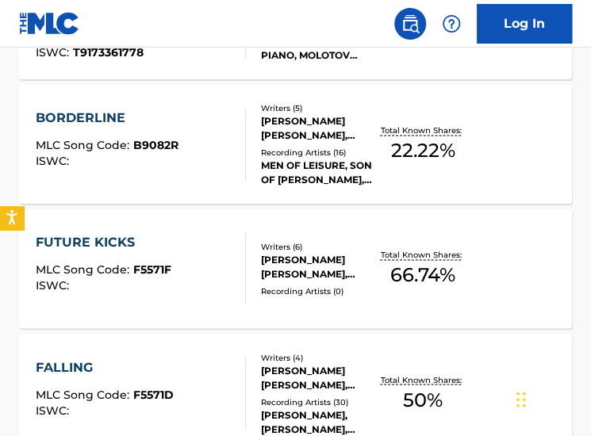
scroll to position [588, 0]
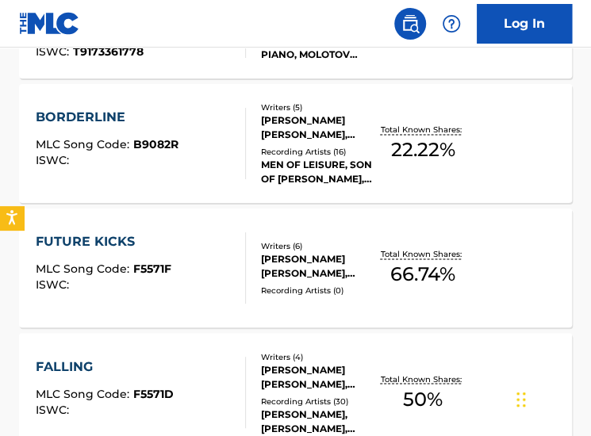
click at [132, 361] on div "FALLING" at bounding box center [105, 366] width 138 height 19
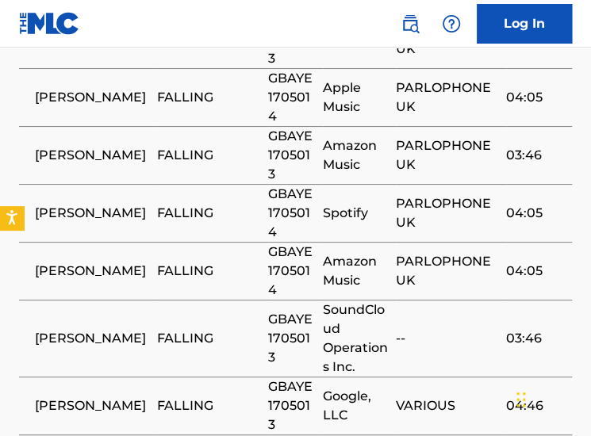
scroll to position [1912, 0]
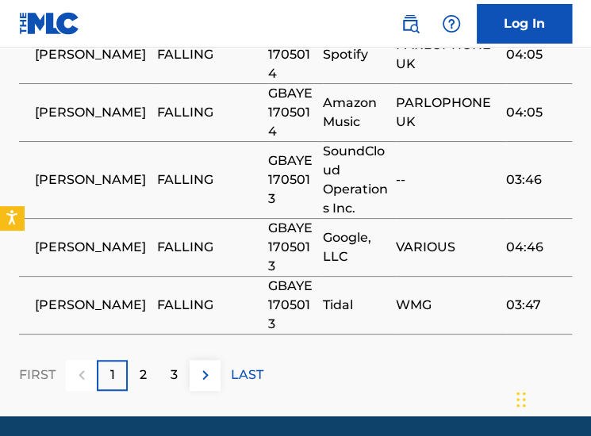
click at [138, 360] on div "2" at bounding box center [143, 375] width 31 height 31
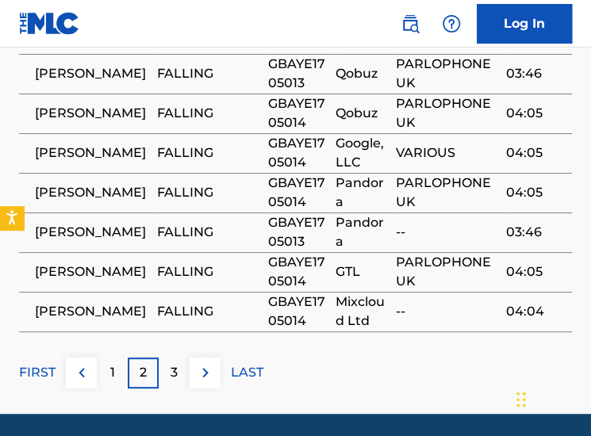
click at [171, 363] on p "3" at bounding box center [174, 372] width 7 height 19
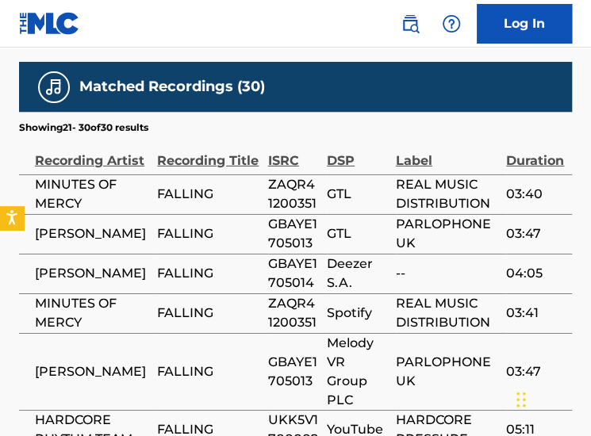
scroll to position [1666, 0]
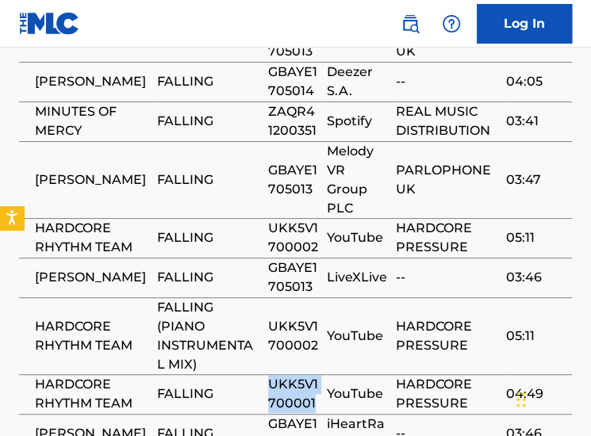
drag, startPoint x: 316, startPoint y: 351, endPoint x: 259, endPoint y: 332, distance: 60.0
click at [259, 375] on tr "HARDCORE RHYTHM TEAM FALLING UKK5V1700001 YouTube HARDCORE PRESSURE 04:49" at bounding box center [295, 395] width 553 height 40
copy tr "UKK5V1700001"
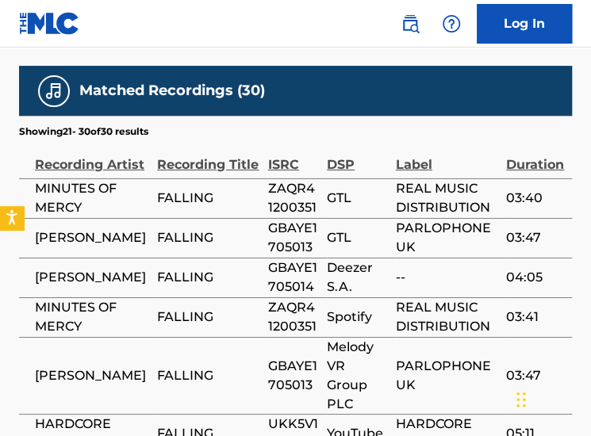
scroll to position [1470, 0]
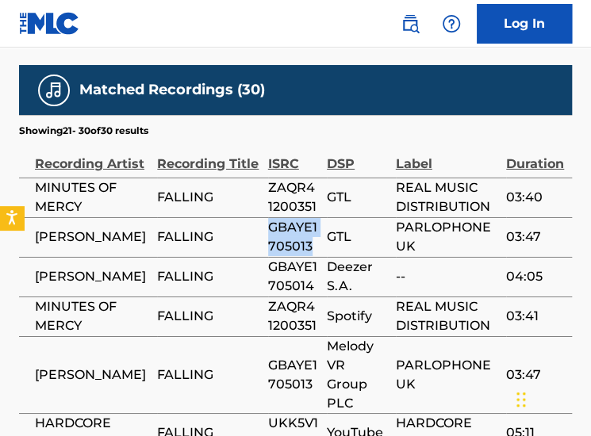
drag, startPoint x: 309, startPoint y: 196, endPoint x: 268, endPoint y: 172, distance: 47.0
click at [268, 218] on span "GBAYE1705013" at bounding box center [293, 237] width 51 height 38
copy span "GBAYE1705013"
drag, startPoint x: 209, startPoint y: 237, endPoint x: 157, endPoint y: 244, distance: 52.9
click at [157, 297] on td "FALLING" at bounding box center [212, 317] width 110 height 40
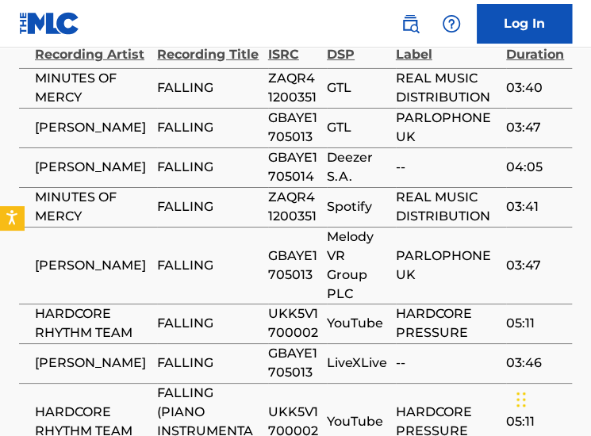
scroll to position [1584, 0]
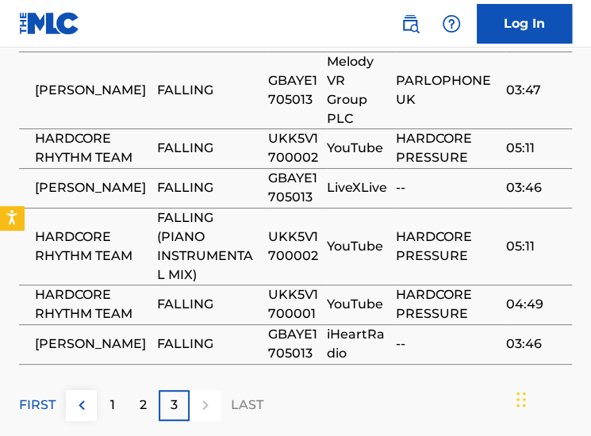
click at [141, 396] on p "2" at bounding box center [143, 405] width 7 height 19
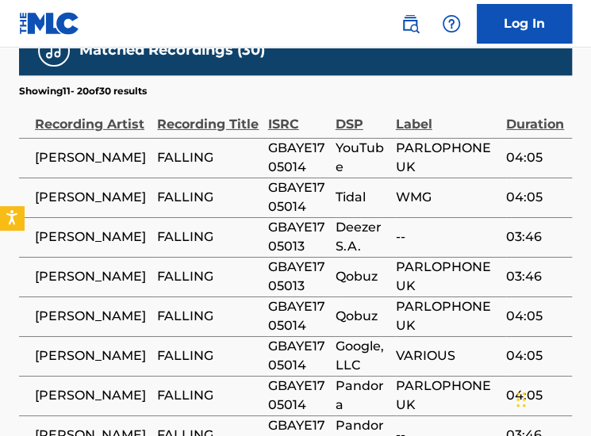
scroll to position [1519, 0]
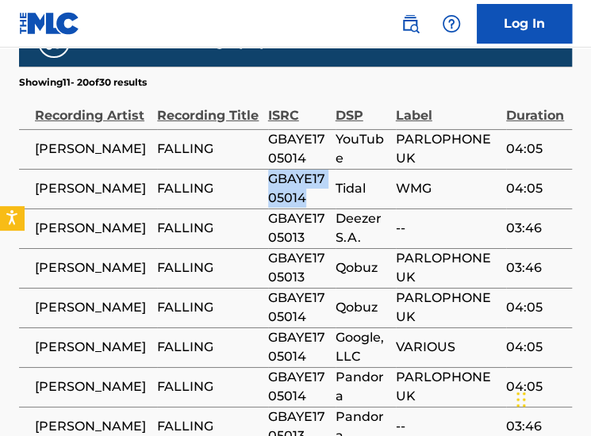
drag, startPoint x: 308, startPoint y: 148, endPoint x: 271, endPoint y: 128, distance: 42.2
click at [271, 170] on span "GBAYE1705014" at bounding box center [298, 189] width 60 height 38
copy span "GBAYE1705014"
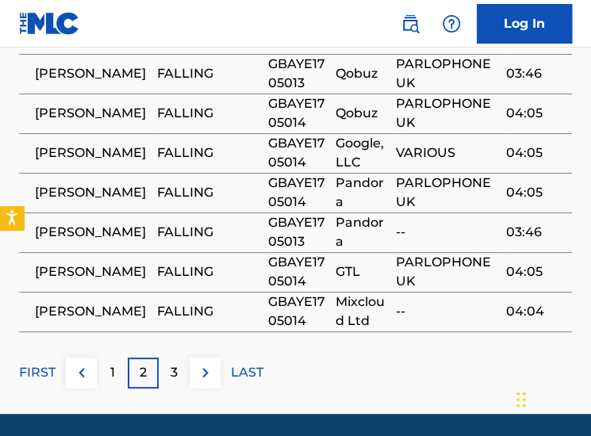
click at [117, 358] on div "1" at bounding box center [112, 373] width 31 height 31
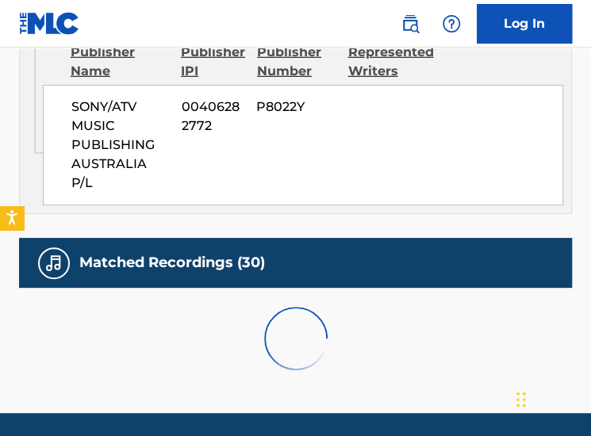
scroll to position [1713, 0]
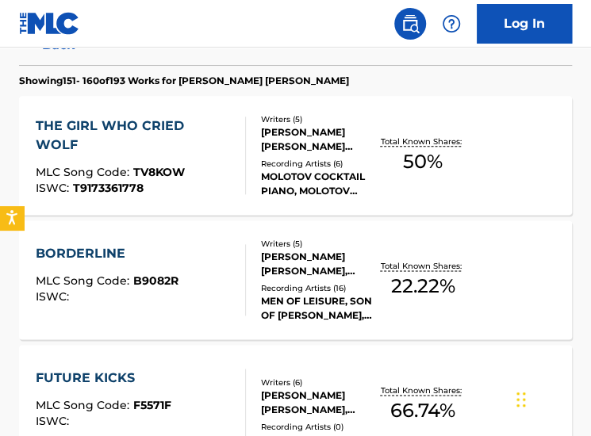
scroll to position [426, 0]
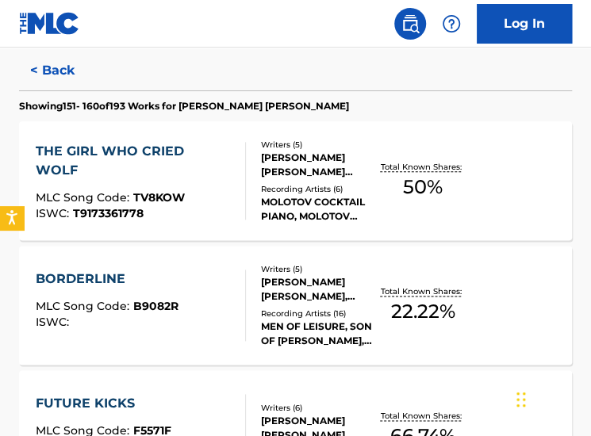
click at [207, 280] on div "BORDERLINE MLC Song Code : B9082R ISWC :" at bounding box center [141, 305] width 210 height 71
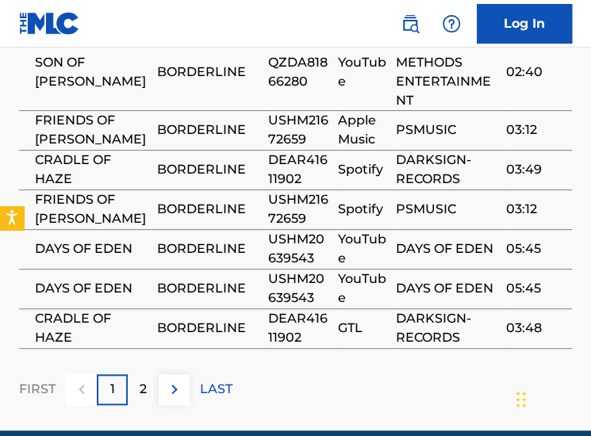
click at [135, 375] on div "2" at bounding box center [143, 390] width 31 height 31
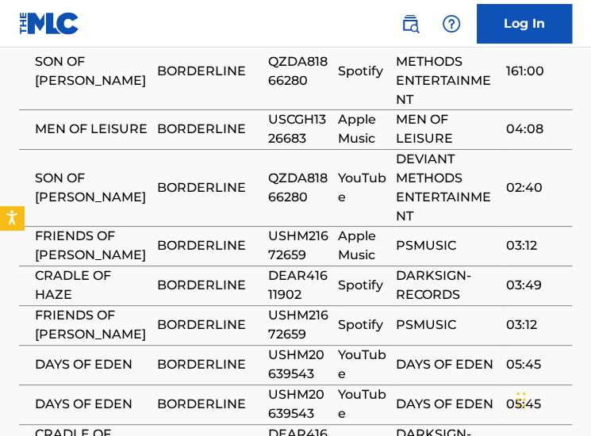
scroll to position [1896, 0]
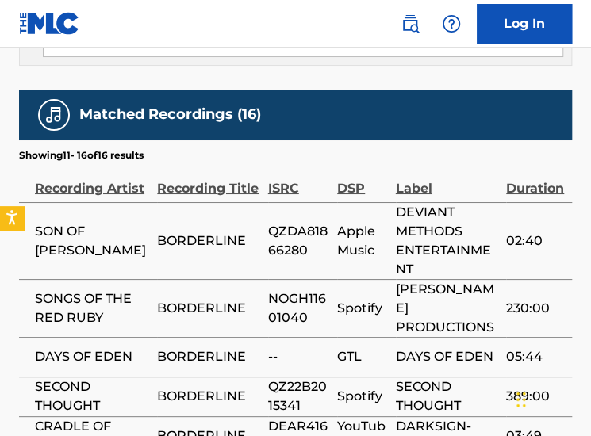
scroll to position [1652, 0]
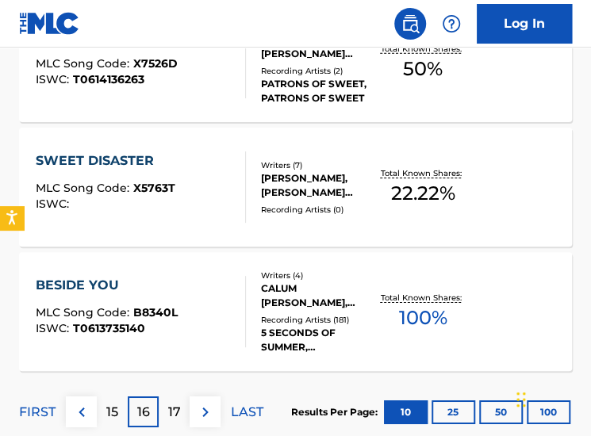
scroll to position [1516, 0]
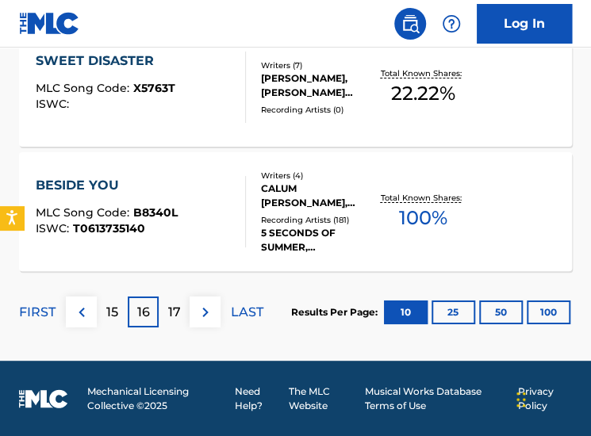
click at [177, 313] on p "17" at bounding box center [174, 312] width 13 height 19
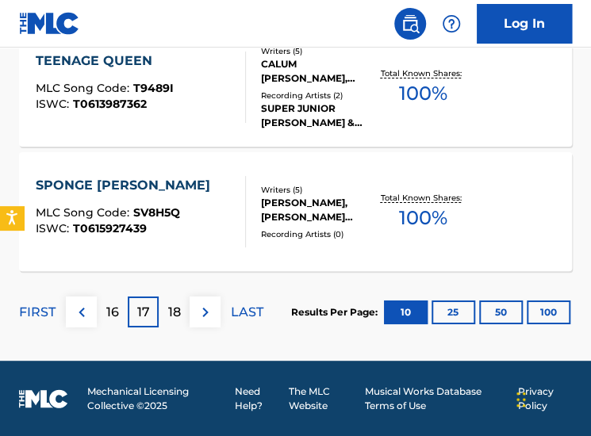
click at [171, 317] on p "18" at bounding box center [174, 312] width 13 height 19
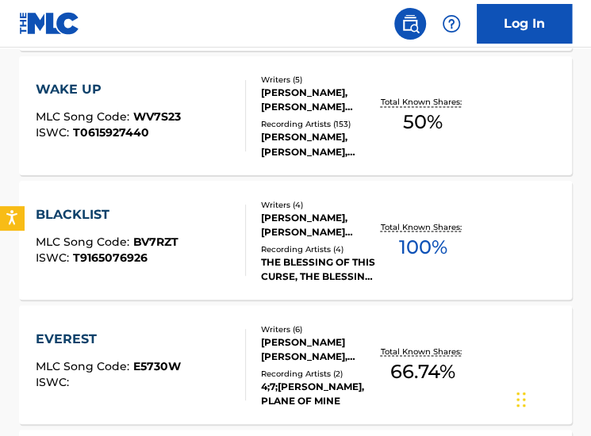
scroll to position [740, 0]
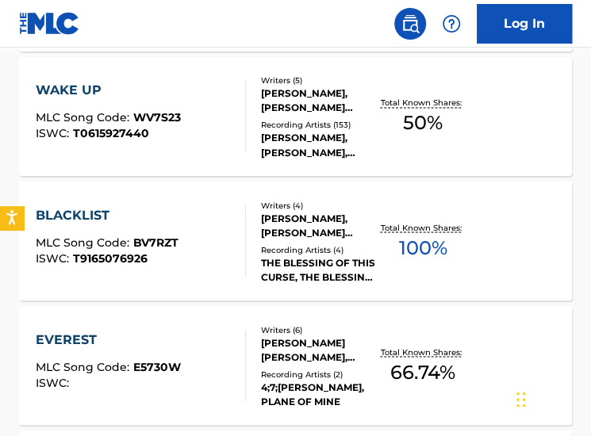
click at [224, 237] on div "BLACKLIST MLC Song Code : BV7RZT ISWC : T9165076926" at bounding box center [141, 241] width 210 height 71
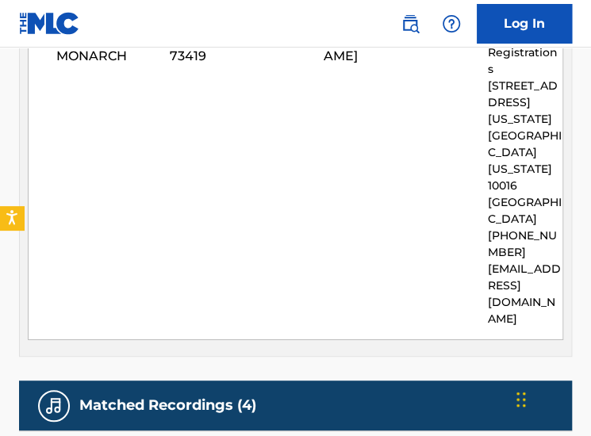
scroll to position [3253, 0]
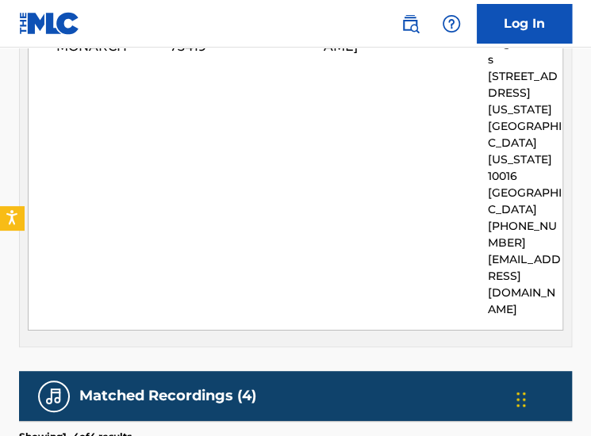
drag, startPoint x: 313, startPoint y: 171, endPoint x: 271, endPoint y: 152, distance: 45.4
drag, startPoint x: 317, startPoint y: 212, endPoint x: 300, endPoint y: 205, distance: 18.9
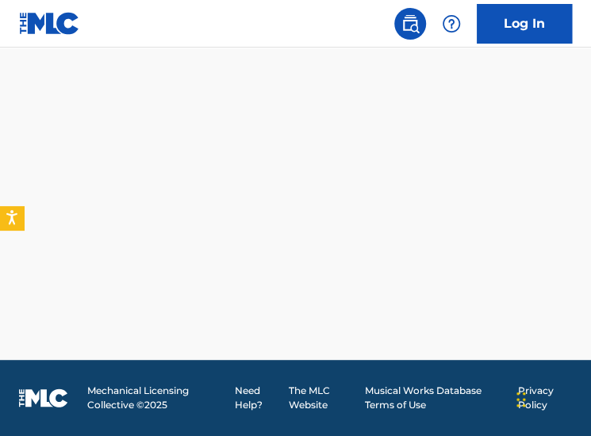
scroll to position [1516, 0]
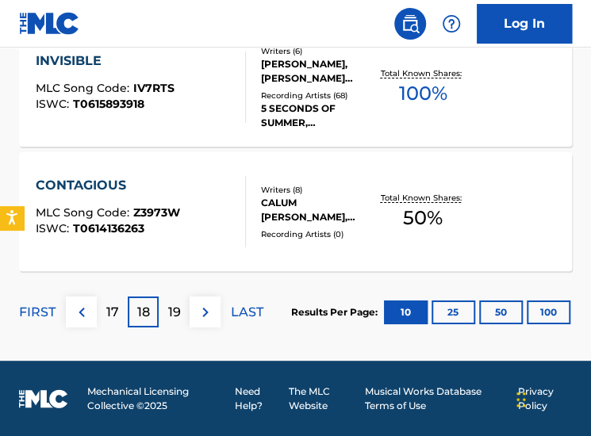
click at [175, 300] on div "19" at bounding box center [174, 312] width 31 height 31
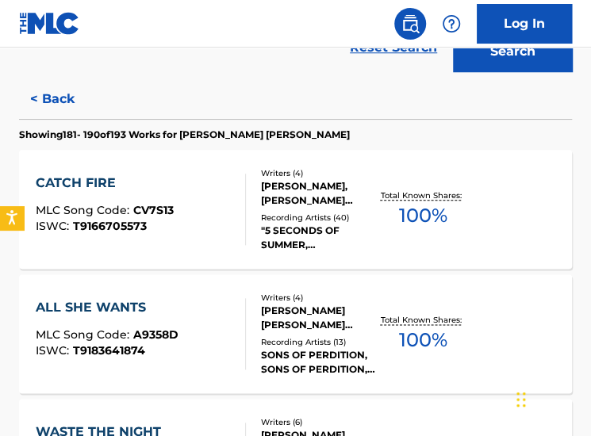
scroll to position [397, 0]
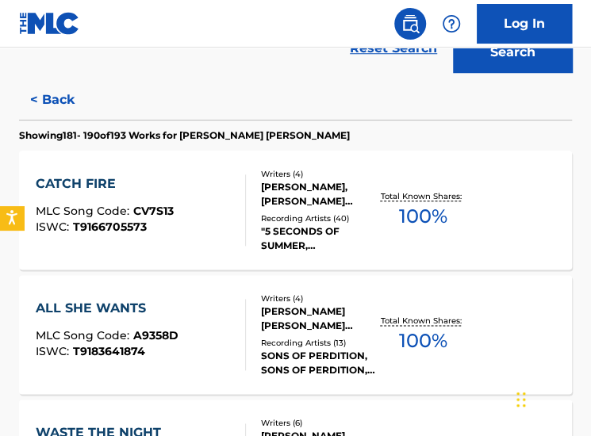
click at [199, 299] on div "ALL SHE WANTS MLC Song Code : A9358D ISWC : T9183641874" at bounding box center [141, 334] width 210 height 71
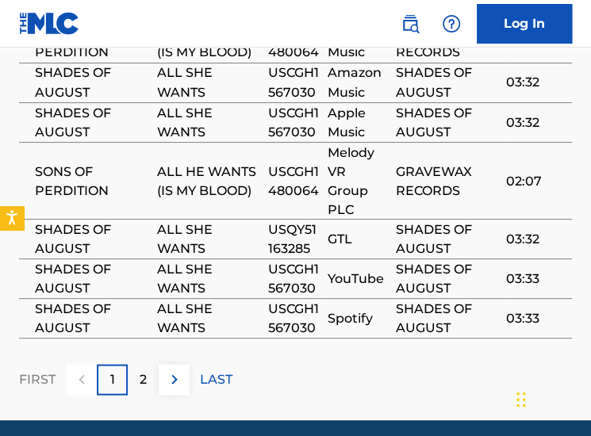
scroll to position [2649, 0]
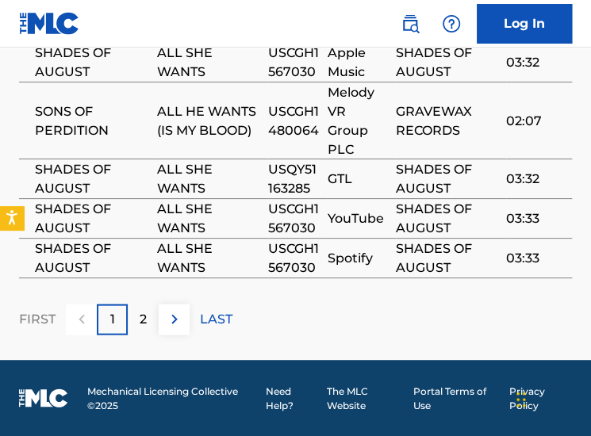
click at [132, 315] on div "2" at bounding box center [143, 319] width 31 height 31
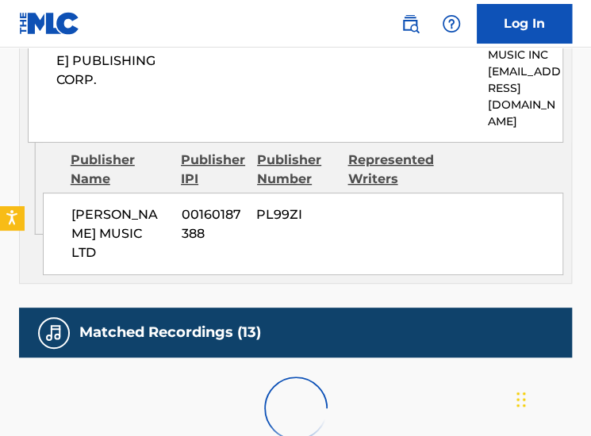
scroll to position [2208, 0]
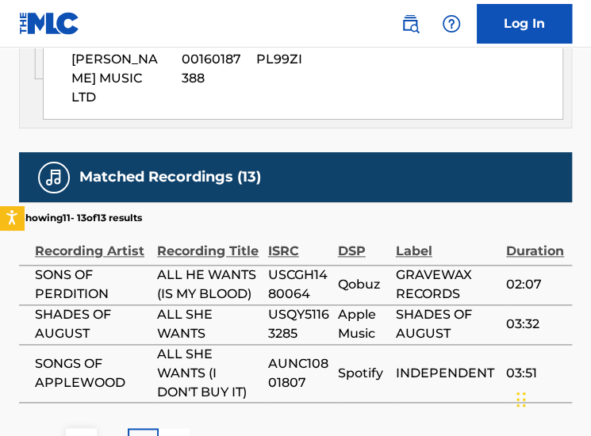
click at [110, 428] on div "1" at bounding box center [112, 443] width 31 height 31
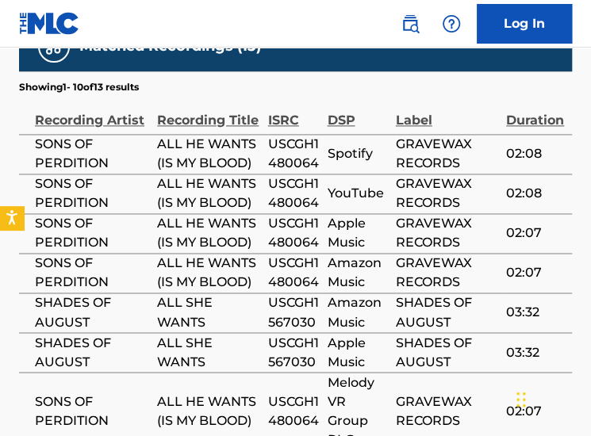
scroll to position [2392, 0]
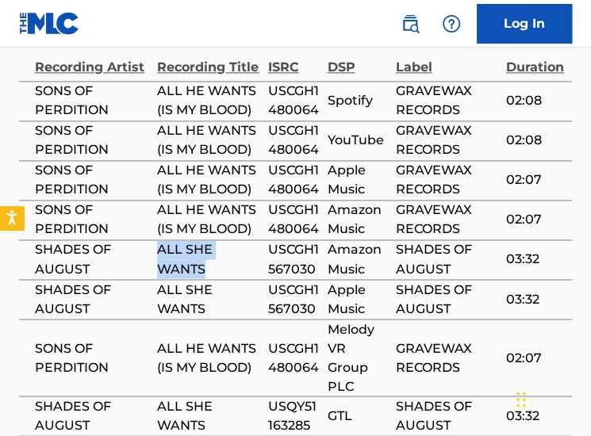
drag, startPoint x: 206, startPoint y: 226, endPoint x: 160, endPoint y: 204, distance: 51.1
click at [160, 240] on span "ALL SHE WANTS" at bounding box center [208, 259] width 102 height 38
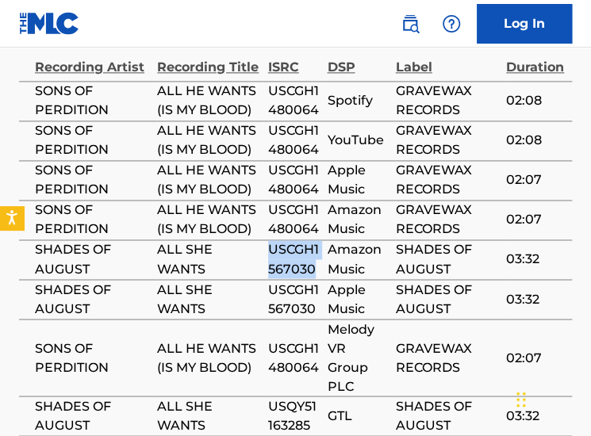
drag, startPoint x: 282, startPoint y: 229, endPoint x: 268, endPoint y: 198, distance: 34.8
click at [268, 240] on span "USCGH1567030" at bounding box center [294, 259] width 52 height 38
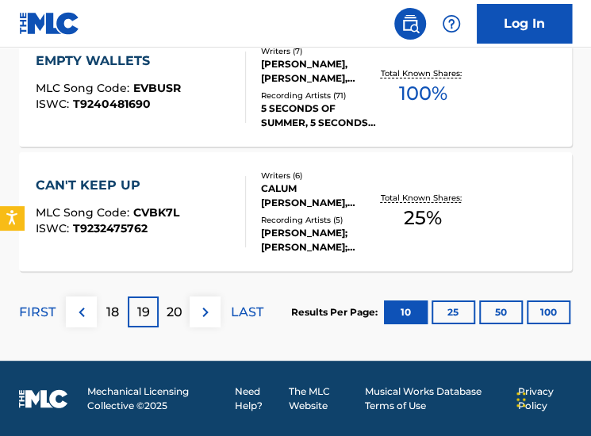
click at [167, 309] on p "20" at bounding box center [175, 312] width 16 height 19
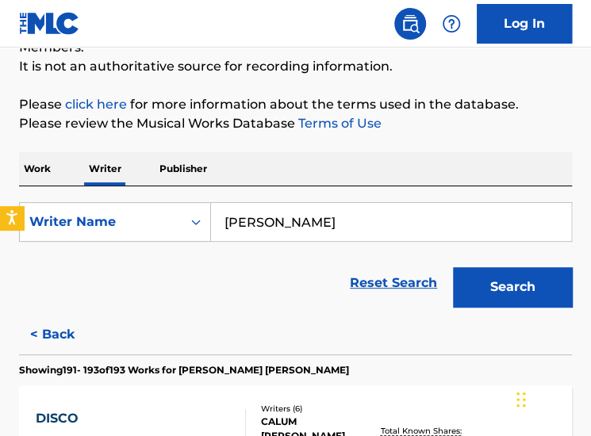
scroll to position [159, 0]
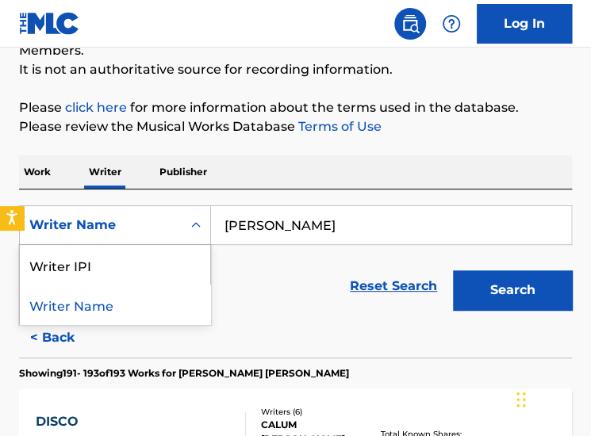
click at [149, 239] on div "Writer Name" at bounding box center [101, 225] width 162 height 30
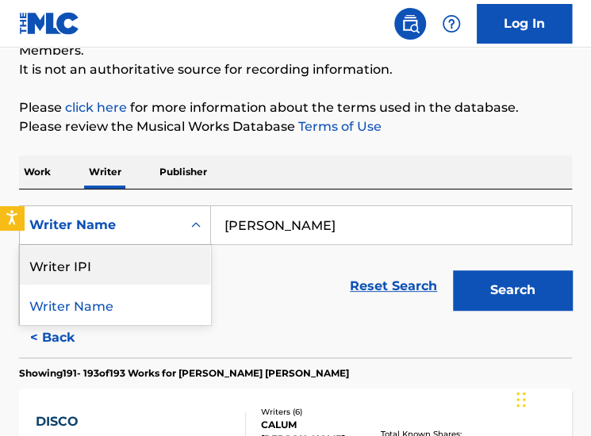
click at [143, 269] on div "Writer IPI" at bounding box center [115, 265] width 190 height 40
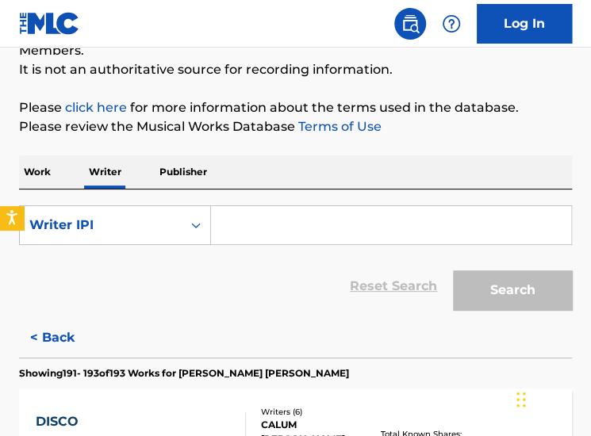
click at [297, 220] on input "Search Form" at bounding box center [391, 225] width 360 height 38
paste input "00681250454"
type input "00681250454"
click at [453, 271] on button "Search" at bounding box center [512, 291] width 119 height 40
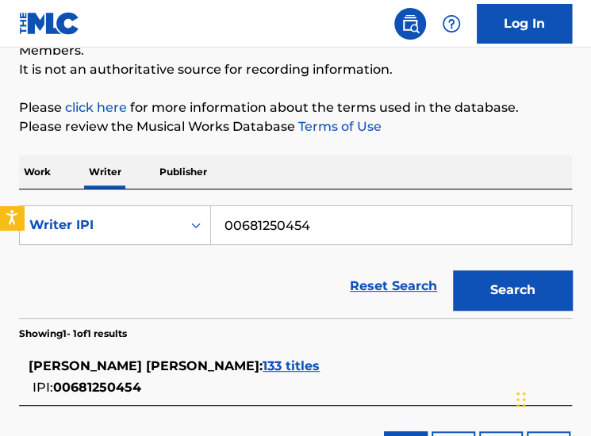
scroll to position [286, 0]
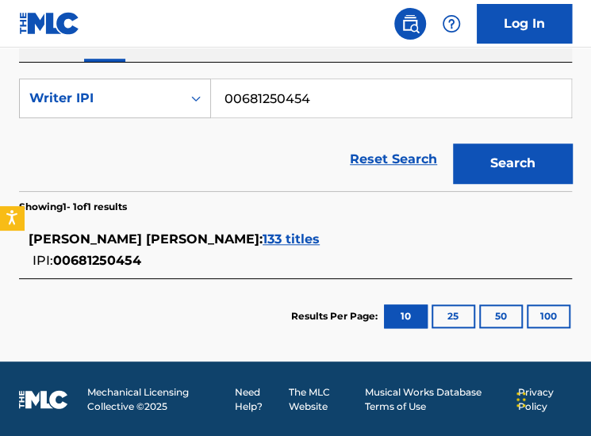
click at [246, 230] on div "MICHAEL GORDON CLIFFORD : 133 titles" at bounding box center [275, 239] width 493 height 19
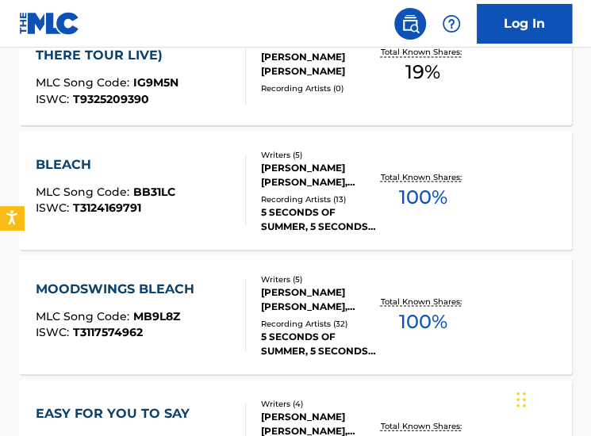
scroll to position [844, 0]
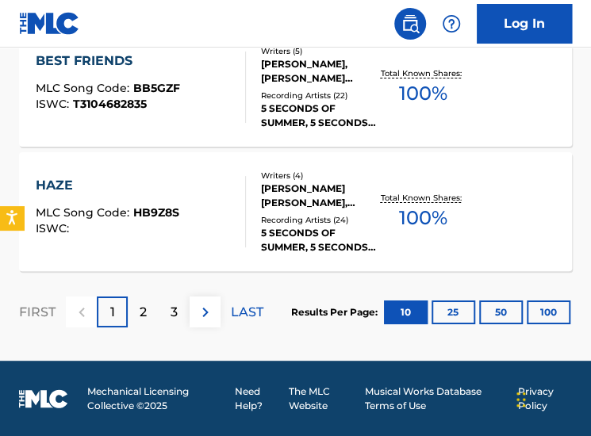
click at [142, 320] on p "2" at bounding box center [143, 312] width 7 height 19
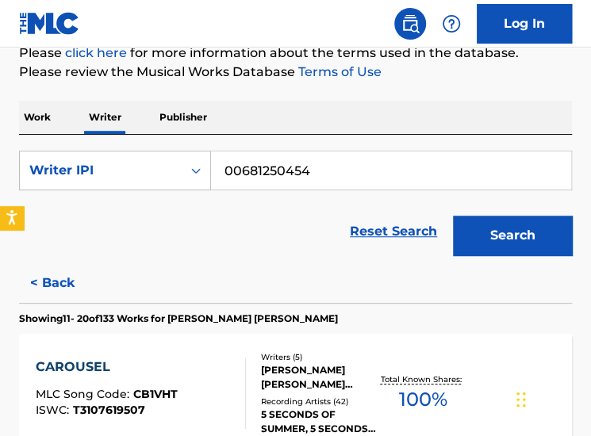
scroll to position [1516, 0]
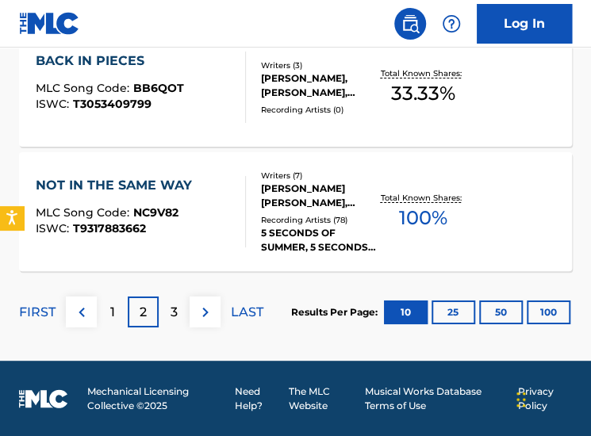
click at [540, 306] on button "100" at bounding box center [549, 313] width 44 height 24
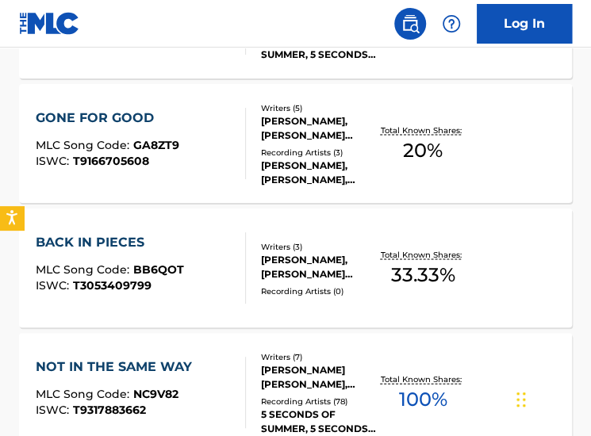
scroll to position [2582, 0]
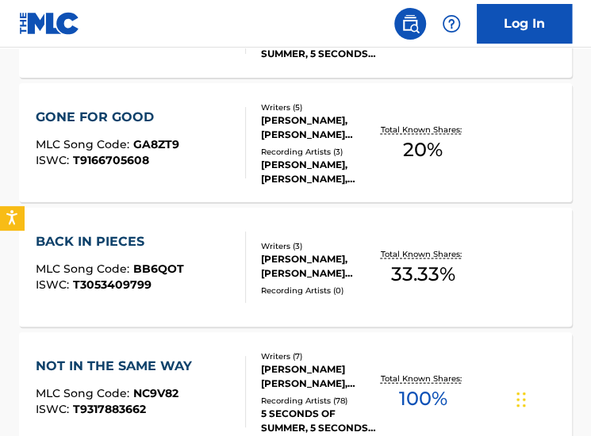
click at [193, 110] on div "GONE FOR GOOD MLC Song Code : GA8ZT9 ISWC : T9166705608" at bounding box center [141, 142] width 210 height 71
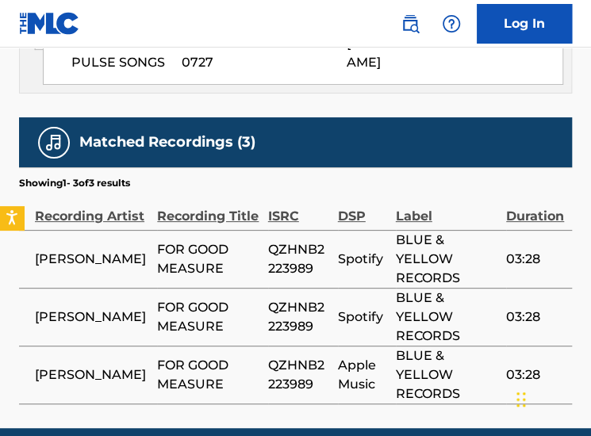
scroll to position [1791, 0]
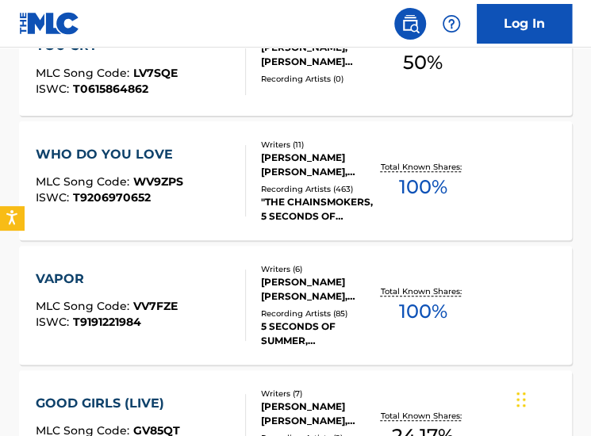
scroll to position [7297, 0]
